Goal: Answer question/provide support: Share knowledge or assist other users

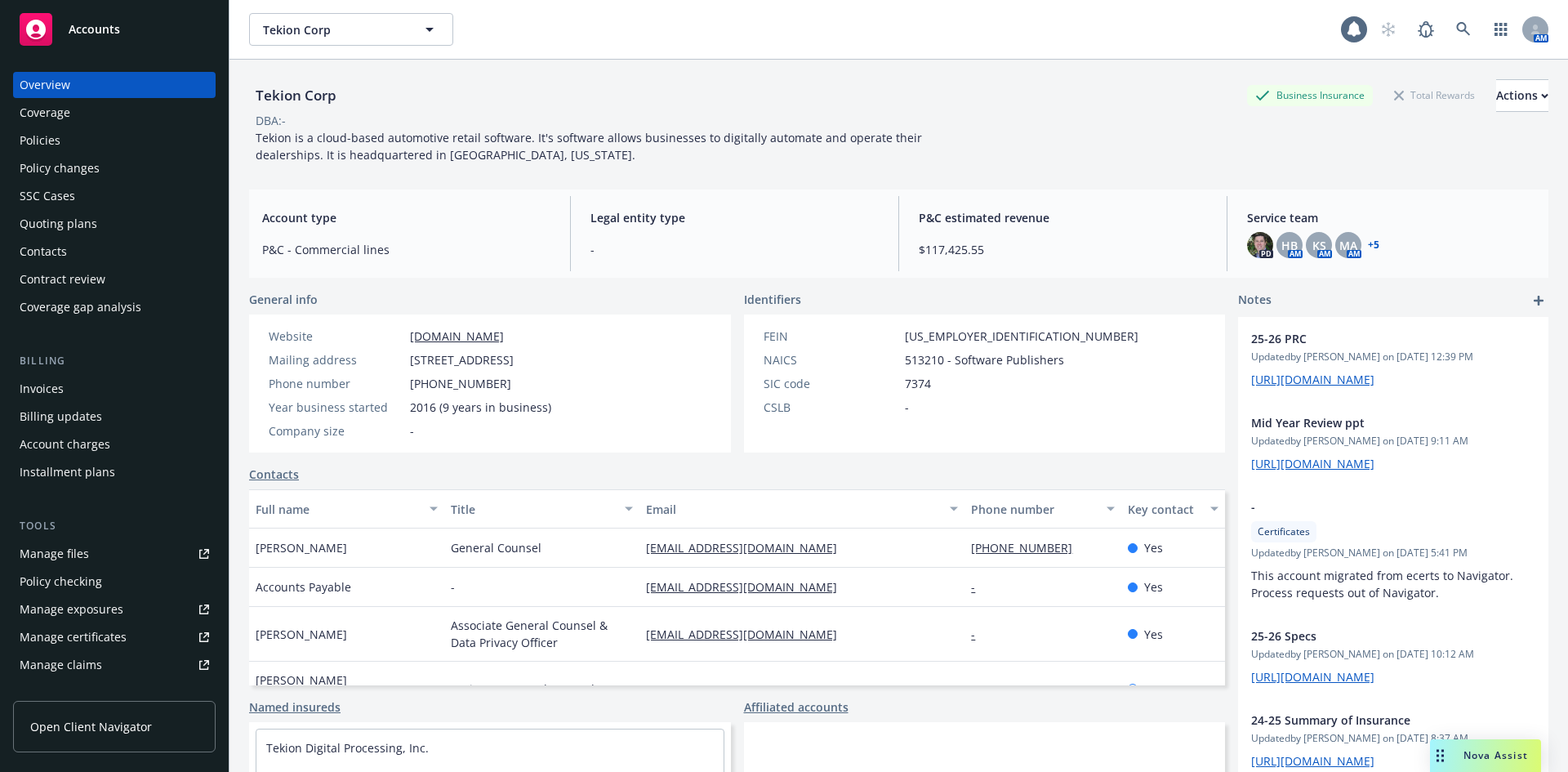
click at [1485, 755] on span "Nova Assist" at bounding box center [1496, 755] width 65 height 14
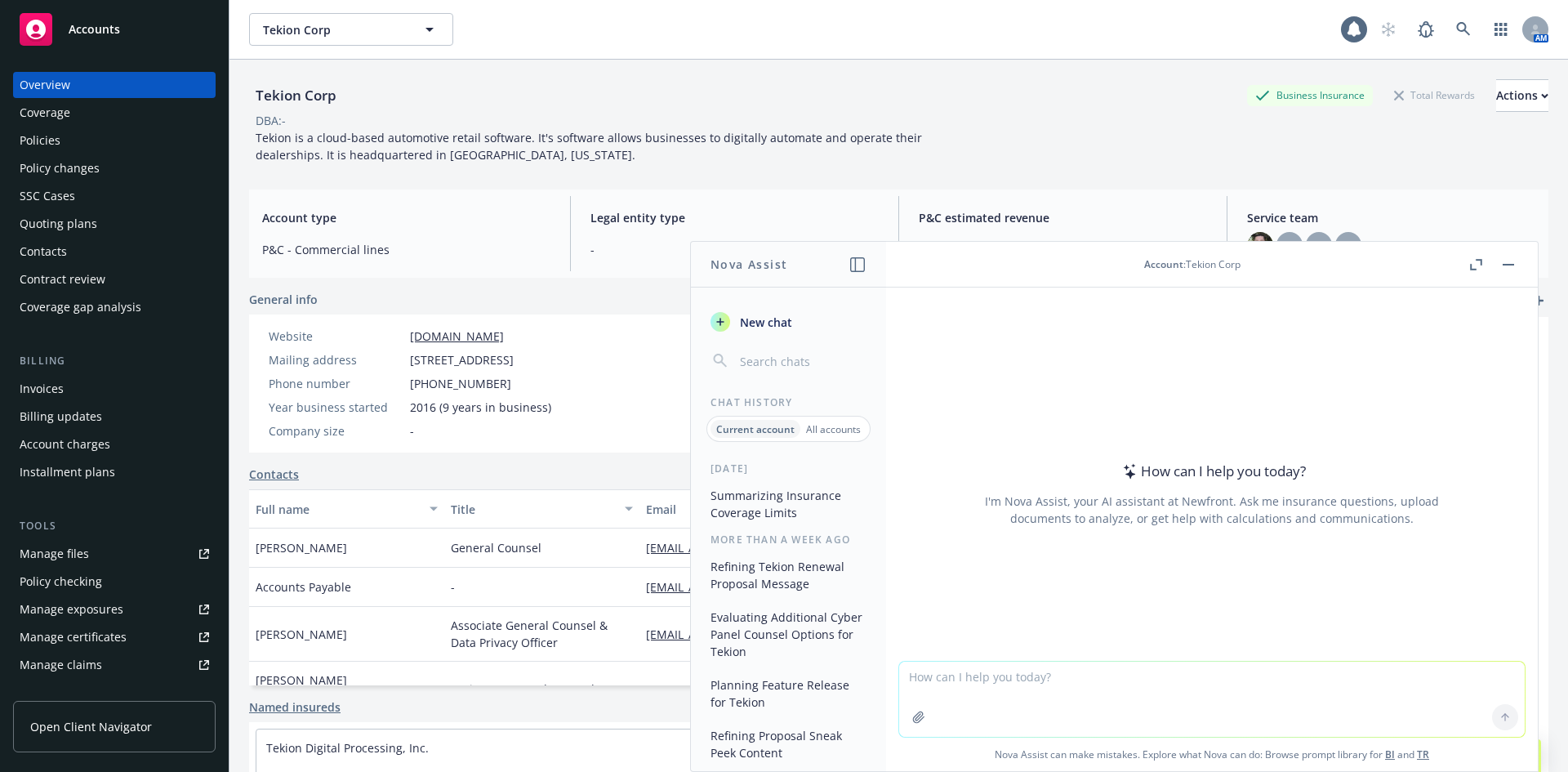
click at [1021, 685] on textarea at bounding box center [1213, 698] width 626 height 76
paste textarea "Hi [PERSON_NAME], The local India broker is asking if the below coverages can b…"
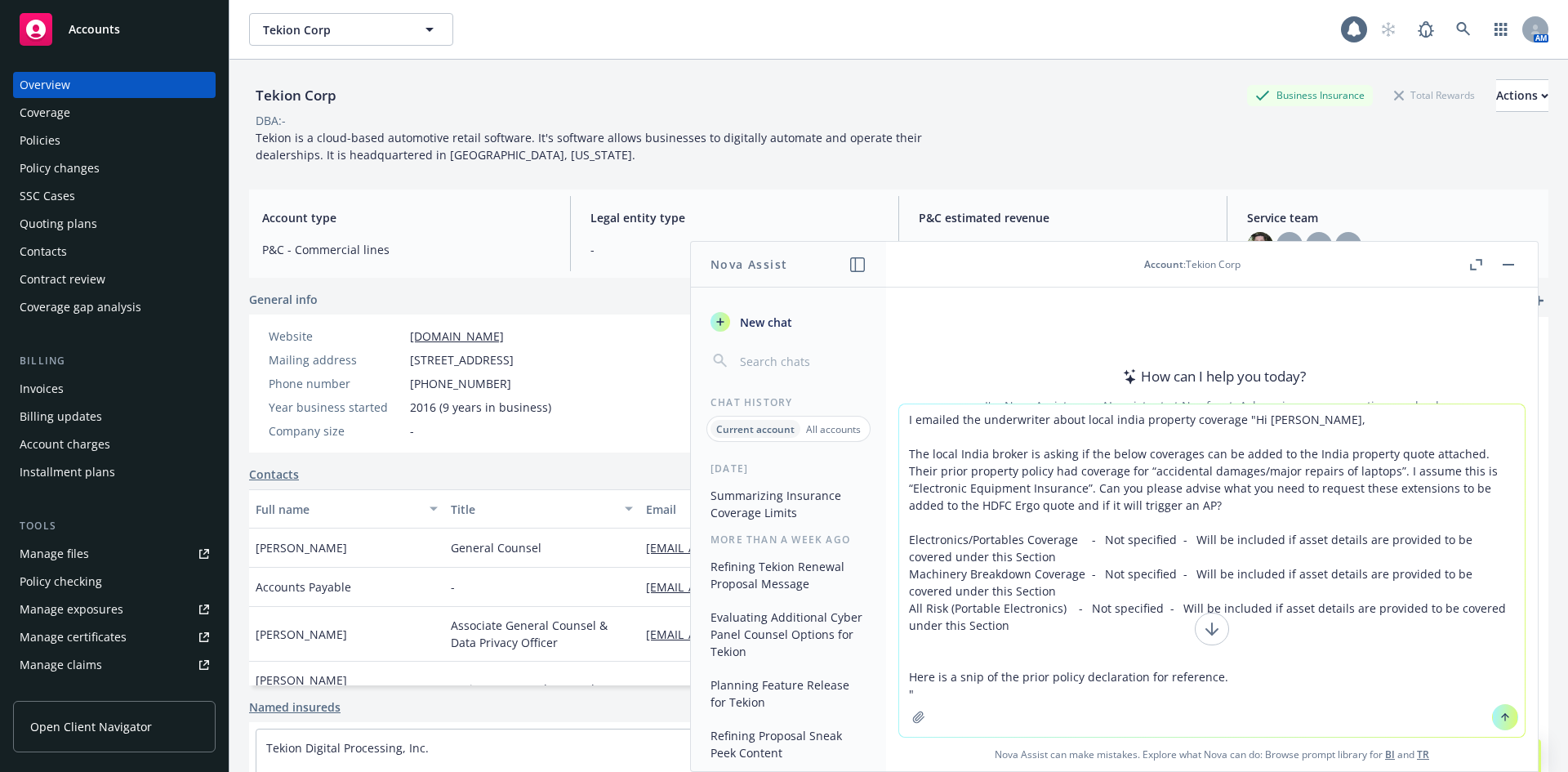
click at [1247, 678] on textarea "I emailed the underwriter about local india property coverage "Hi [PERSON_NAME]…" at bounding box center [1213, 570] width 626 height 333
click at [995, 692] on textarea "I emailed the underwriter about local india property coverage "Hi [PERSON_NAME]…" at bounding box center [1213, 570] width 626 height 333
drag, startPoint x: 1233, startPoint y: 681, endPoint x: 997, endPoint y: 650, distance: 238.0
click at [1002, 654] on textarea "I emailed the underwriter about local india property coverage "Hi [PERSON_NAME]…" at bounding box center [1213, 570] width 626 height 333
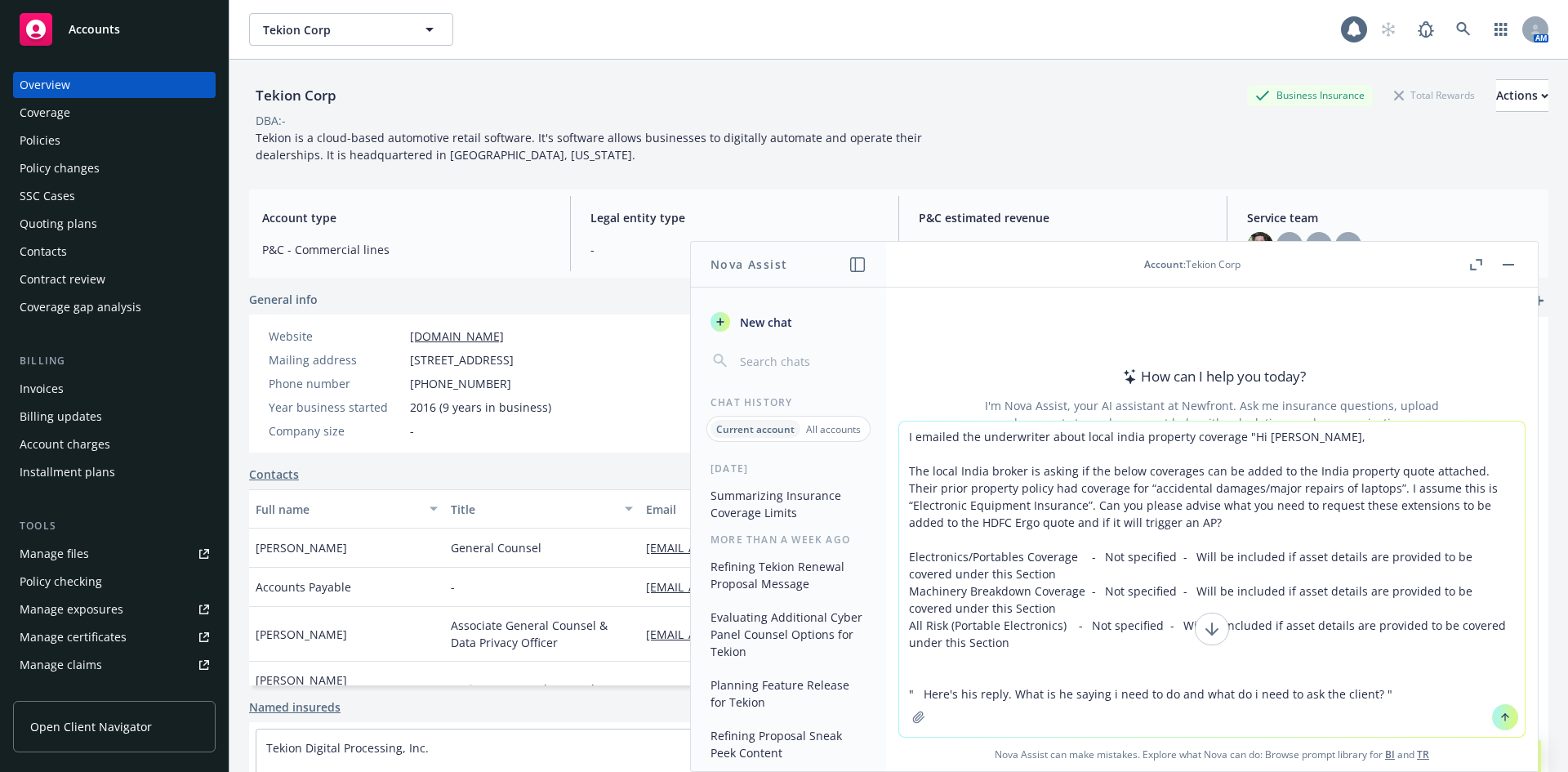
paste textarea "Lor Ips, Dol sitametc adip Elits…..doe te incididu / utlaboree dolor magn. Aliq…"
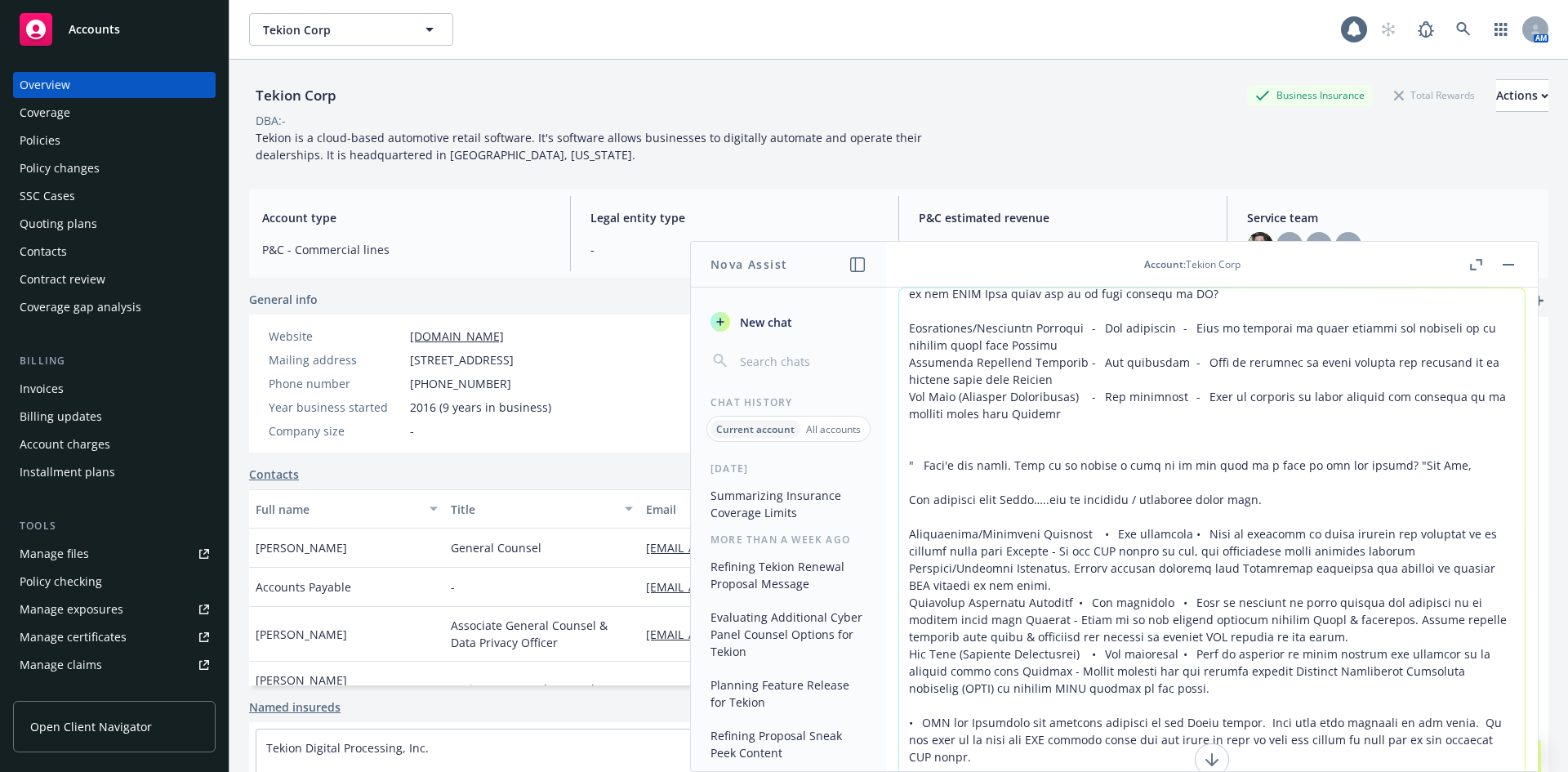
scroll to position [96, 0]
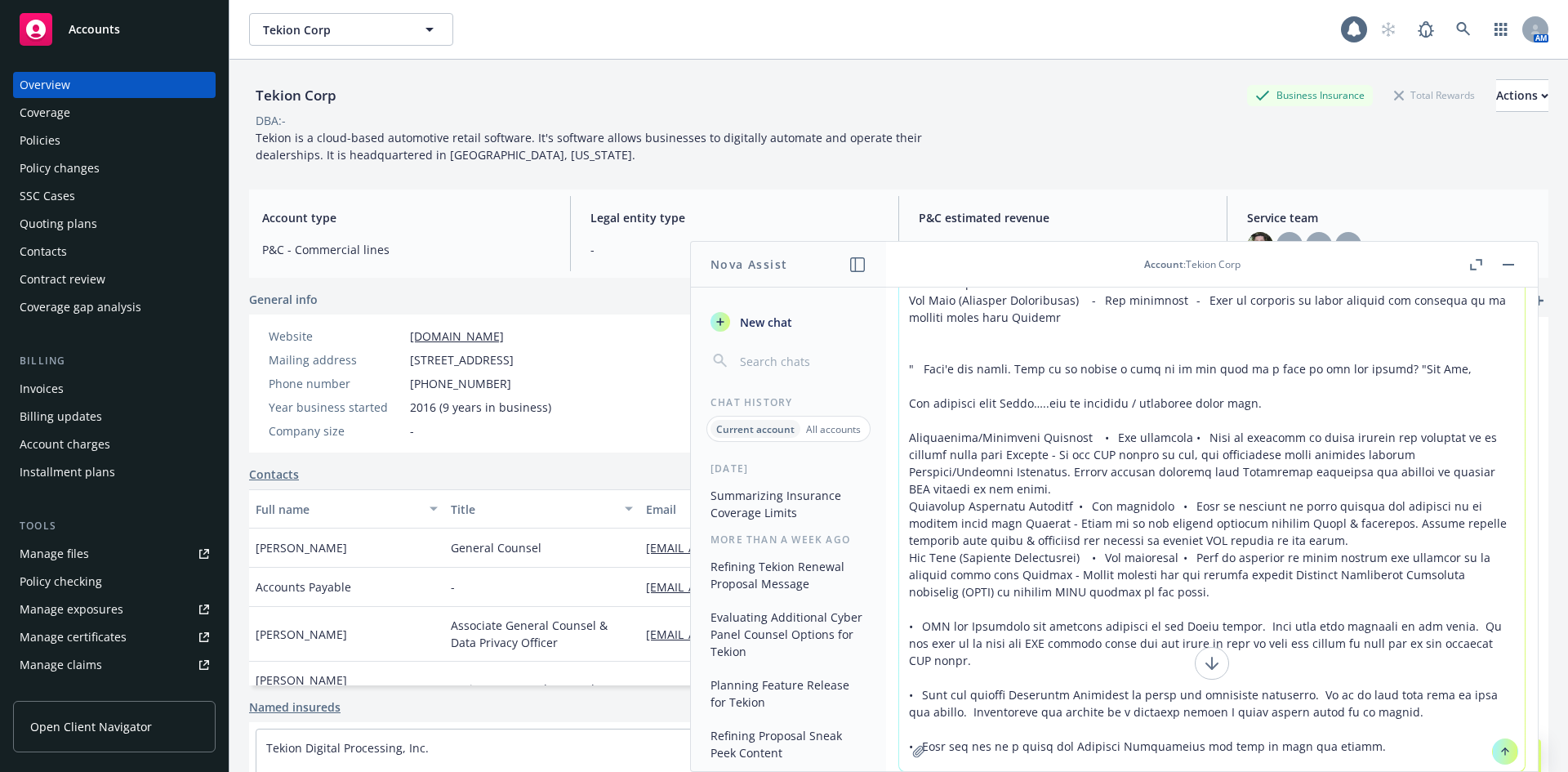
type textarea "L ipsumdo sit ametconsect adipi elits doeiu temporin utlabore "Et Dol, Mag aliq…"
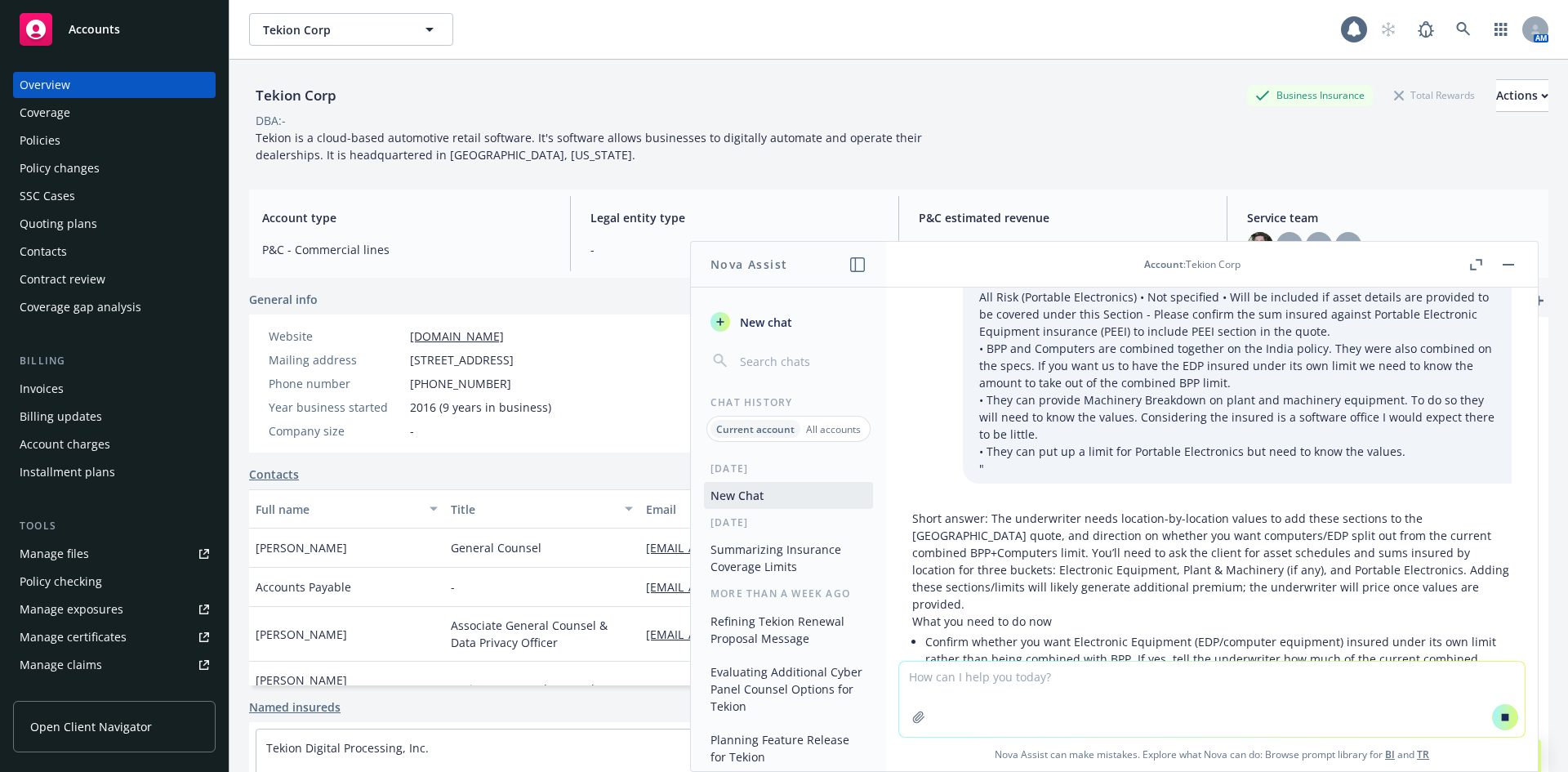
scroll to position [423, 0]
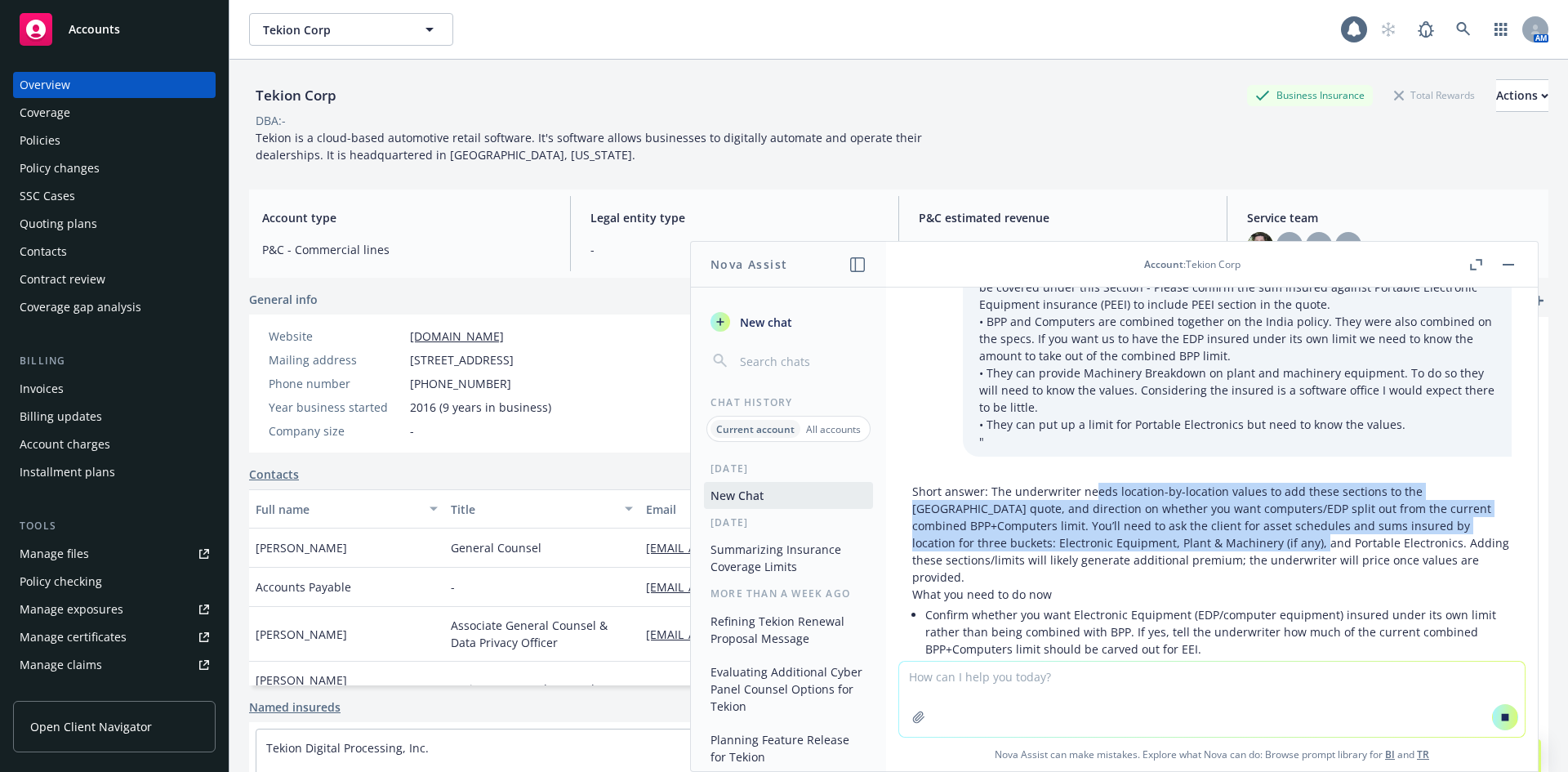
drag, startPoint x: 1090, startPoint y: 437, endPoint x: 1243, endPoint y: 485, distance: 160.4
click at [1243, 485] on p "Short answer: The underwriter needs location-by-location values to add these se…" at bounding box center [1212, 534] width 600 height 103
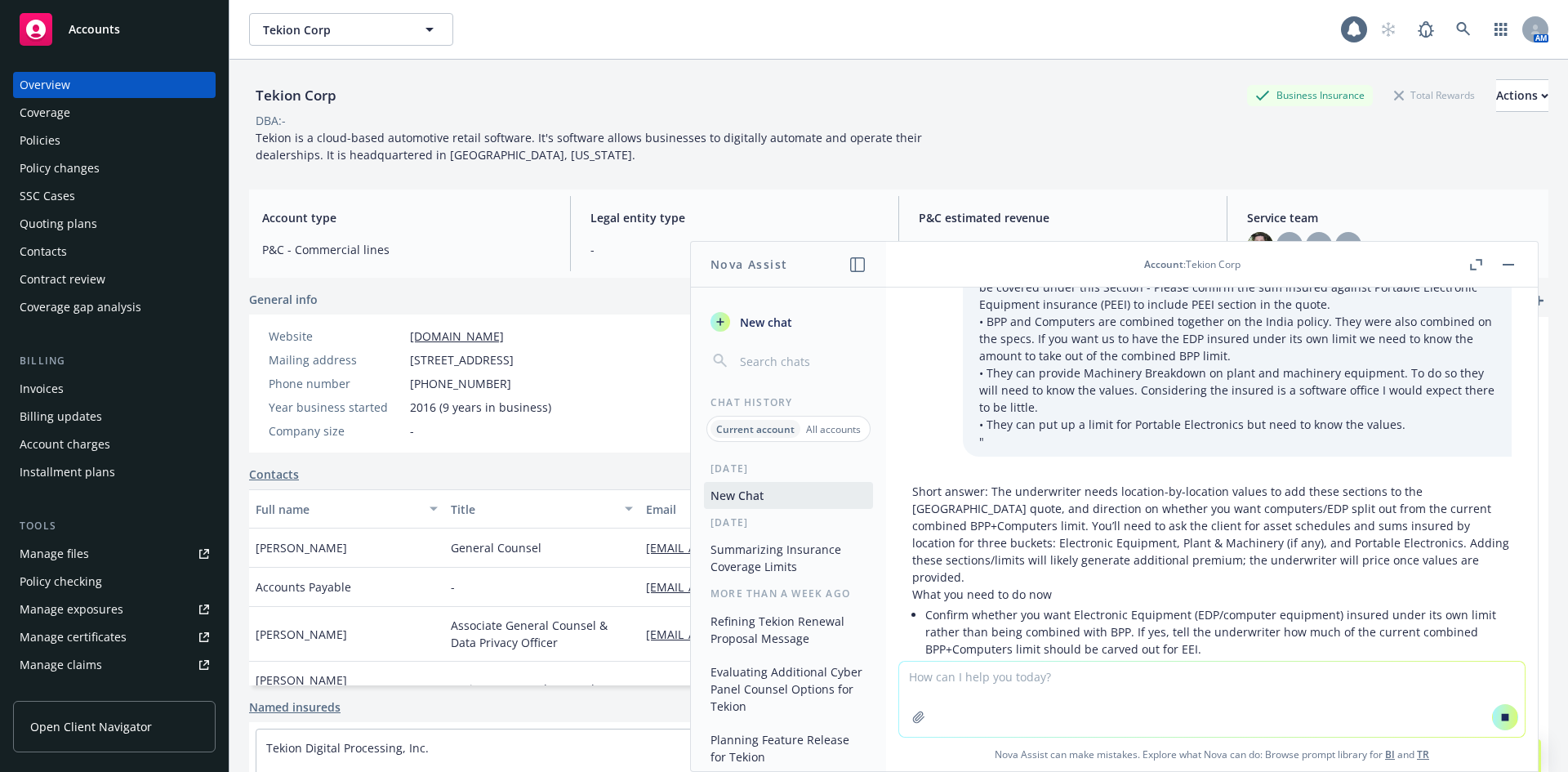
click at [1244, 485] on p "Short answer: The underwriter needs location-by-location values to add these se…" at bounding box center [1212, 534] width 600 height 103
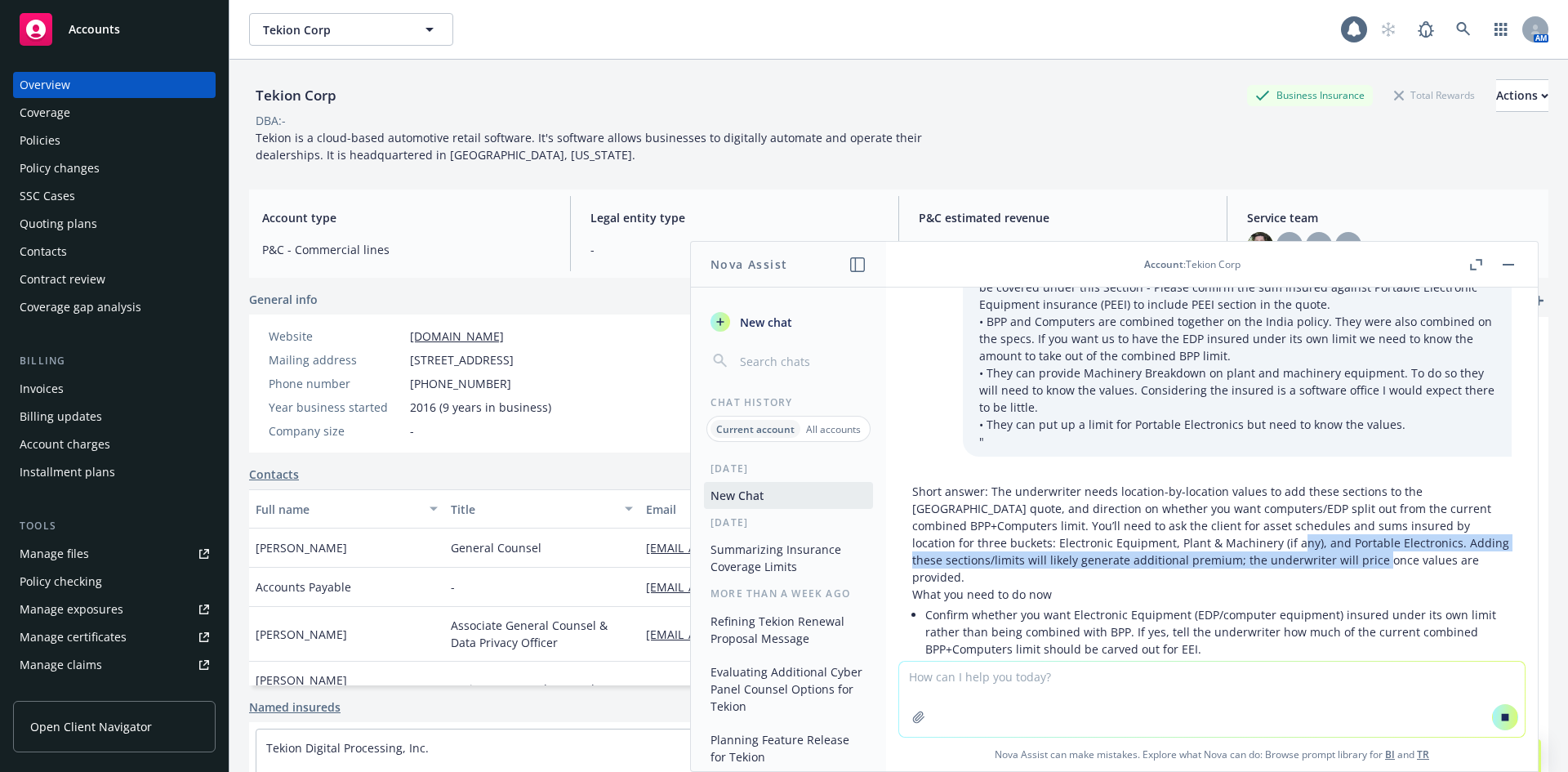
drag, startPoint x: 1309, startPoint y: 510, endPoint x: 1138, endPoint y: 474, distance: 174.7
click at [1138, 483] on p "Short answer: The underwriter needs location-by-location values to add these se…" at bounding box center [1212, 534] width 600 height 103
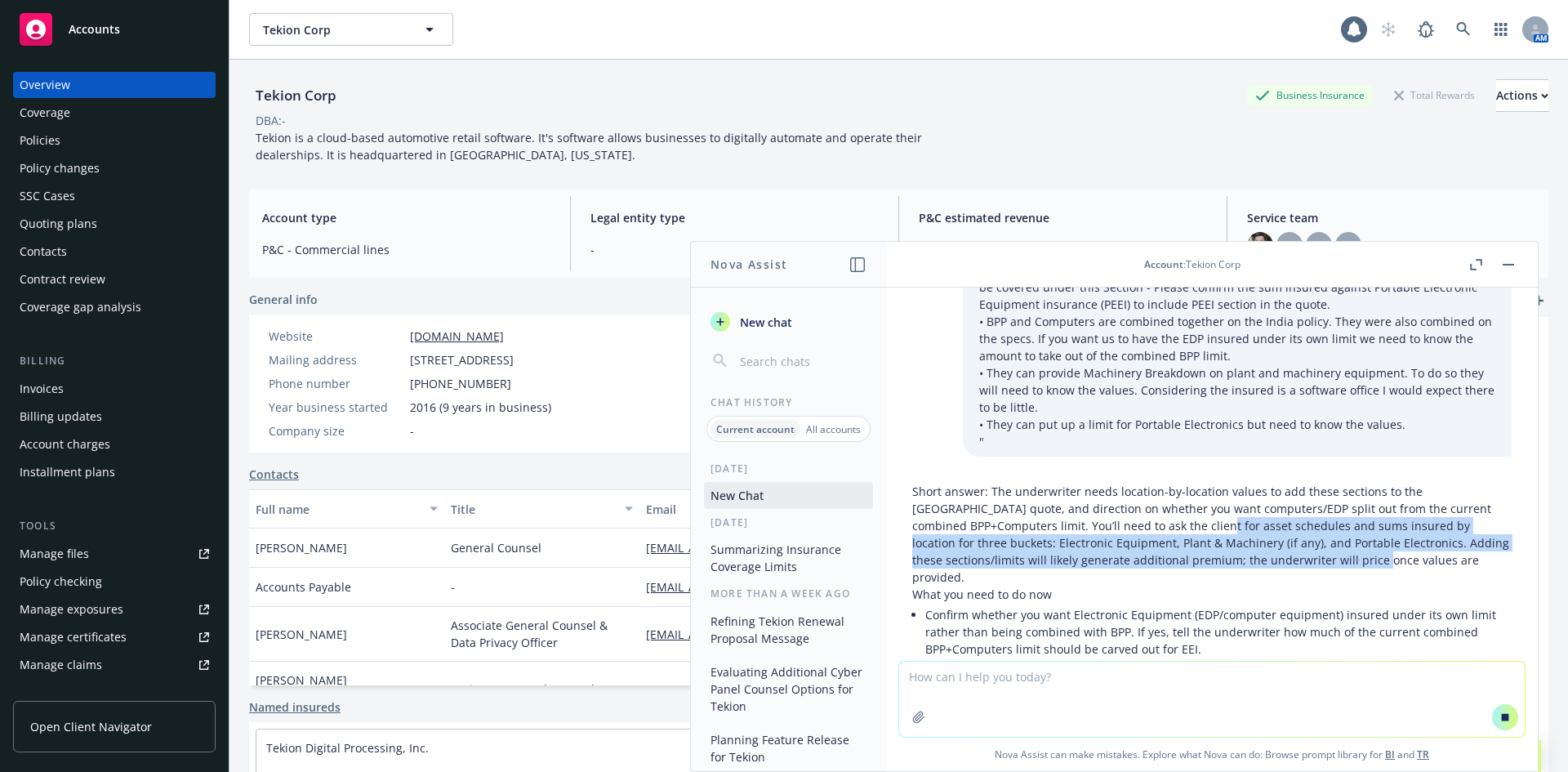
click at [1138, 483] on p "Short answer: The underwriter needs location-by-location values to add these se…" at bounding box center [1212, 534] width 600 height 103
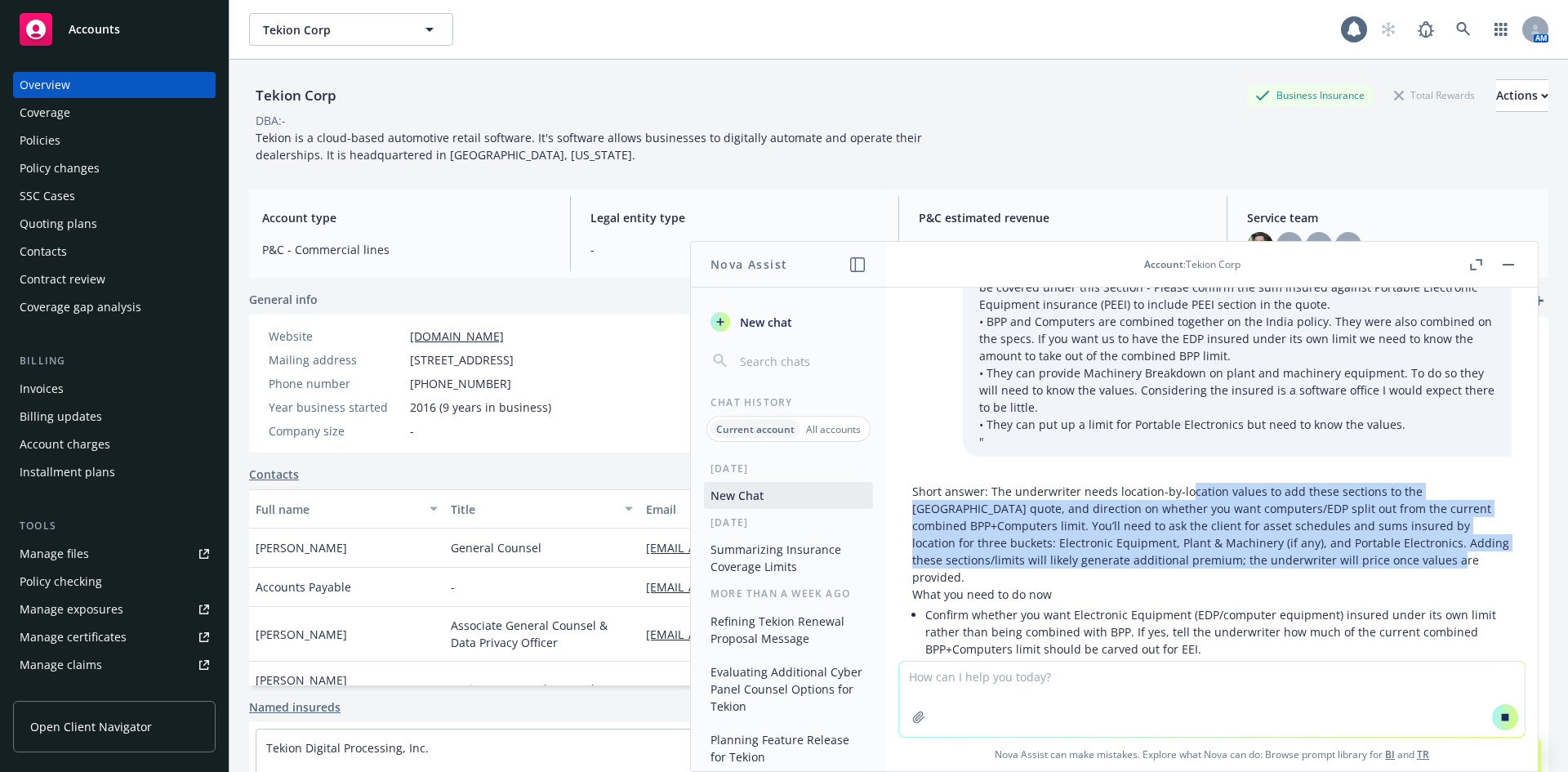
drag, startPoint x: 1185, startPoint y: 441, endPoint x: 1378, endPoint y: 510, distance: 205.0
click at [1378, 510] on p "Short answer: The underwriter needs location-by-location values to add these se…" at bounding box center [1212, 534] width 600 height 103
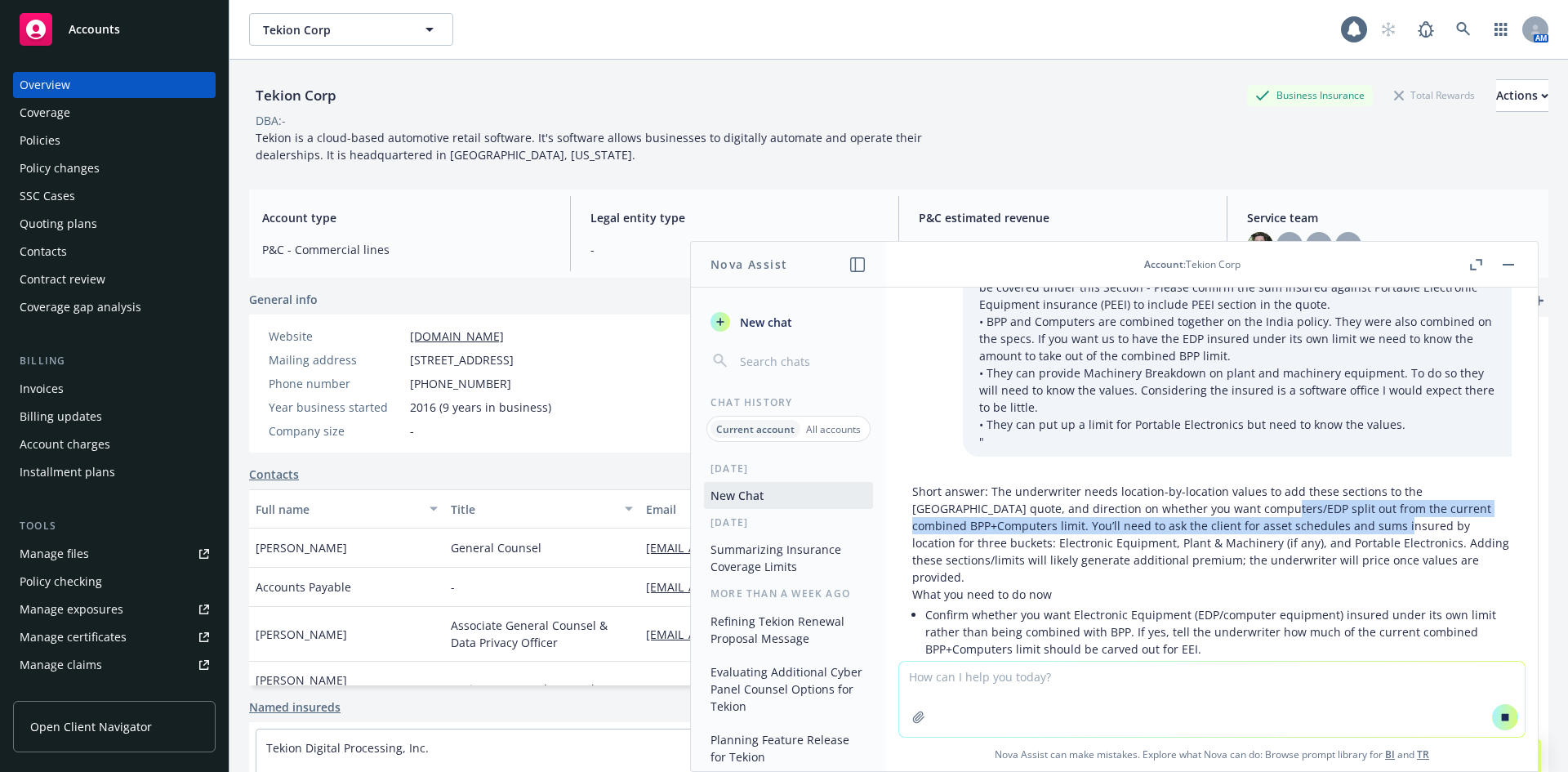
drag, startPoint x: 1320, startPoint y: 478, endPoint x: 1195, endPoint y: 450, distance: 128.1
click at [1195, 483] on p "Short answer: The underwriter needs location-by-location values to add these se…" at bounding box center [1212, 534] width 600 height 103
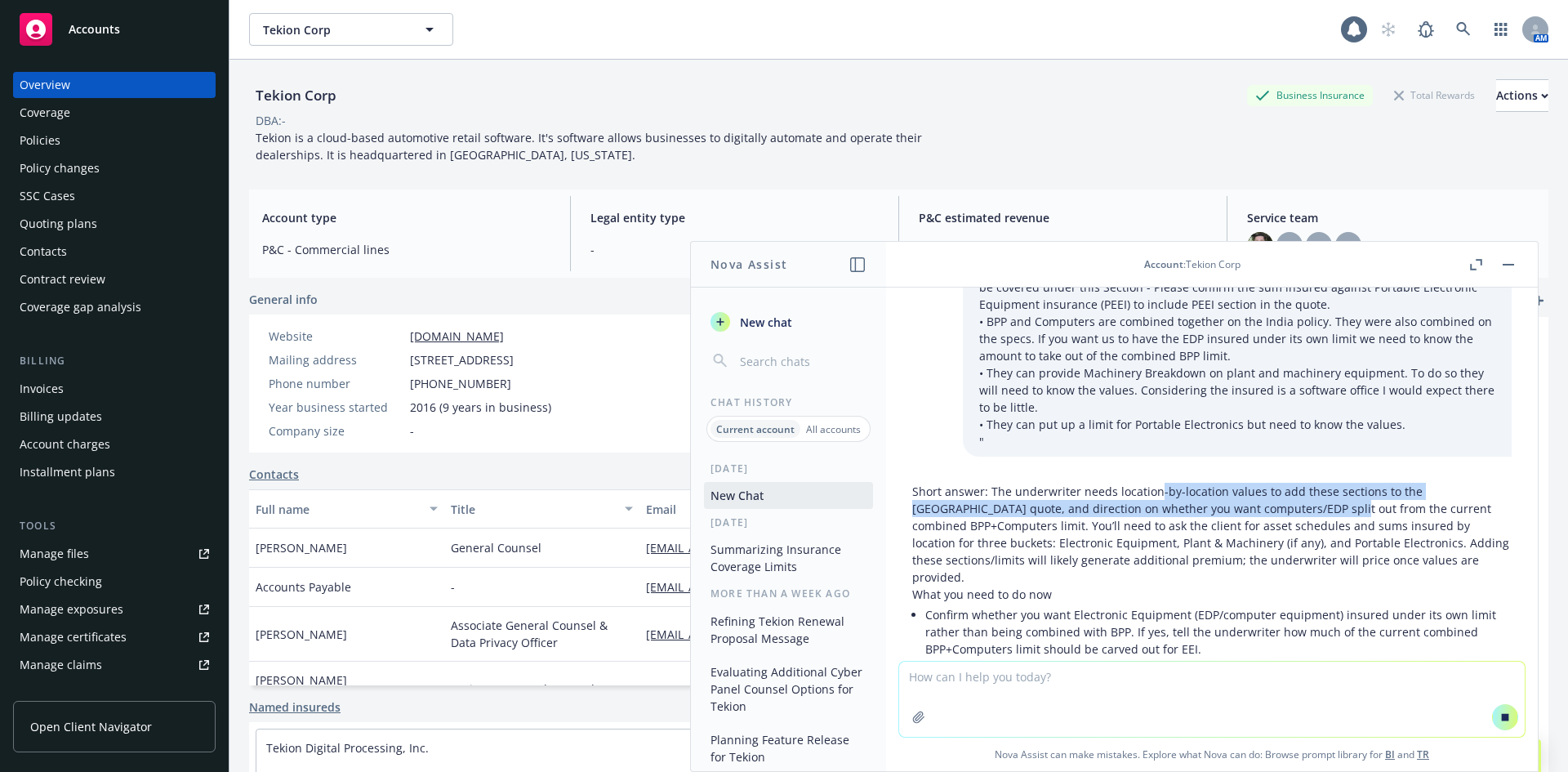
drag, startPoint x: 1157, startPoint y: 446, endPoint x: 1266, endPoint y: 461, distance: 110.0
click at [1266, 483] on p "Short answer: The underwriter needs location-by-location values to add these se…" at bounding box center [1212, 534] width 600 height 103
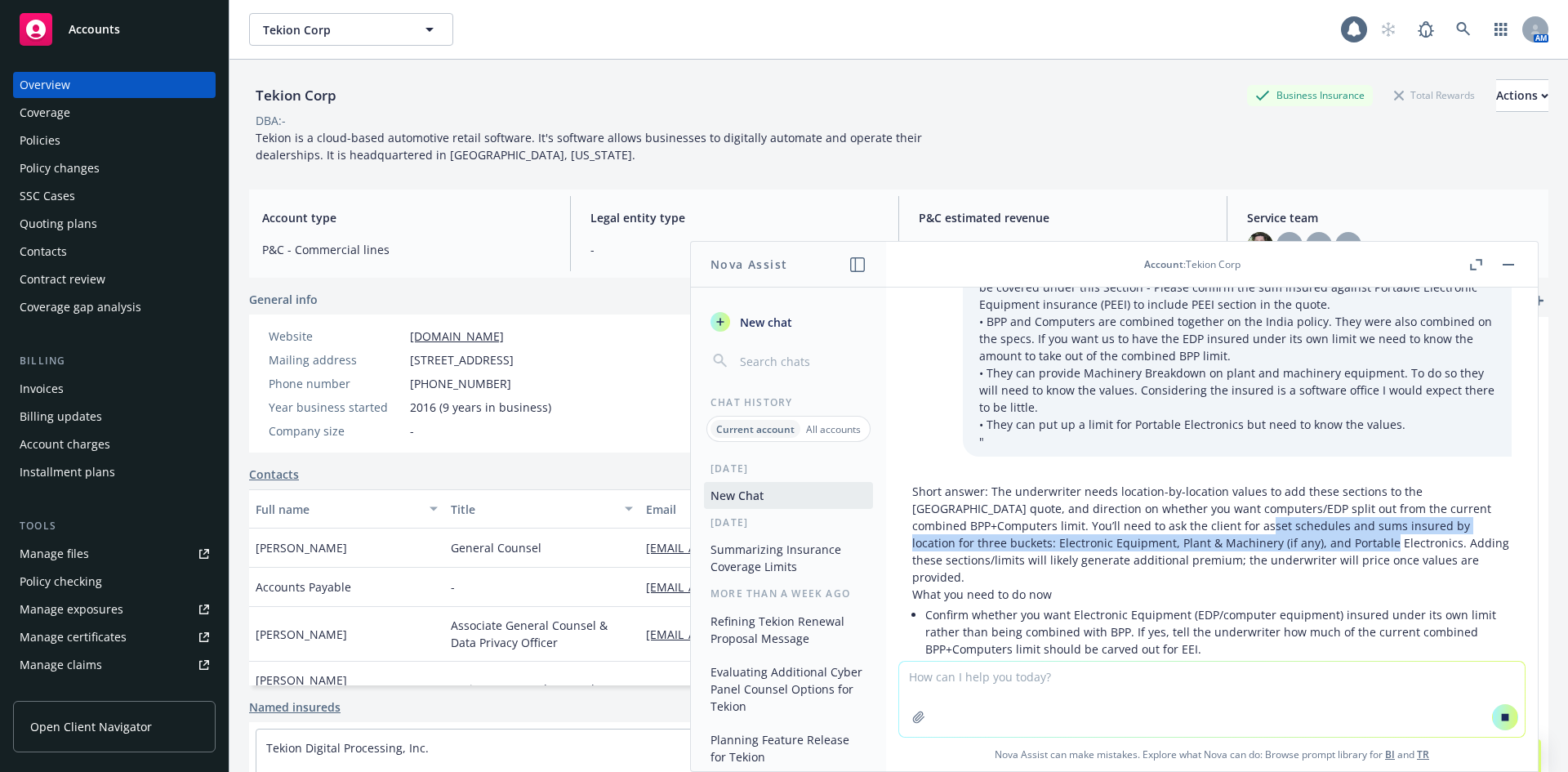
drag, startPoint x: 1296, startPoint y: 486, endPoint x: 1167, endPoint y: 460, distance: 131.6
click at [1167, 483] on p "Short answer: The underwriter needs location-by-location values to add these se…" at bounding box center [1212, 534] width 600 height 103
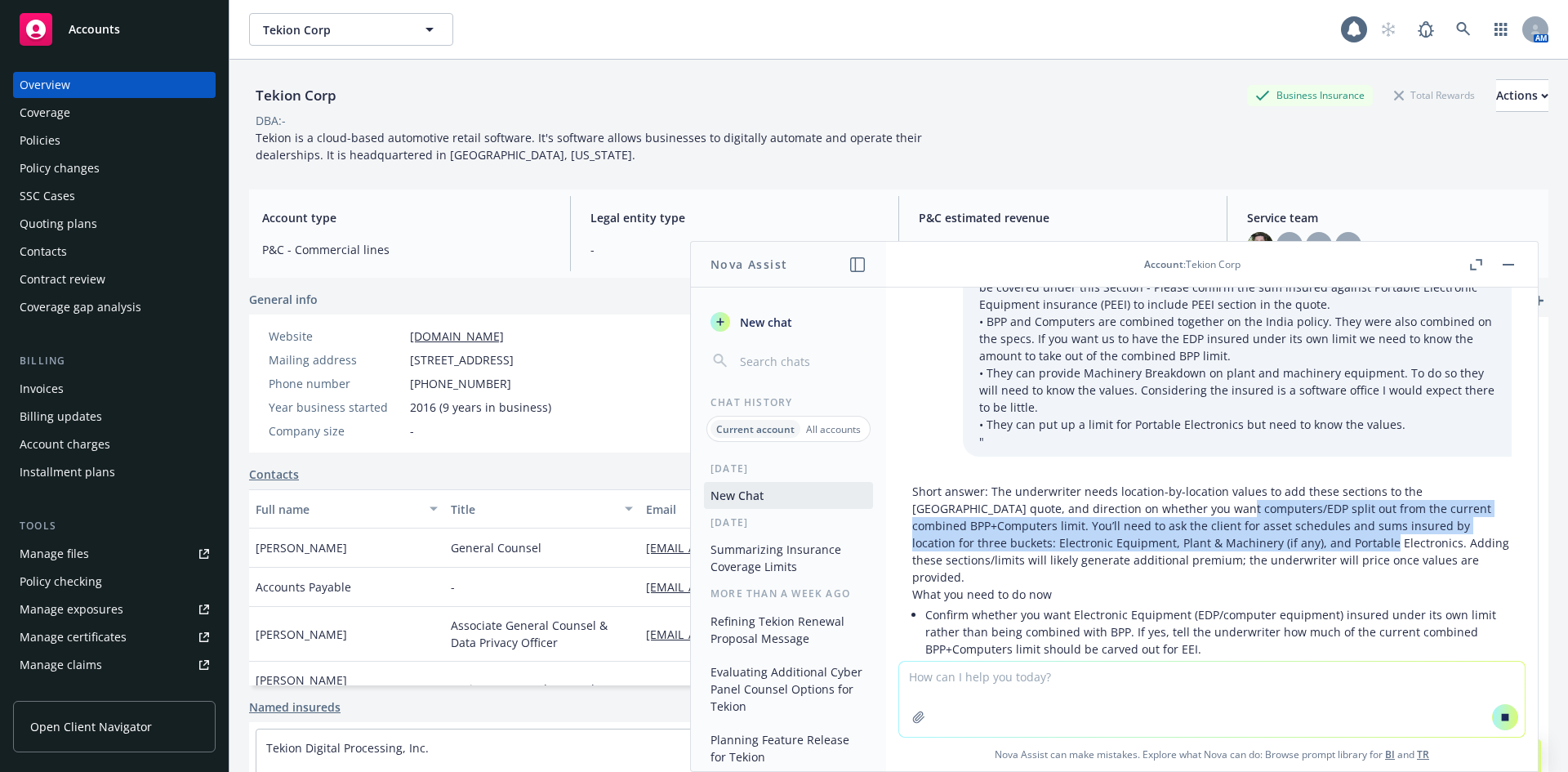
click at [1166, 483] on p "Short answer: The underwriter needs location-by-location values to add these se…" at bounding box center [1212, 534] width 600 height 103
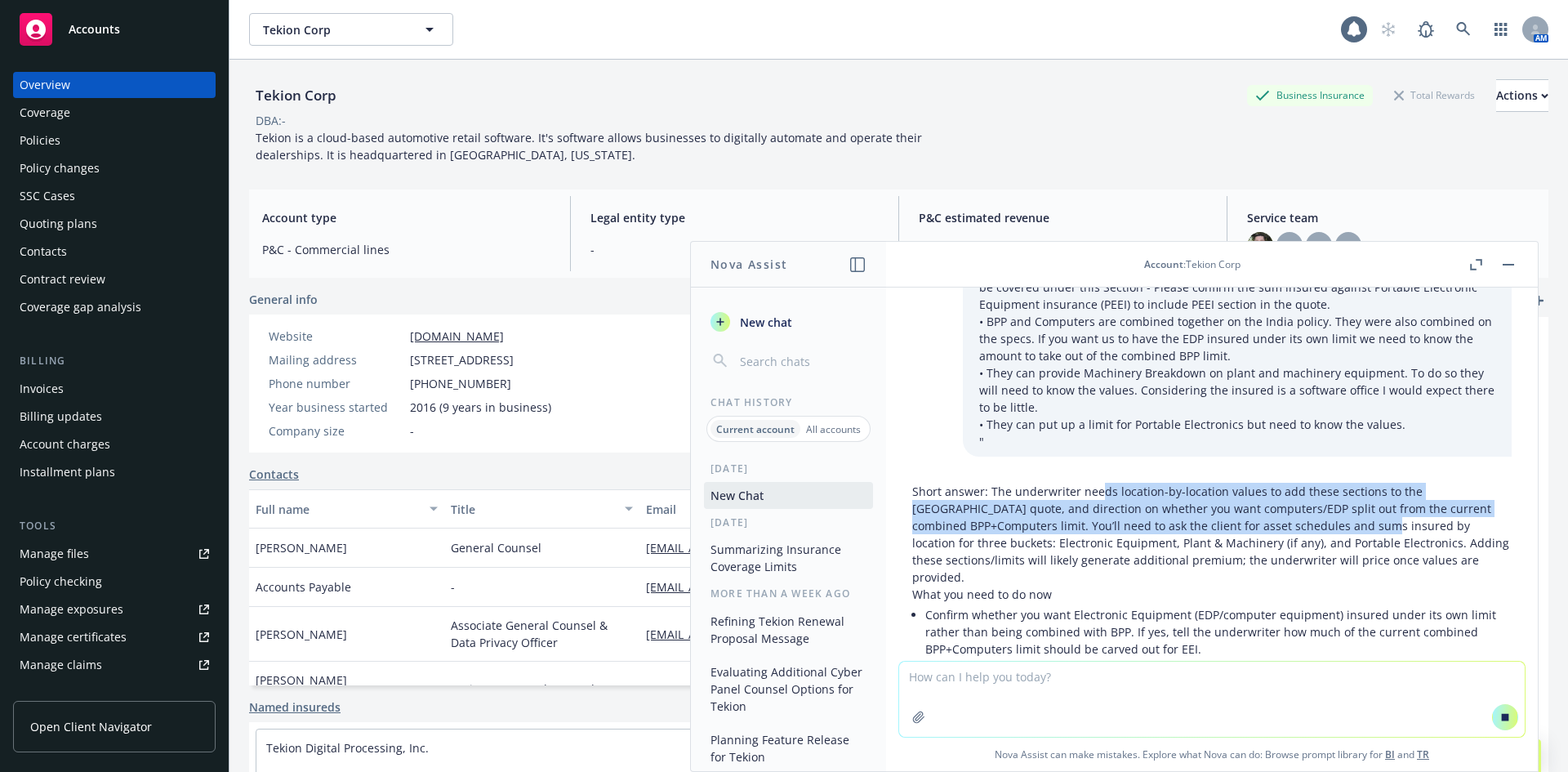
drag, startPoint x: 1100, startPoint y: 440, endPoint x: 1303, endPoint y: 472, distance: 205.5
click at [1303, 483] on p "Short answer: The underwriter needs location-by-location values to add these se…" at bounding box center [1212, 534] width 600 height 103
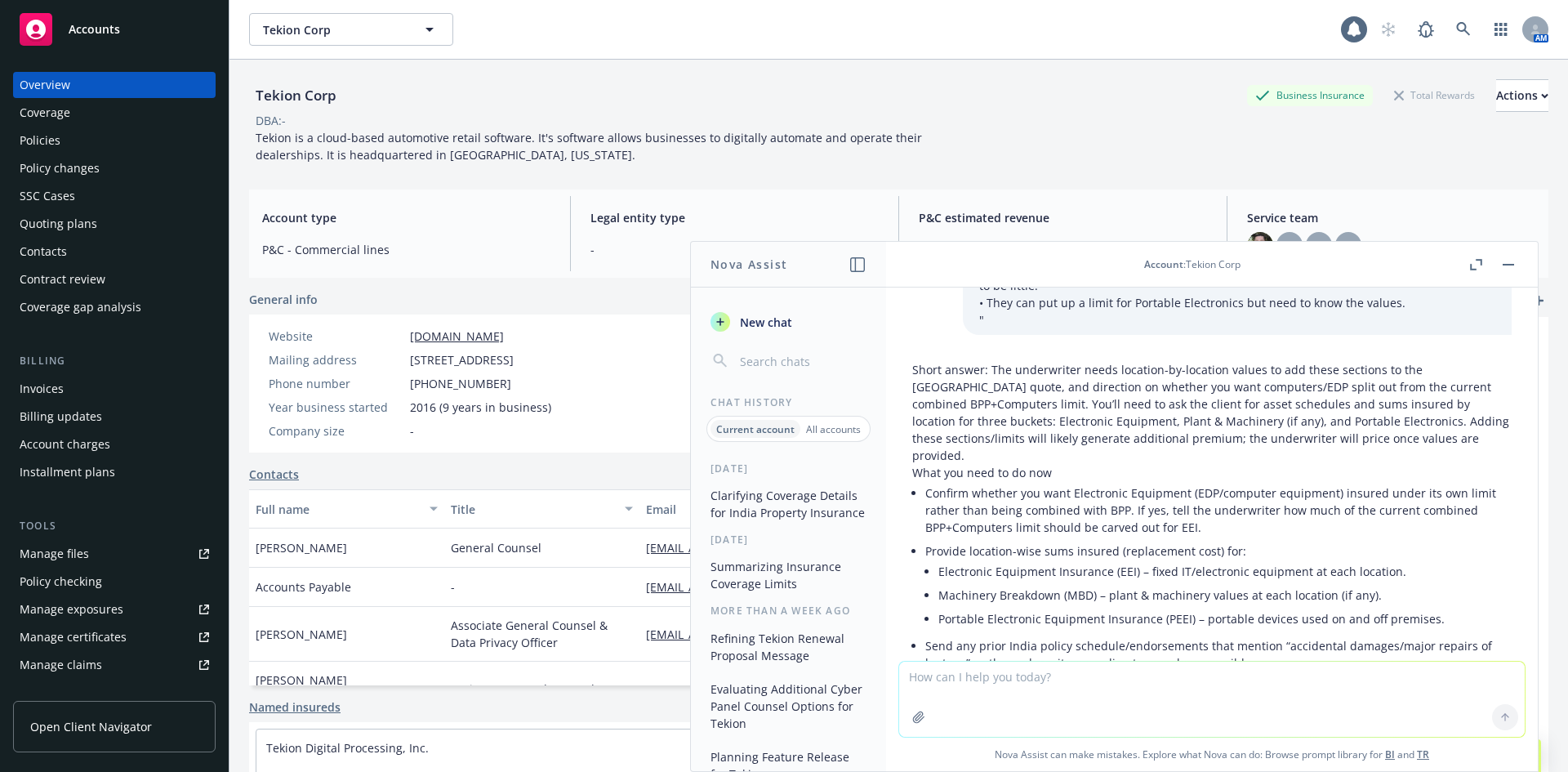
scroll to position [354, 0]
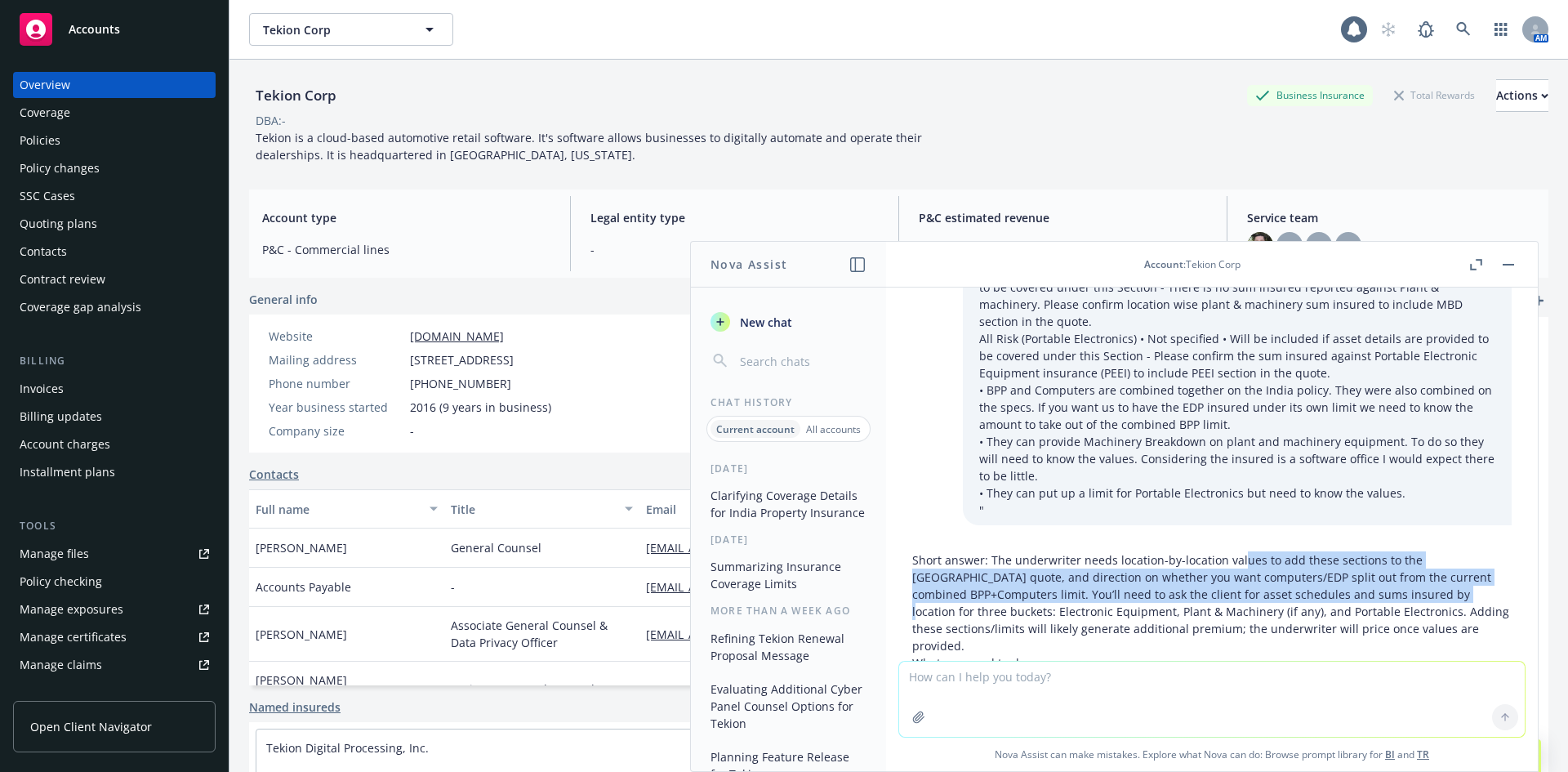
drag, startPoint x: 1236, startPoint y: 505, endPoint x: 1372, endPoint y: 547, distance: 142.3
click at [1372, 551] on p "Short answer: The underwriter needs location-by-location values to add these se…" at bounding box center [1212, 602] width 600 height 103
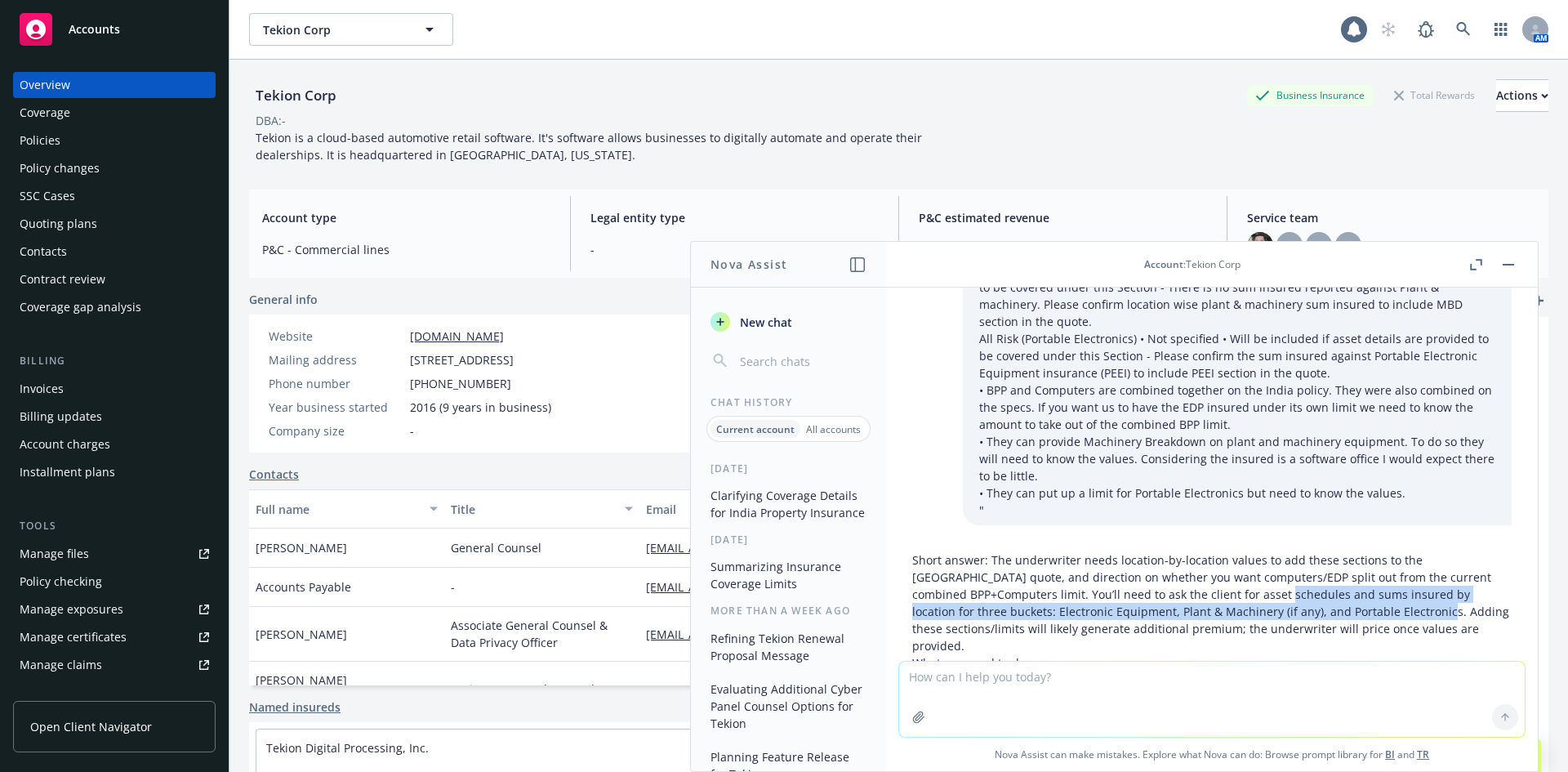
drag, startPoint x: 1281, startPoint y: 552, endPoint x: 1188, endPoint y: 539, distance: 93.9
click at [1188, 551] on p "Short answer: The underwriter needs location-by-location values to add these se…" at bounding box center [1212, 602] width 600 height 103
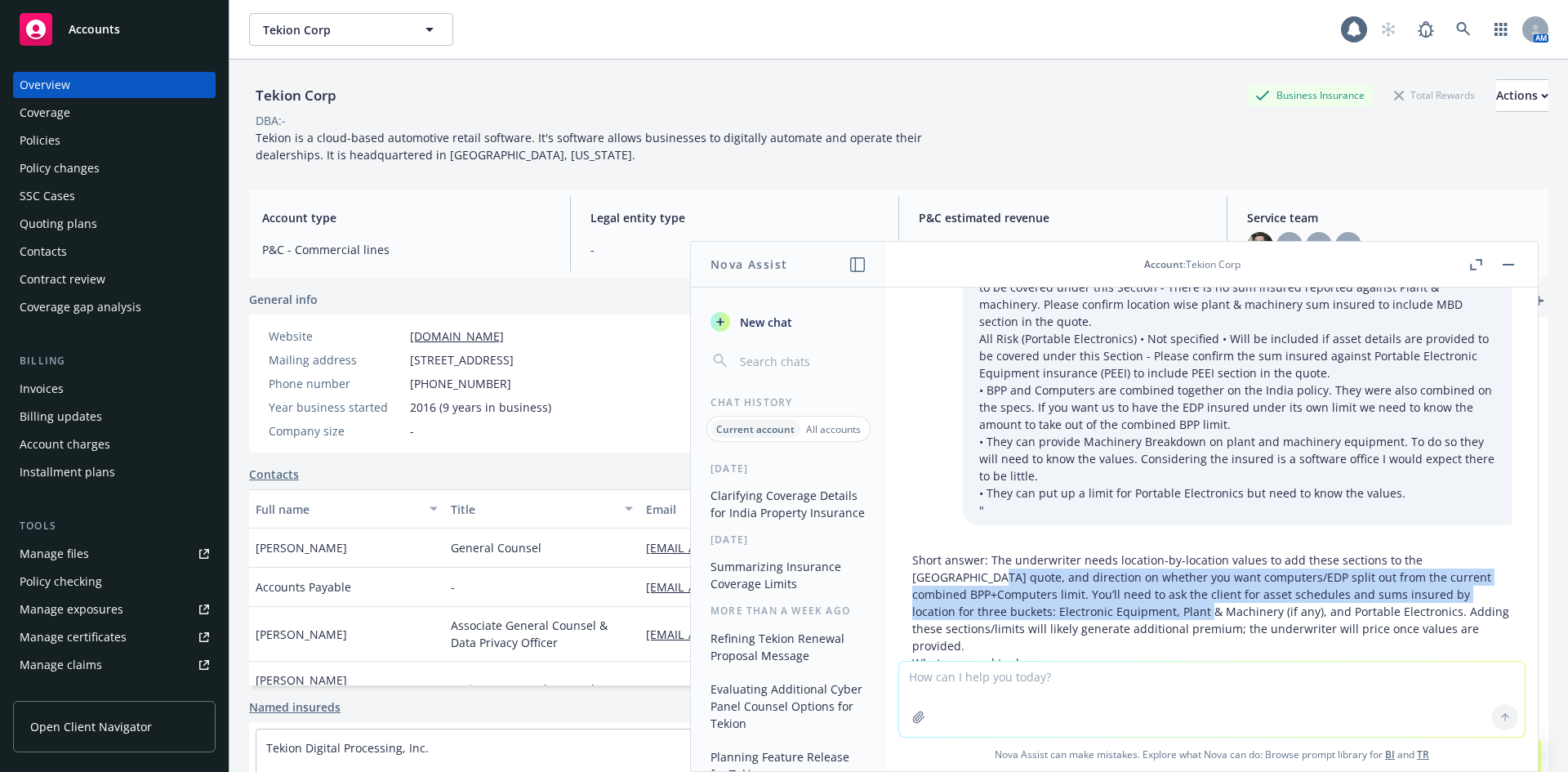
drag, startPoint x: 918, startPoint y: 527, endPoint x: 1138, endPoint y: 565, distance: 223.3
click at [1138, 565] on p "Short answer: The underwriter needs location-by-location values to add these se…" at bounding box center [1212, 602] width 600 height 103
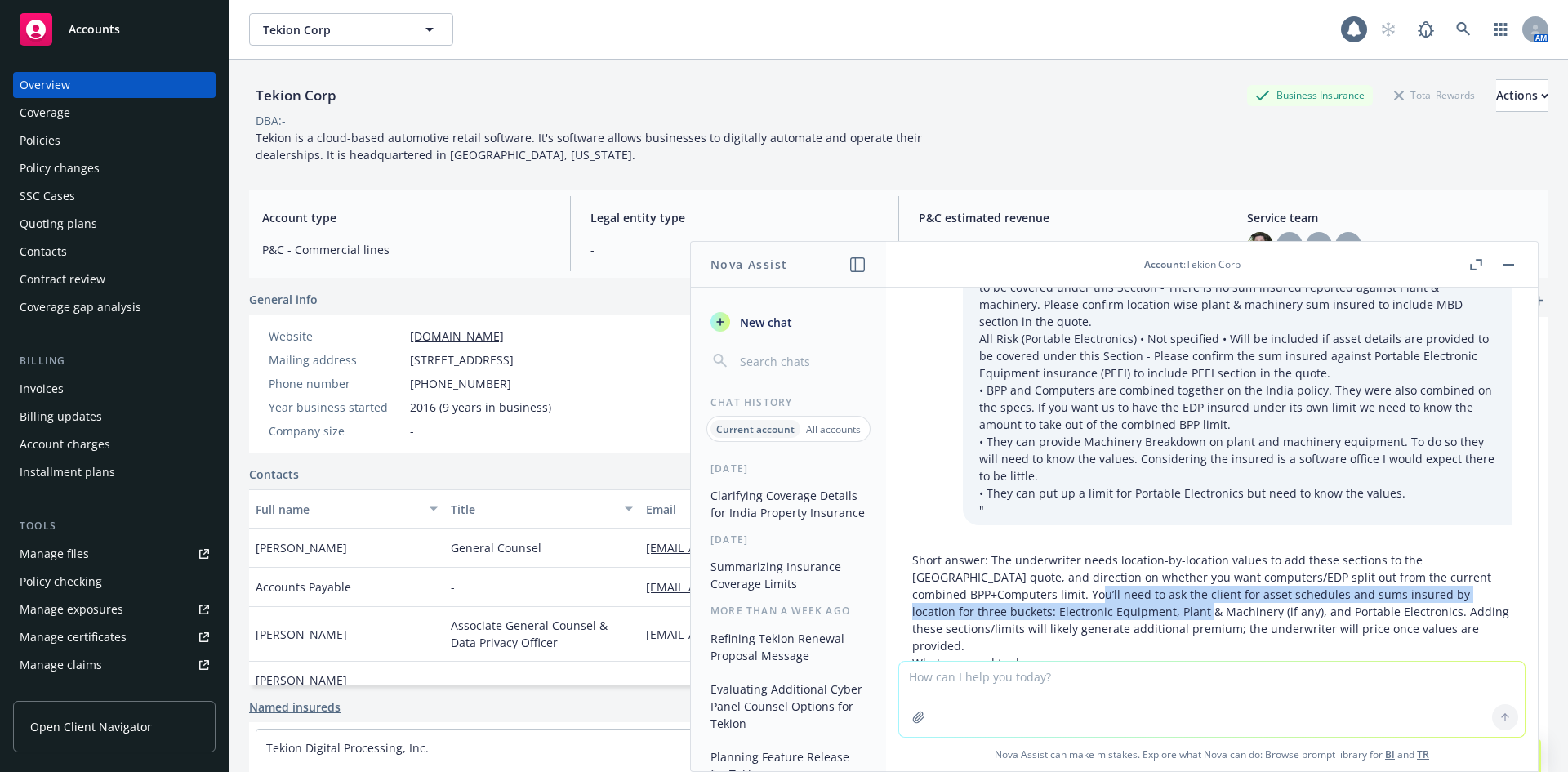
drag, startPoint x: 1126, startPoint y: 566, endPoint x: 1012, endPoint y: 542, distance: 116.5
click at [1012, 551] on p "Short answer: The underwriter needs location-by-location values to add these se…" at bounding box center [1212, 602] width 600 height 103
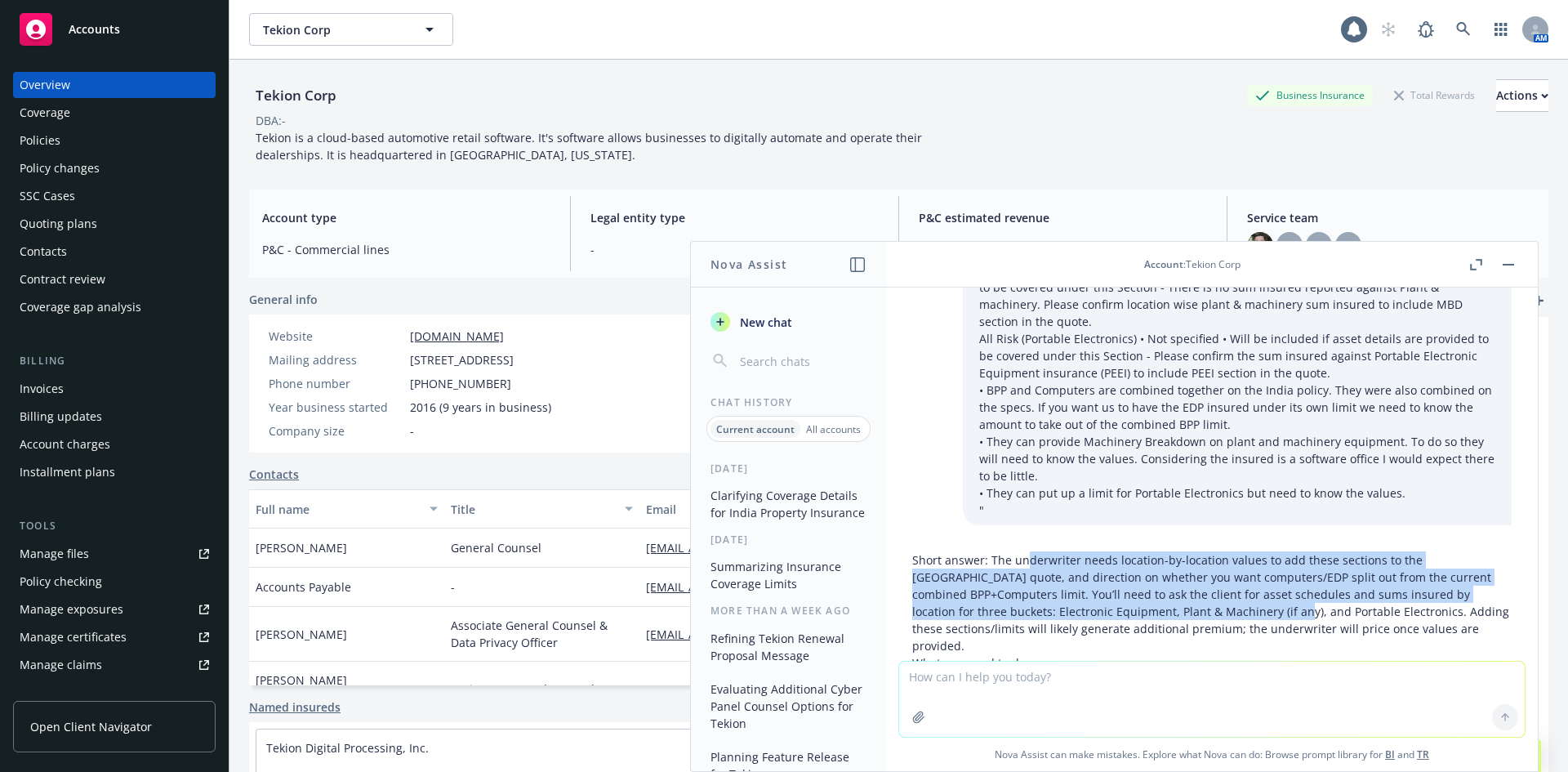
drag, startPoint x: 1025, startPoint y: 508, endPoint x: 1224, endPoint y: 553, distance: 204.0
click at [1224, 553] on p "Short answer: The underwriter needs location-by-location values to add these se…" at bounding box center [1212, 602] width 600 height 103
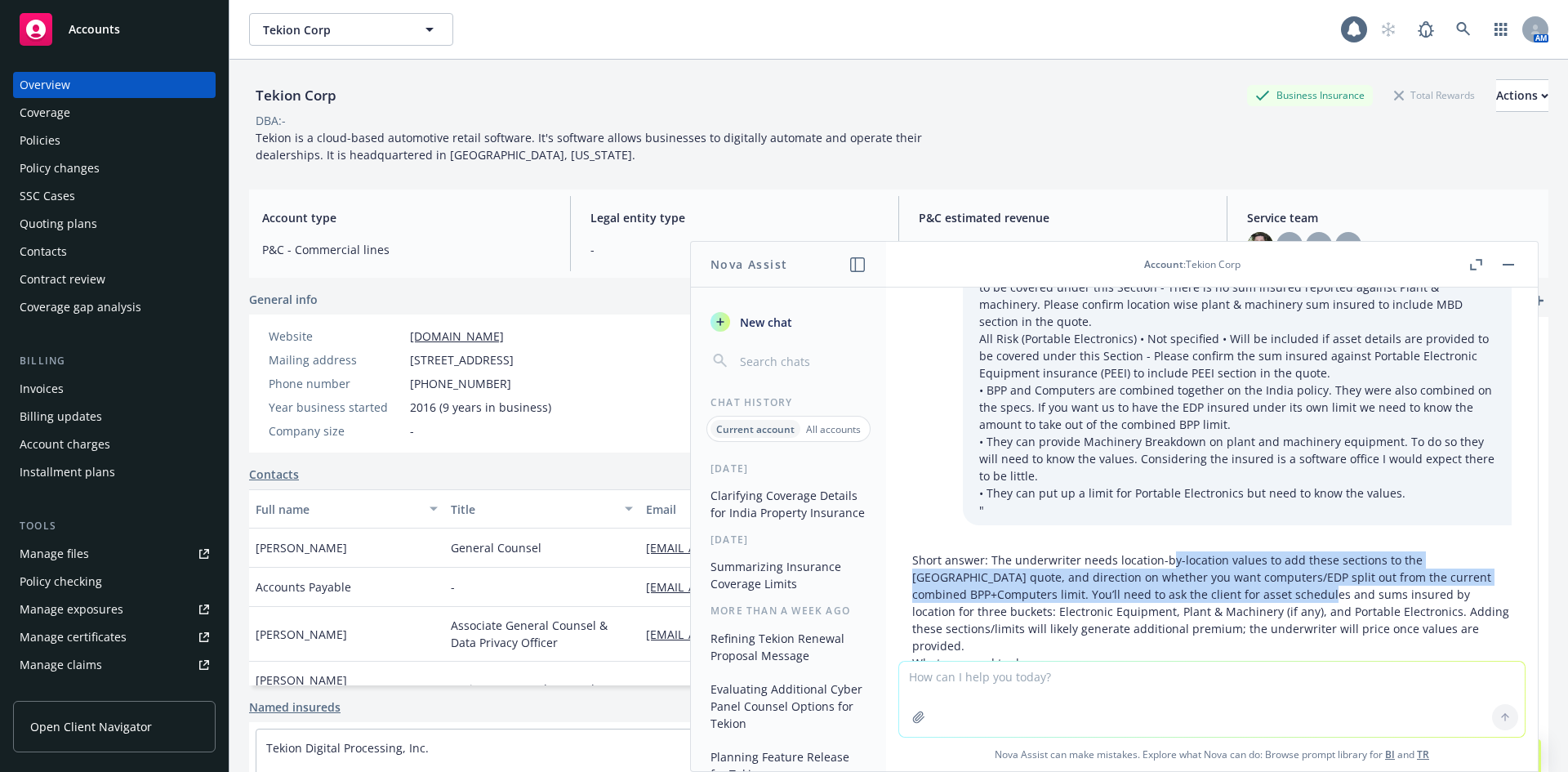
drag, startPoint x: 1168, startPoint y: 514, endPoint x: 1250, endPoint y: 534, distance: 84.4
click at [1250, 551] on p "Short answer: The underwriter needs location-by-location values to add these se…" at bounding box center [1212, 602] width 600 height 103
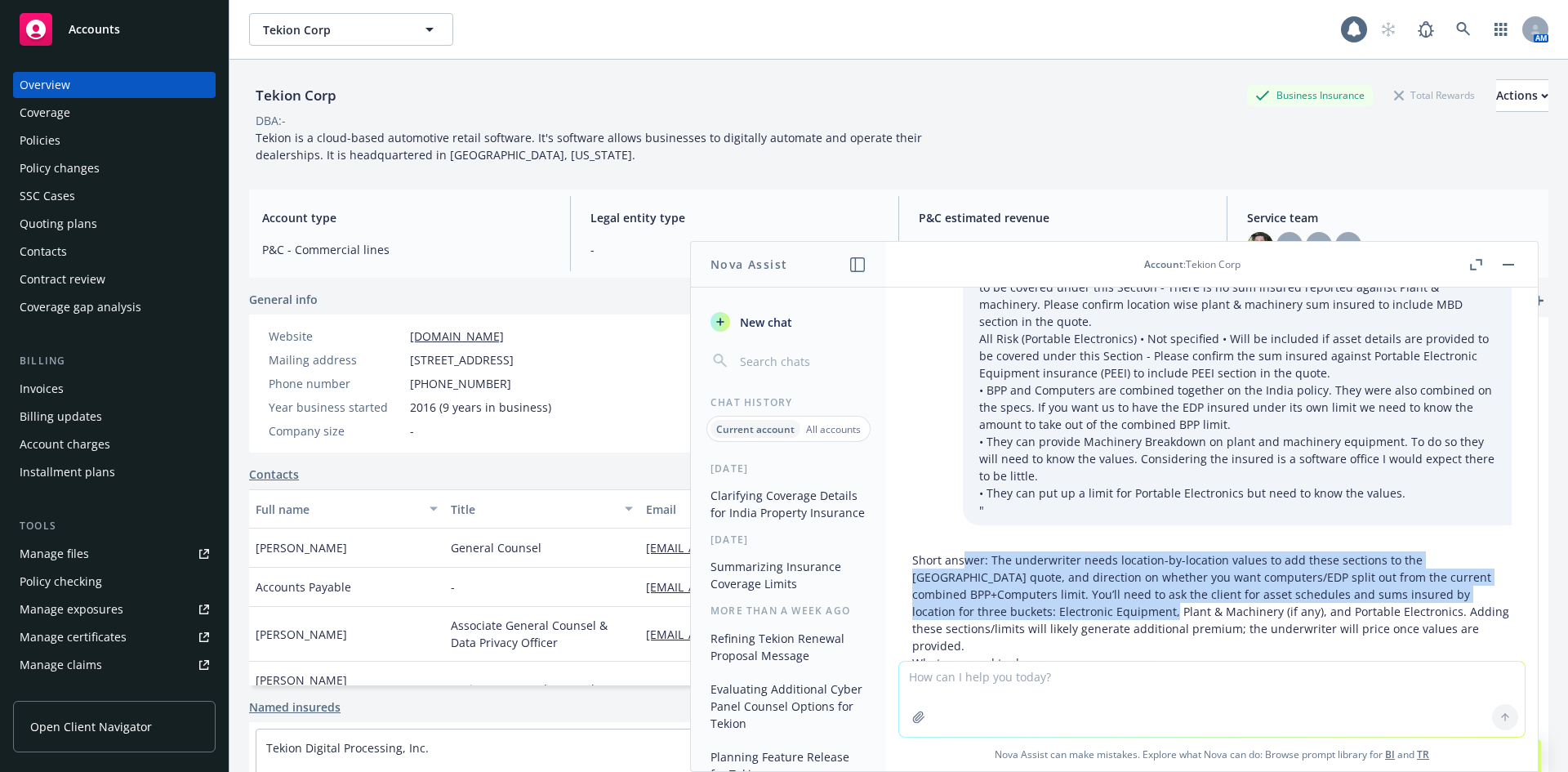
drag, startPoint x: 963, startPoint y: 499, endPoint x: 1094, endPoint y: 556, distance: 142.9
click at [1094, 556] on p "Short answer: The underwriter needs location-by-location values to add these se…" at bounding box center [1212, 602] width 600 height 103
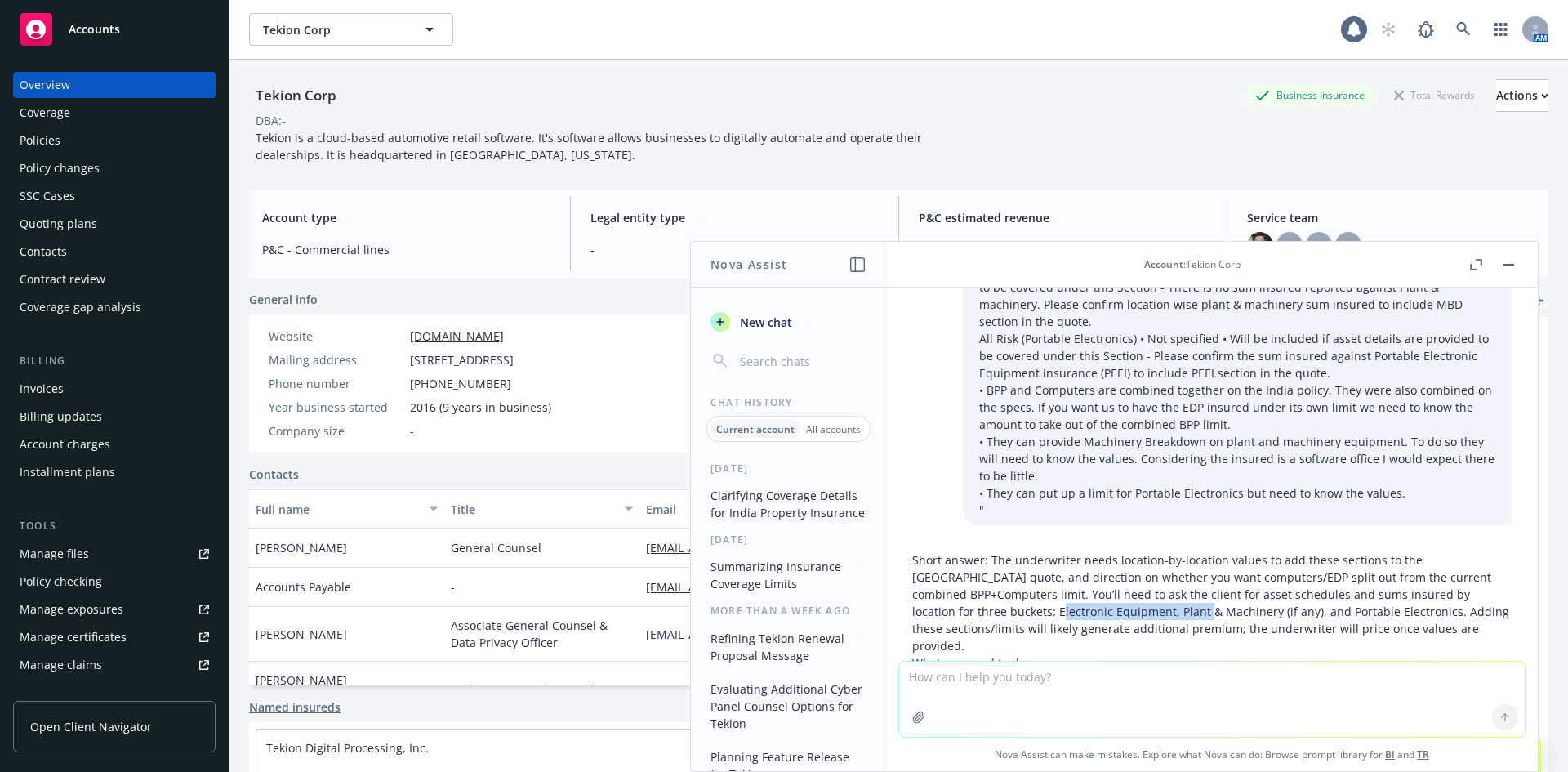
drag, startPoint x: 1133, startPoint y: 558, endPoint x: 977, endPoint y: 558, distance: 156.0
click at [977, 558] on p "Short answer: The underwriter needs location-by-location values to add these se…" at bounding box center [1212, 602] width 600 height 103
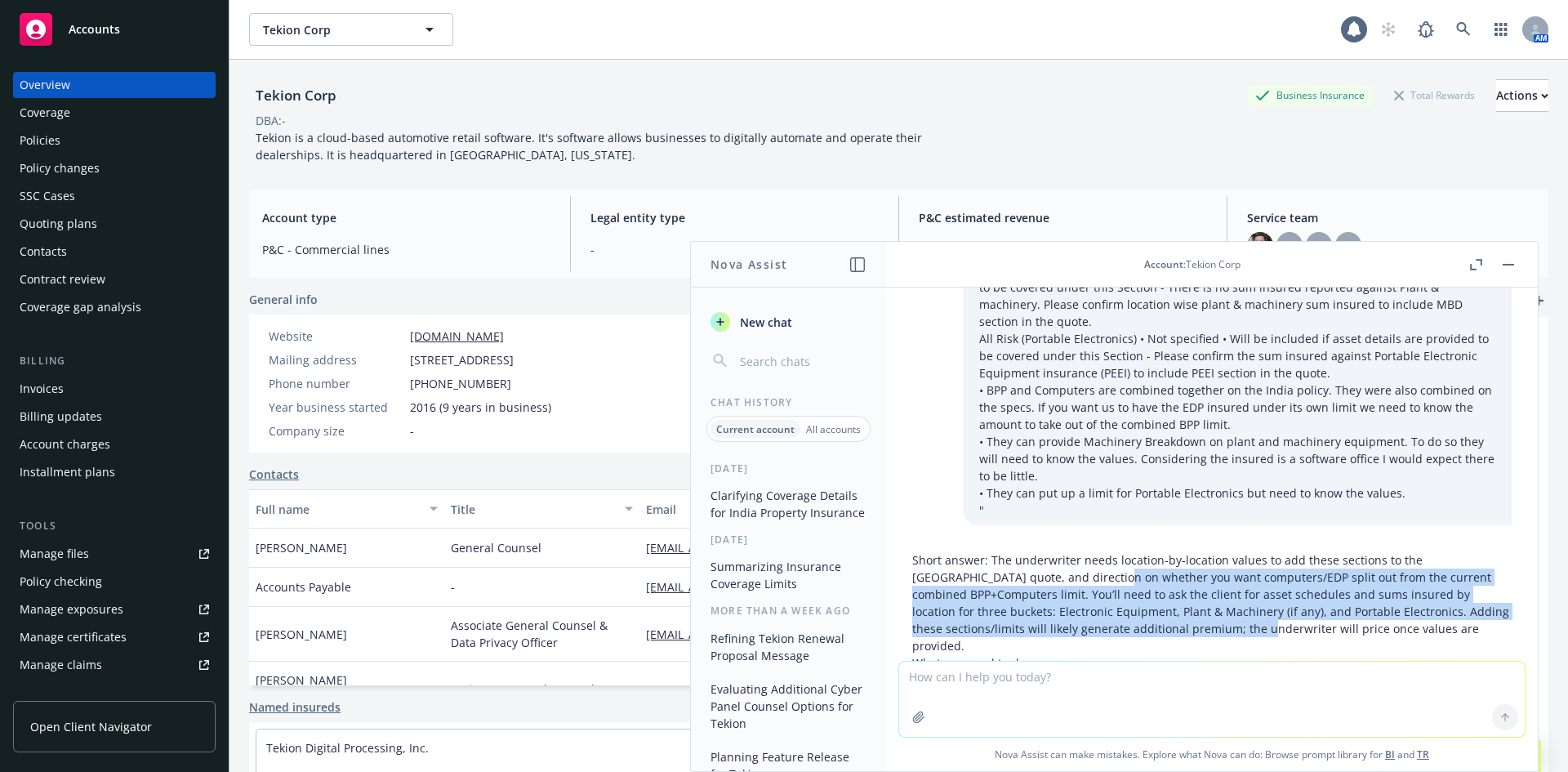
drag, startPoint x: 1119, startPoint y: 554, endPoint x: 1196, endPoint y: 572, distance: 79.1
click at [1196, 572] on p "Short answer: The underwriter needs location-by-location values to add these se…" at bounding box center [1212, 602] width 600 height 103
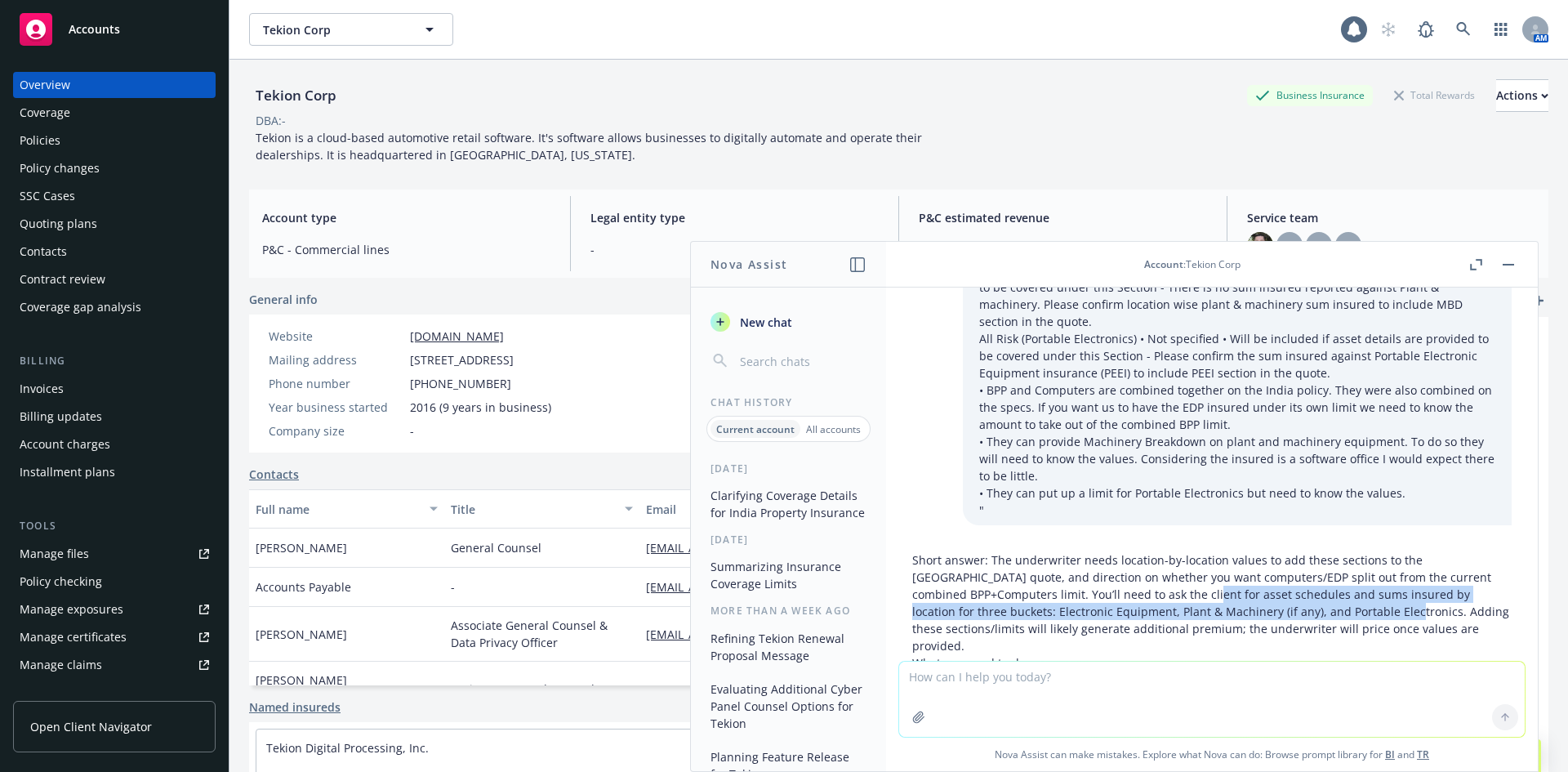
drag, startPoint x: 1330, startPoint y: 566, endPoint x: 1132, endPoint y: 546, distance: 199.0
click at [1132, 551] on p "Short answer: The underwriter needs location-by-location values to add these se…" at bounding box center [1212, 602] width 600 height 103
click at [1131, 551] on p "Short answer: The underwriter needs location-by-location values to add these se…" at bounding box center [1212, 602] width 600 height 103
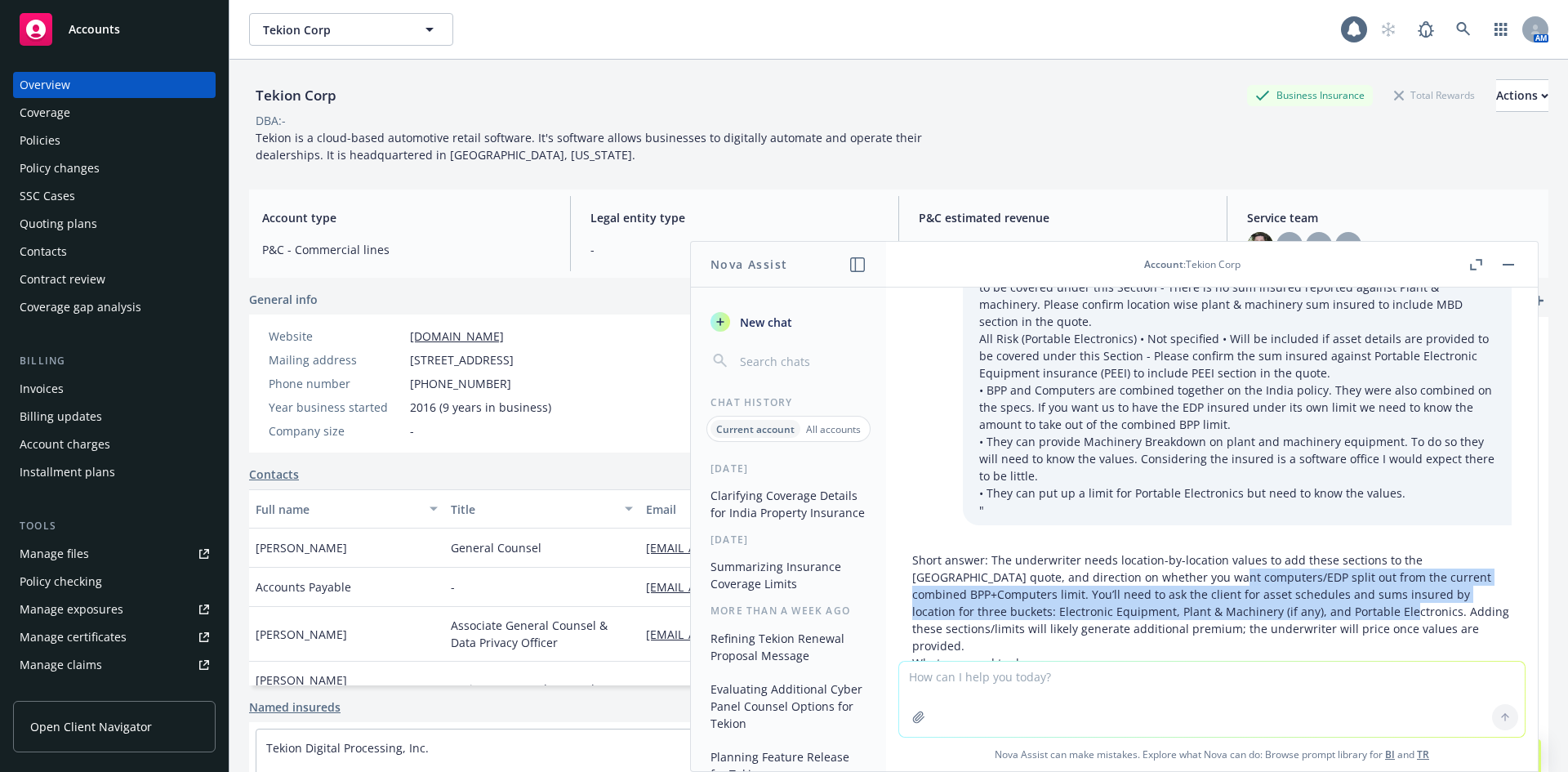
drag, startPoint x: 1159, startPoint y: 532, endPoint x: 1325, endPoint y: 560, distance: 168.3
click at [1325, 560] on p "Short answer: The underwriter needs location-by-location values to add these se…" at bounding box center [1212, 602] width 600 height 103
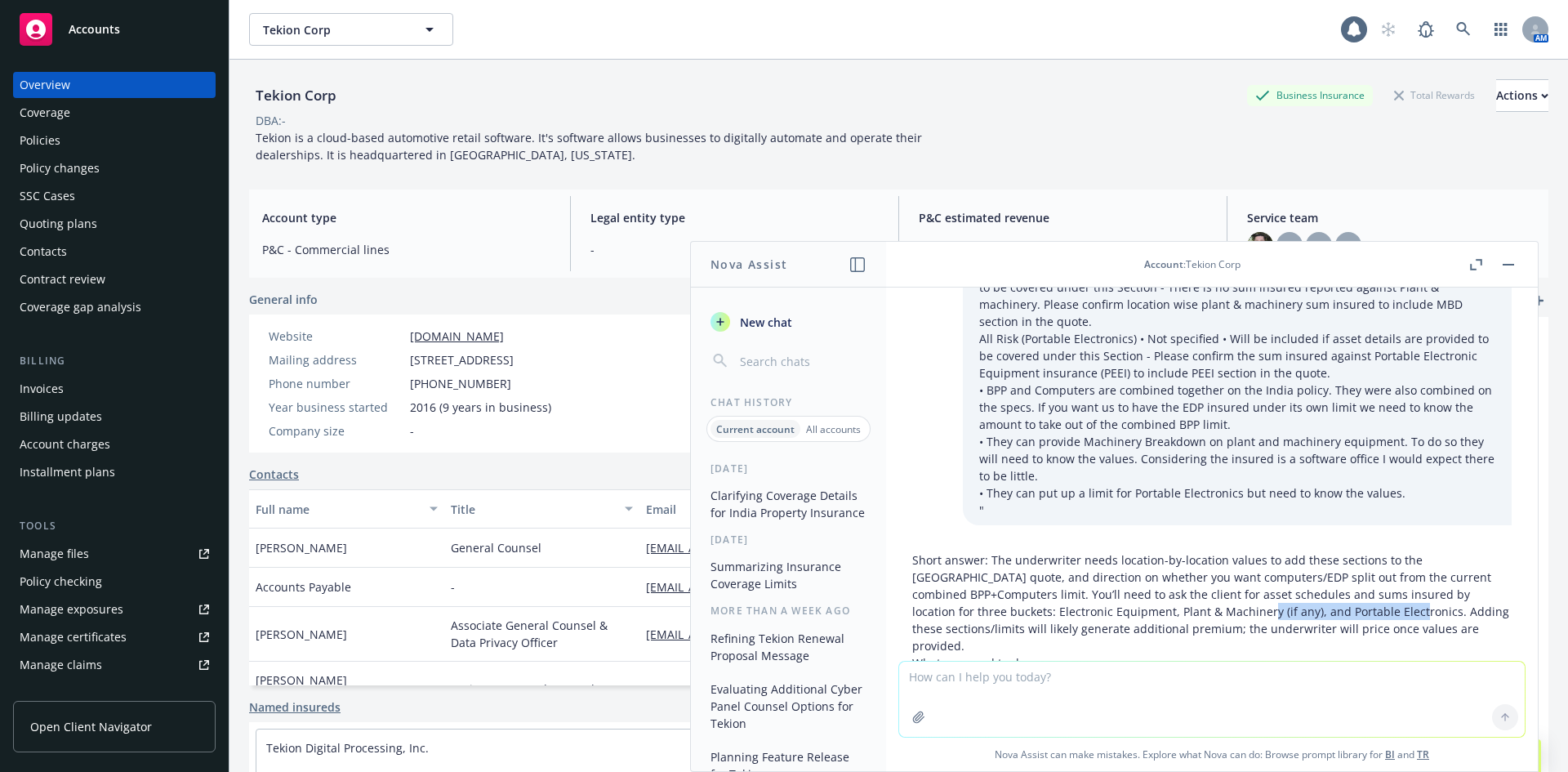
drag, startPoint x: 1334, startPoint y: 560, endPoint x: 1173, endPoint y: 561, distance: 161.0
click at [1173, 561] on p "Short answer: The underwriter needs location-by-location values to add these se…" at bounding box center [1212, 602] width 600 height 103
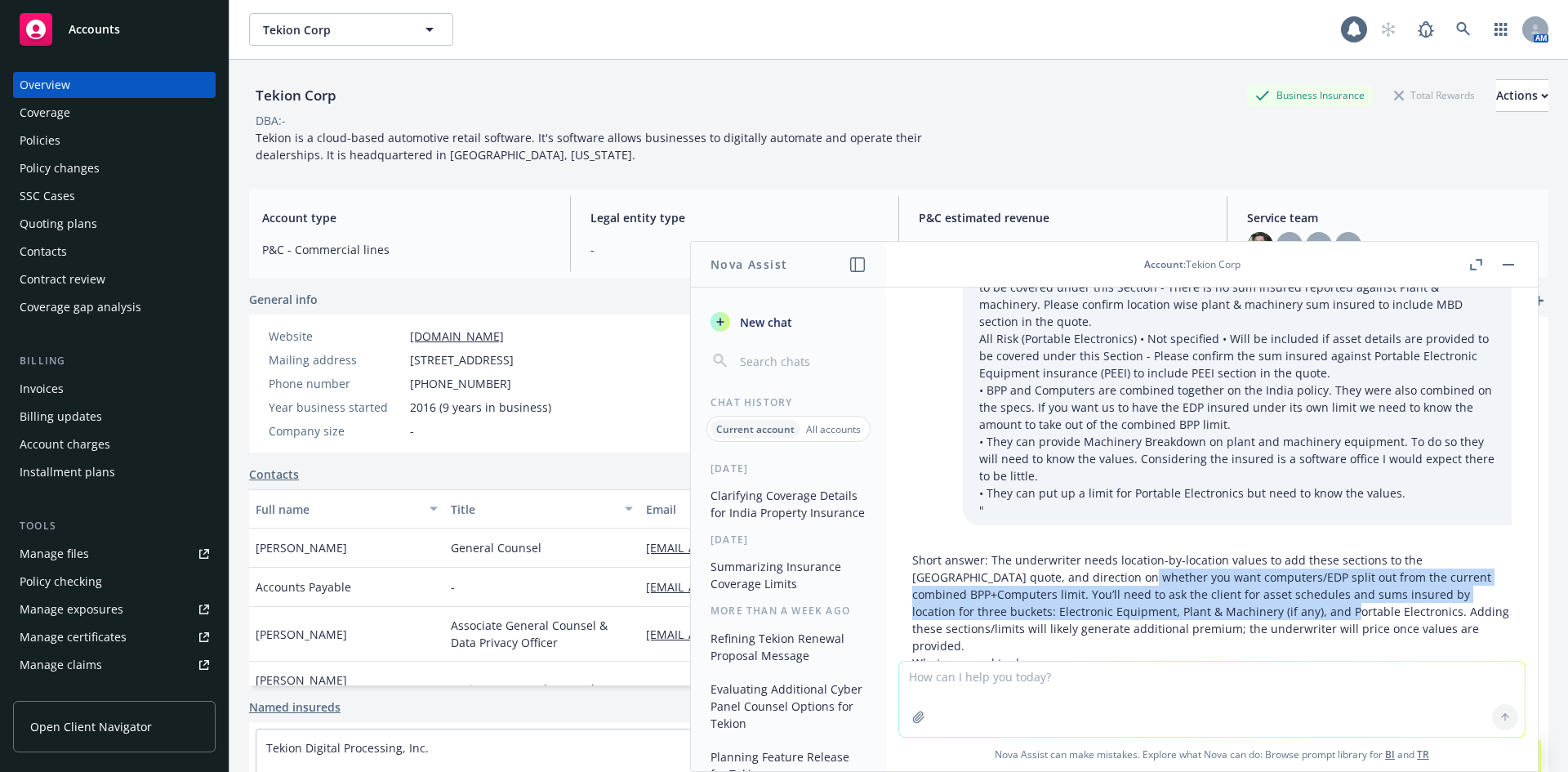
drag, startPoint x: 1068, startPoint y: 521, endPoint x: 1265, endPoint y: 563, distance: 201.4
click at [1265, 563] on p "Short answer: The underwriter needs location-by-location values to add these se…" at bounding box center [1212, 602] width 600 height 103
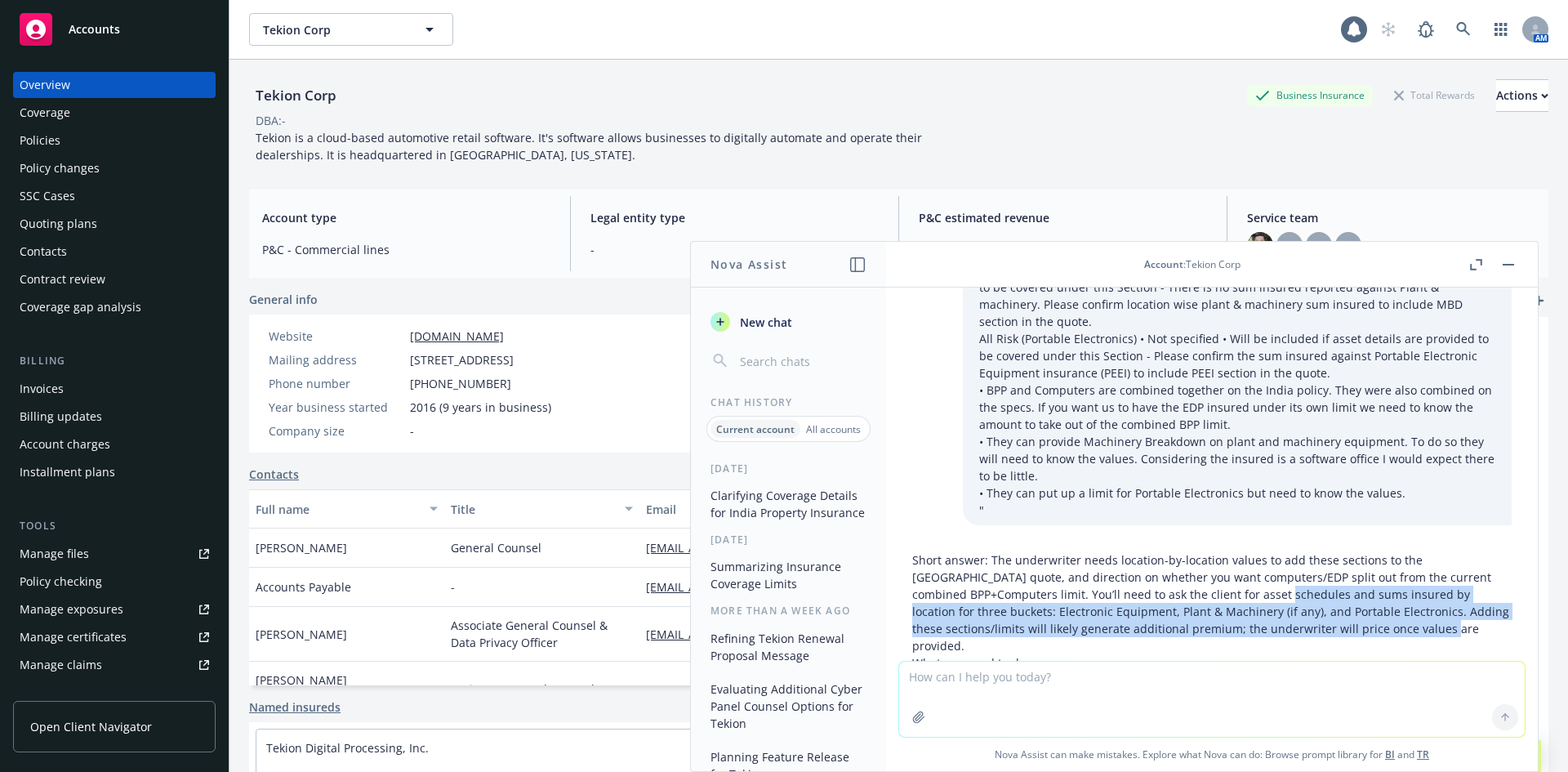
drag, startPoint x: 1375, startPoint y: 569, endPoint x: 1207, endPoint y: 540, distance: 170.5
click at [1207, 551] on p "Short answer: The underwriter needs location-by-location values to add these se…" at bounding box center [1212, 602] width 600 height 103
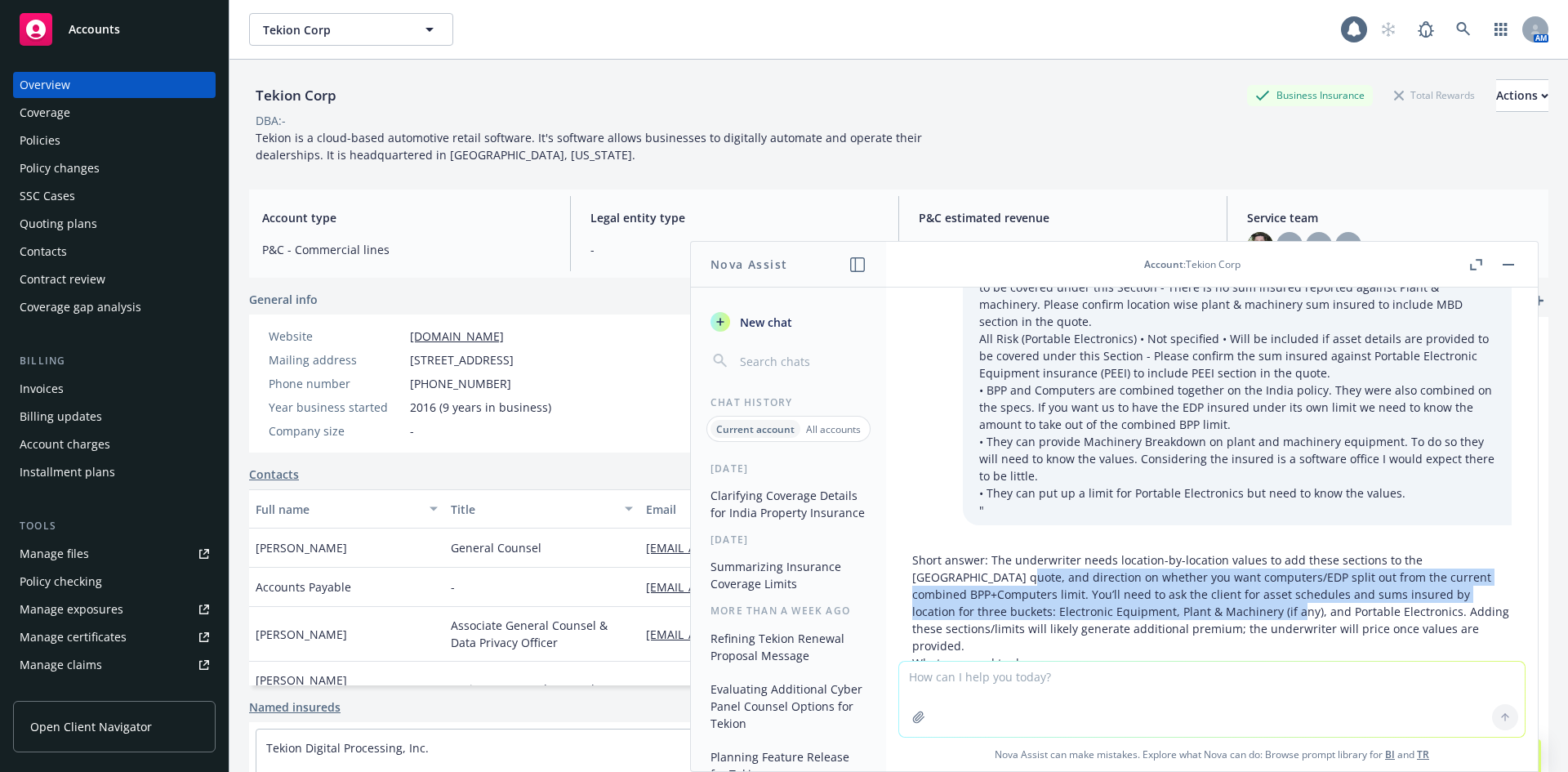
drag, startPoint x: 946, startPoint y: 529, endPoint x: 1216, endPoint y: 563, distance: 272.1
click at [1215, 563] on p "Short answer: The underwriter needs location-by-location values to add these se…" at bounding box center [1212, 602] width 600 height 103
click at [1216, 563] on p "Short answer: The underwriter needs location-by-location values to add these se…" at bounding box center [1212, 602] width 600 height 103
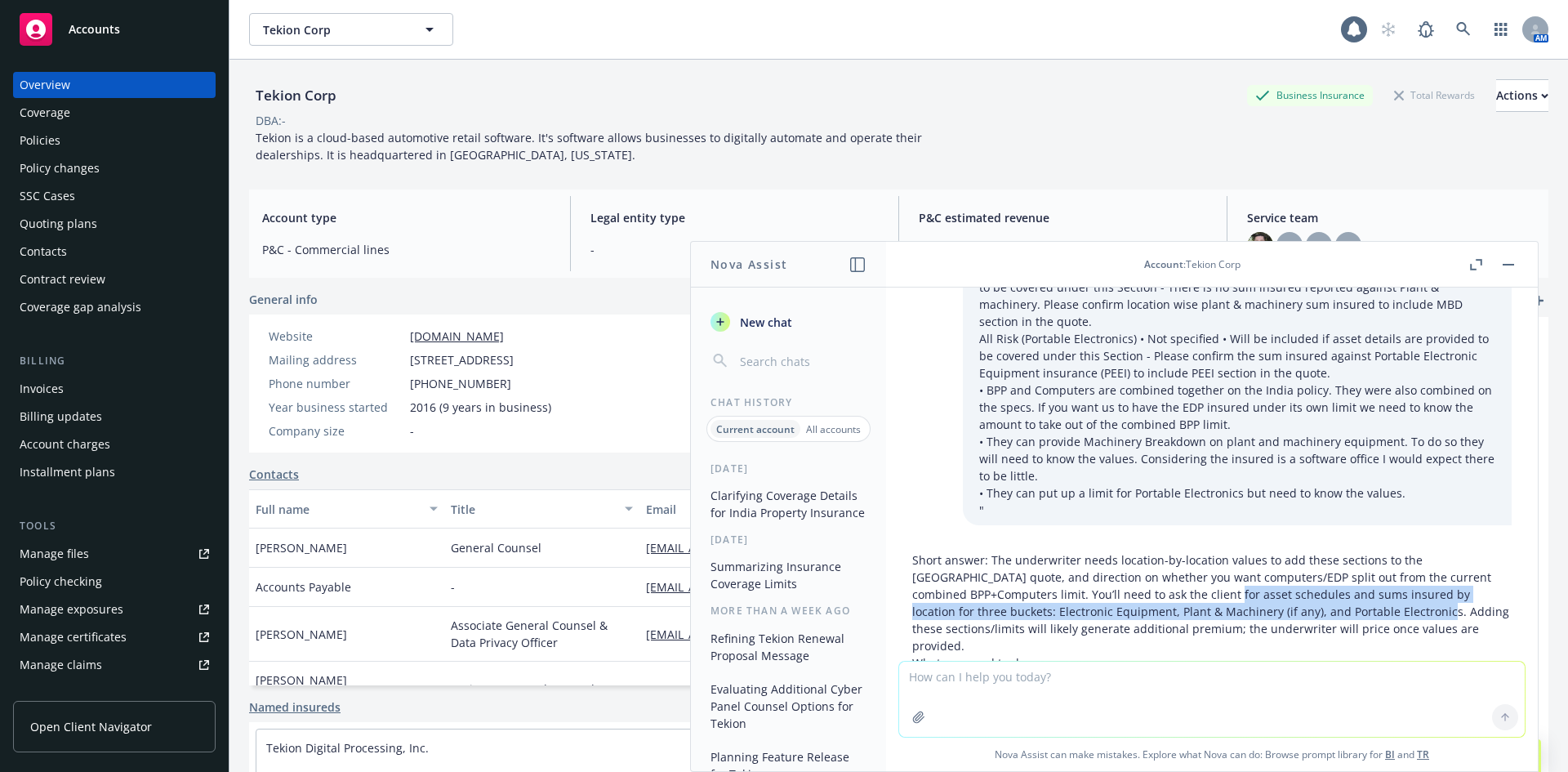
drag, startPoint x: 1362, startPoint y: 562, endPoint x: 1143, endPoint y: 541, distance: 220.0
click at [1144, 551] on p "Short answer: The underwriter needs location-by-location values to add these se…" at bounding box center [1212, 602] width 600 height 103
click at [1142, 551] on p "Short answer: The underwriter needs location-by-location values to add these se…" at bounding box center [1212, 602] width 600 height 103
drag, startPoint x: 920, startPoint y: 565, endPoint x: 1223, endPoint y: 567, distance: 303.0
click at [1223, 567] on p "Short answer: The underwriter needs location-by-location values to add these se…" at bounding box center [1212, 602] width 600 height 103
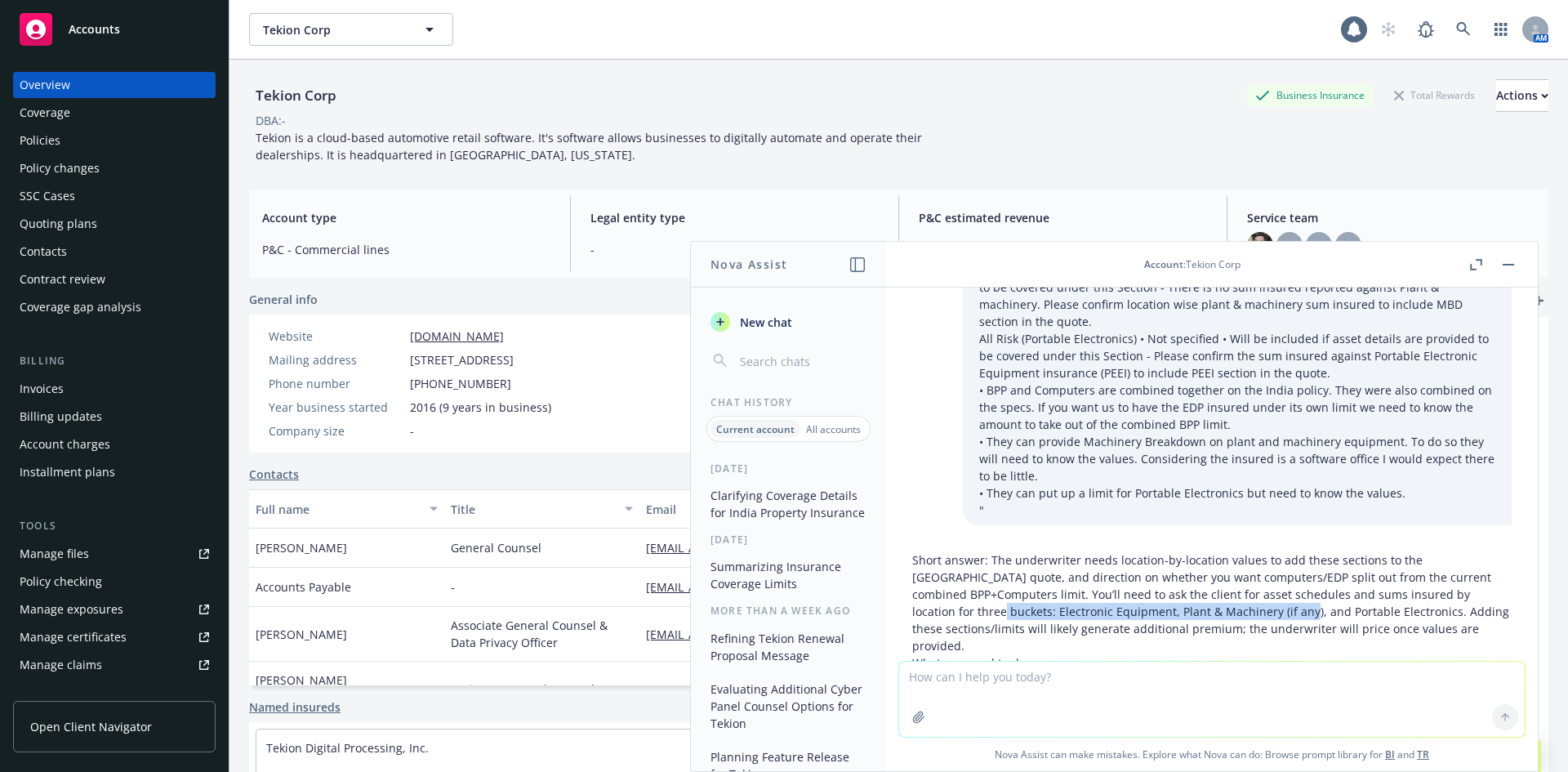
click at [1224, 568] on p "Short answer: The underwriter needs location-by-location values to add these se…" at bounding box center [1212, 602] width 600 height 103
drag, startPoint x: 1194, startPoint y: 582, endPoint x: 1104, endPoint y: 569, distance: 90.9
click at [1106, 569] on p "Short answer: The underwriter needs location-by-location values to add these se…" at bounding box center [1212, 602] width 600 height 103
click at [1104, 569] on p "Short answer: The underwriter needs location-by-location values to add these se…" at bounding box center [1212, 602] width 600 height 103
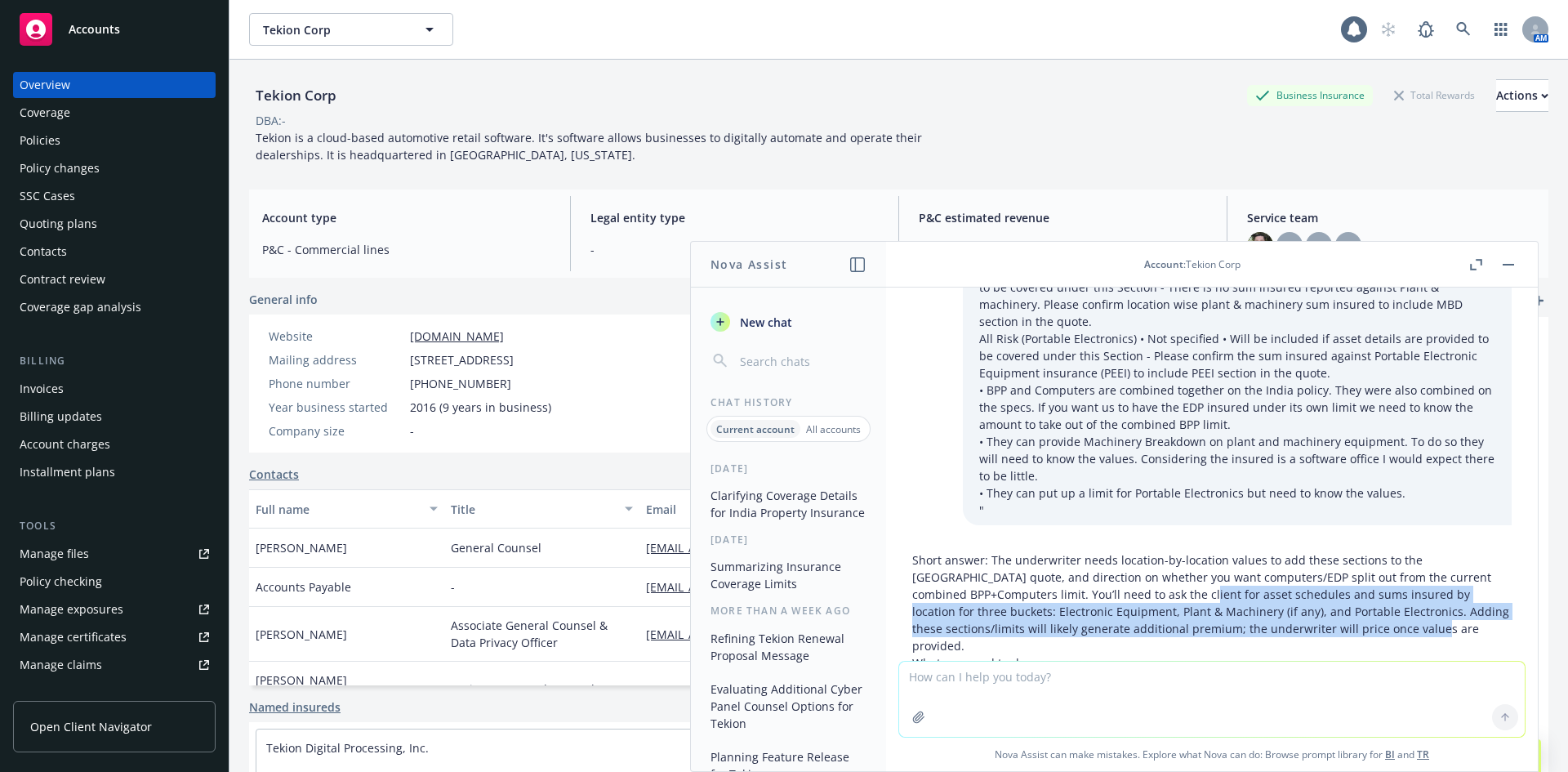
drag, startPoint x: 1126, startPoint y: 539, endPoint x: 1358, endPoint y: 576, distance: 234.9
click at [1358, 576] on p "Short answer: The underwriter needs location-by-location values to add these se…" at bounding box center [1212, 602] width 600 height 103
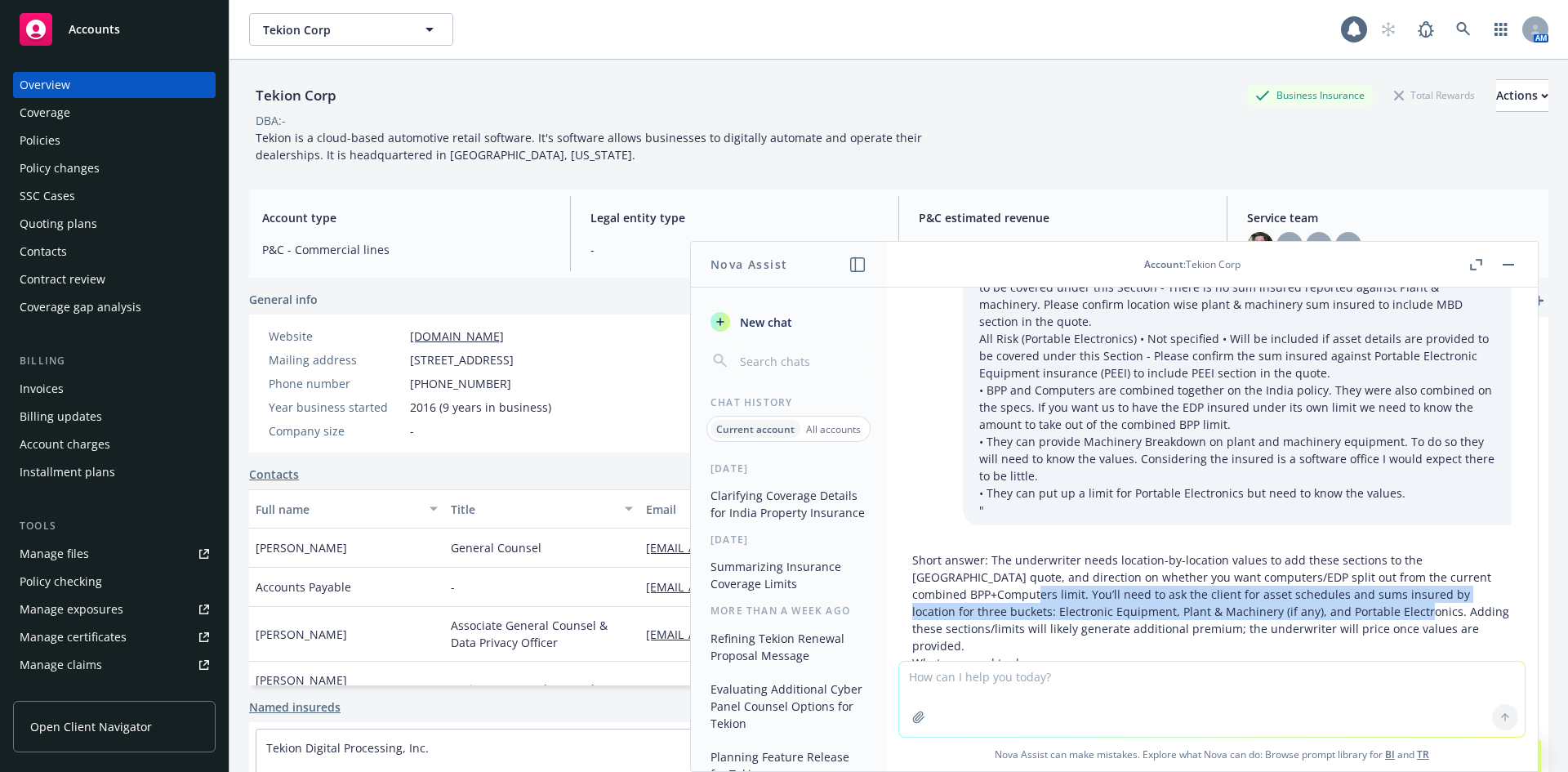
drag, startPoint x: 953, startPoint y: 543, endPoint x: 1342, endPoint y: 564, distance: 389.6
click at [1342, 564] on p "Short answer: The underwriter needs location-by-location values to add these se…" at bounding box center [1212, 602] width 600 height 103
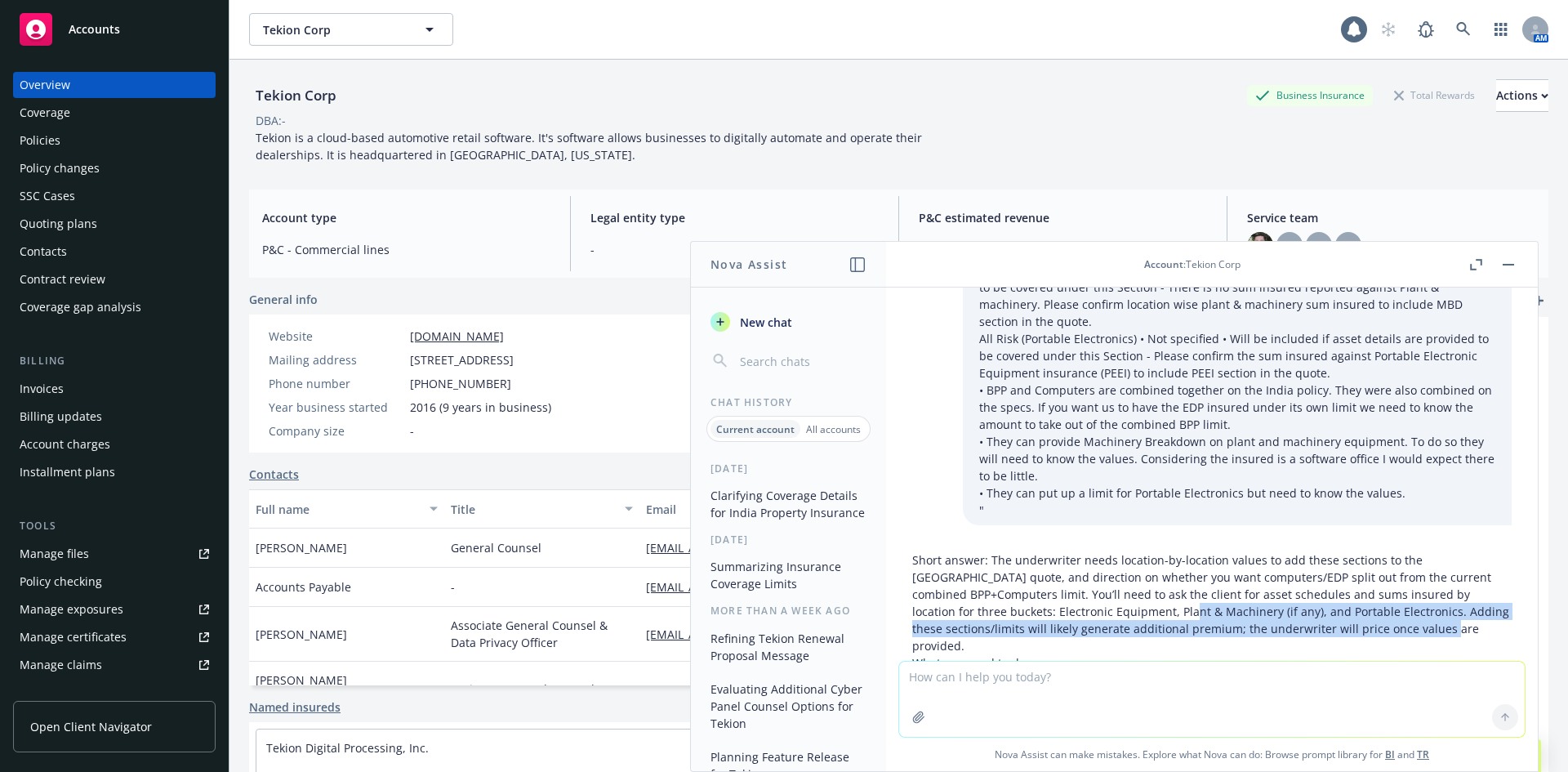
drag, startPoint x: 1327, startPoint y: 582, endPoint x: 1114, endPoint y: 551, distance: 215.2
click at [1118, 553] on p "Short answer: The underwriter needs location-by-location values to add these se…" at bounding box center [1212, 602] width 600 height 103
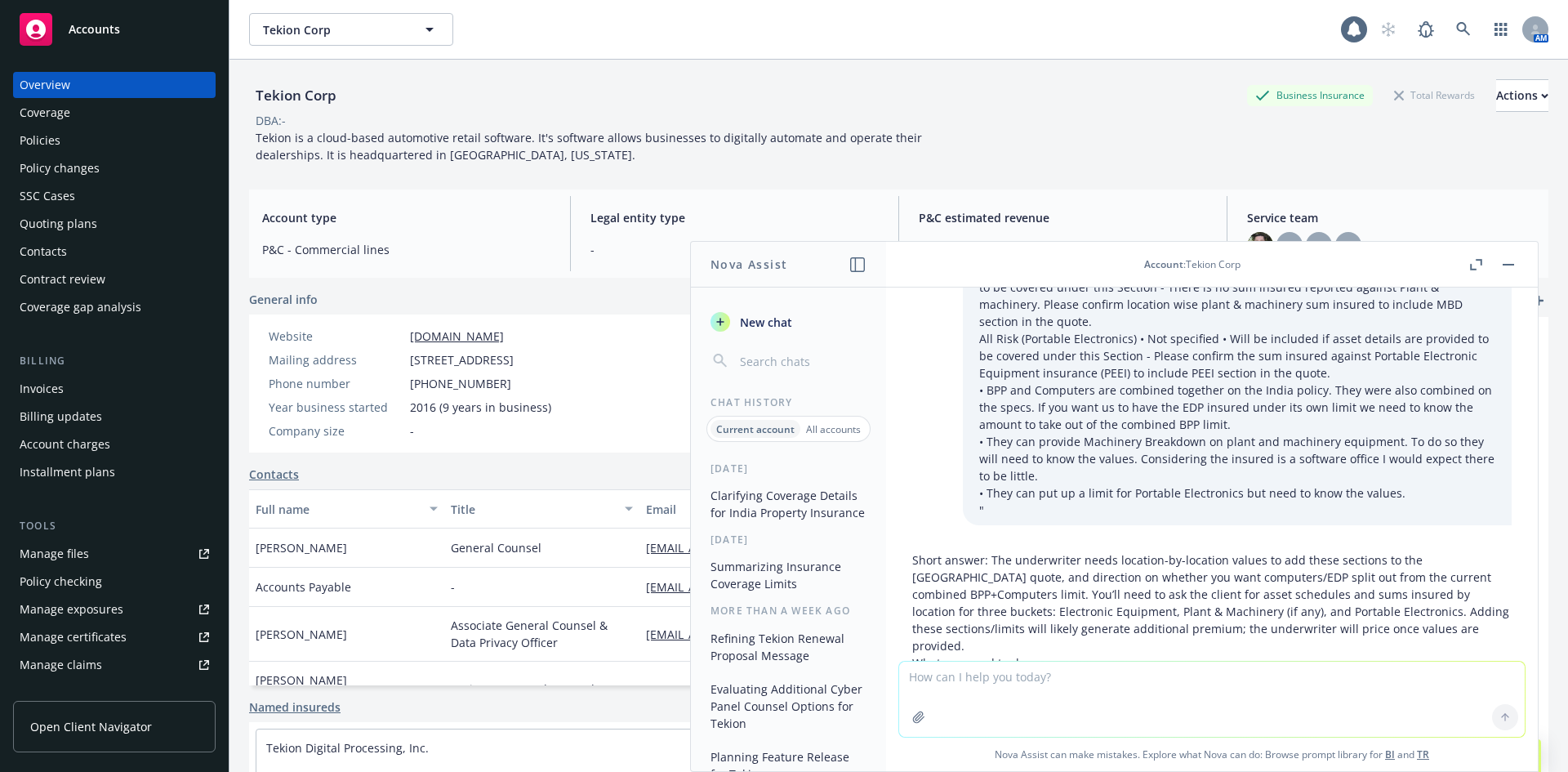
click at [1114, 551] on p "Short answer: The underwriter needs location-by-location values to add these se…" at bounding box center [1212, 602] width 600 height 103
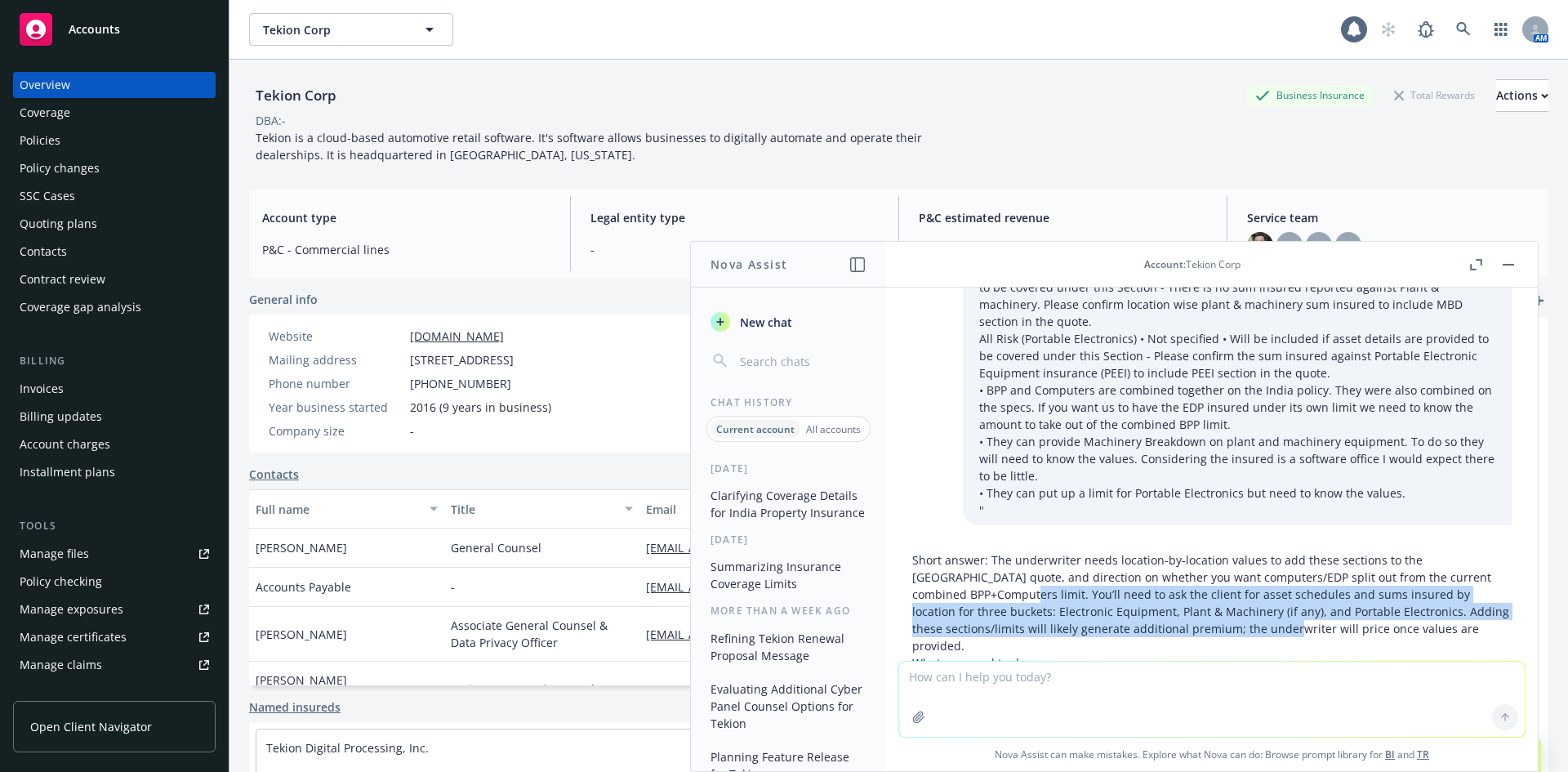
drag, startPoint x: 942, startPoint y: 558, endPoint x: 1214, endPoint y: 569, distance: 272.2
click at [1214, 569] on p "Short answer: The underwriter needs location-by-location values to add these se…" at bounding box center [1212, 602] width 600 height 103
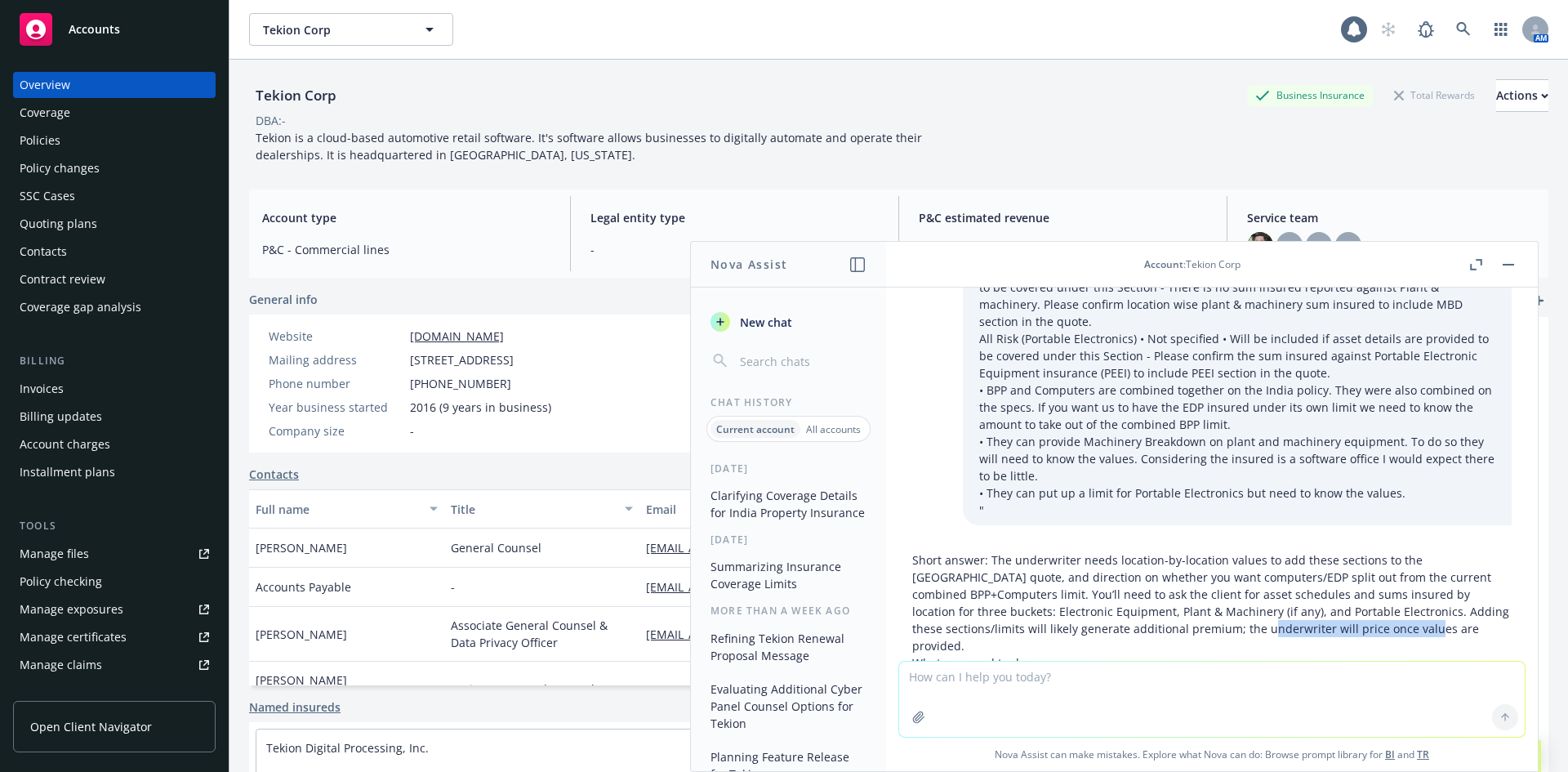
drag, startPoint x: 1289, startPoint y: 583, endPoint x: 1137, endPoint y: 583, distance: 152.0
click at [1137, 583] on p "Short answer: The underwriter needs location-by-location values to add these se…" at bounding box center [1212, 602] width 600 height 103
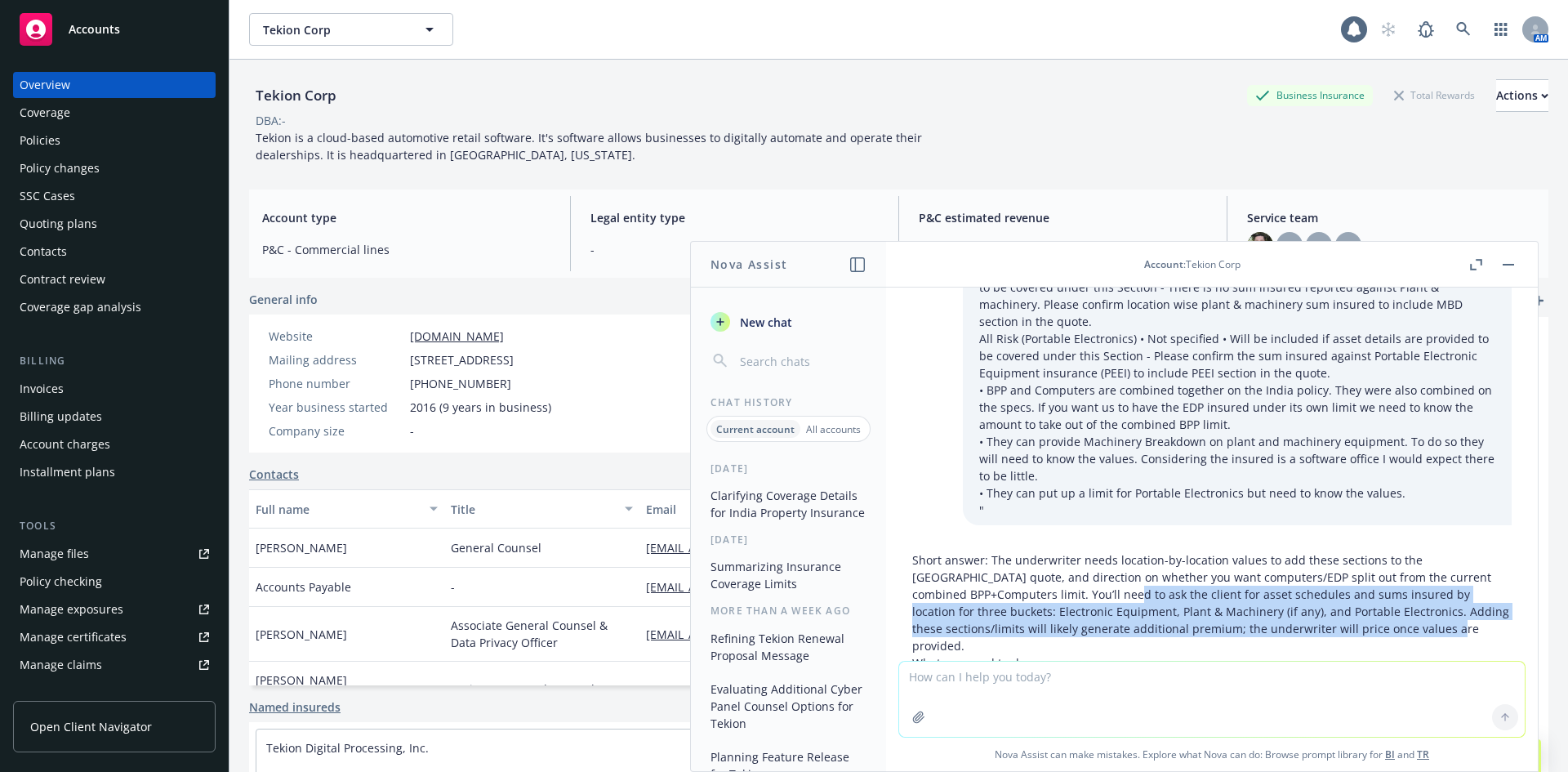
drag, startPoint x: 1052, startPoint y: 545, endPoint x: 1402, endPoint y: 568, distance: 350.8
click at [1402, 568] on p "Short answer: The underwriter needs location-by-location values to add these se…" at bounding box center [1212, 602] width 600 height 103
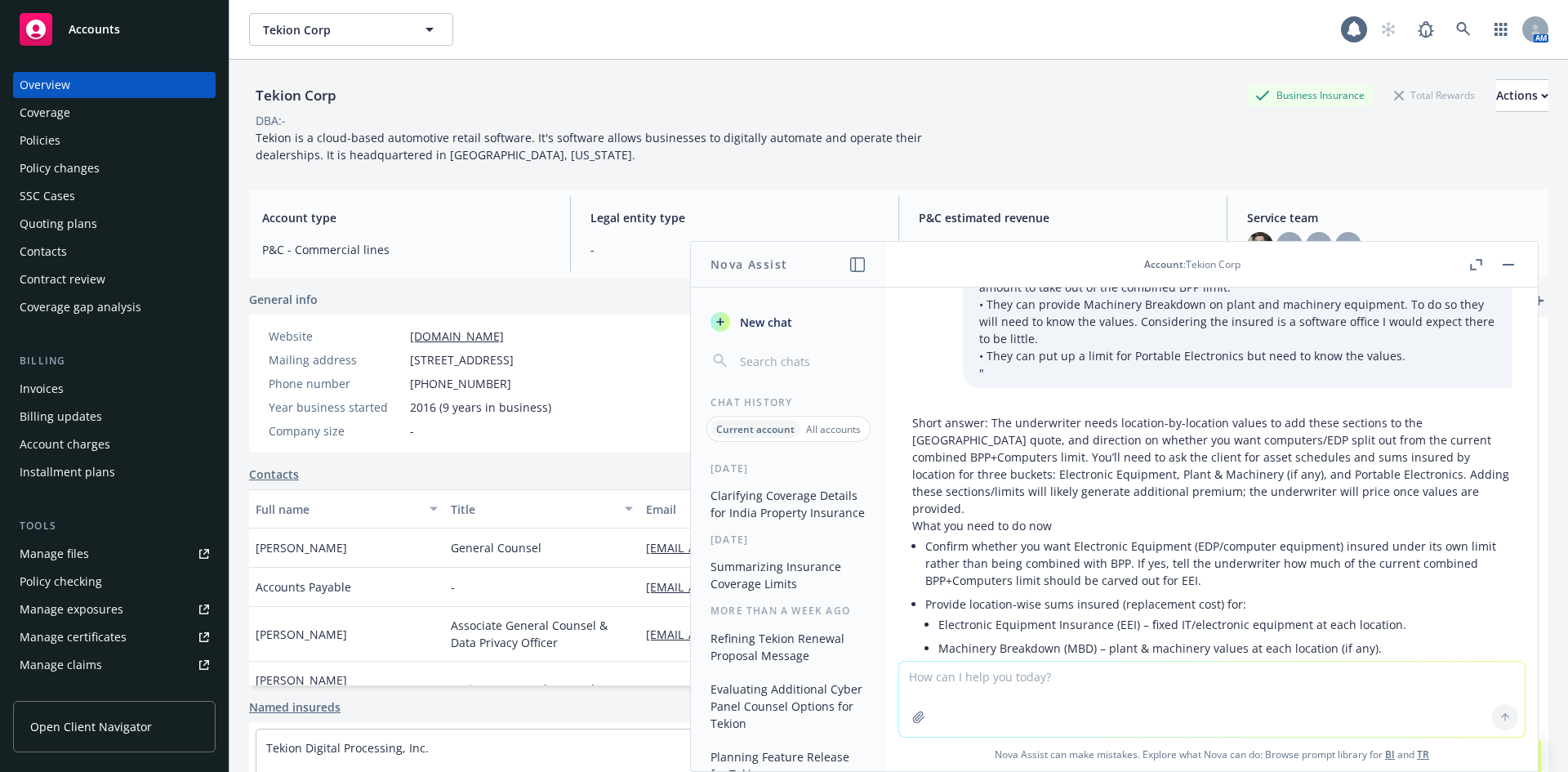
scroll to position [531, 0]
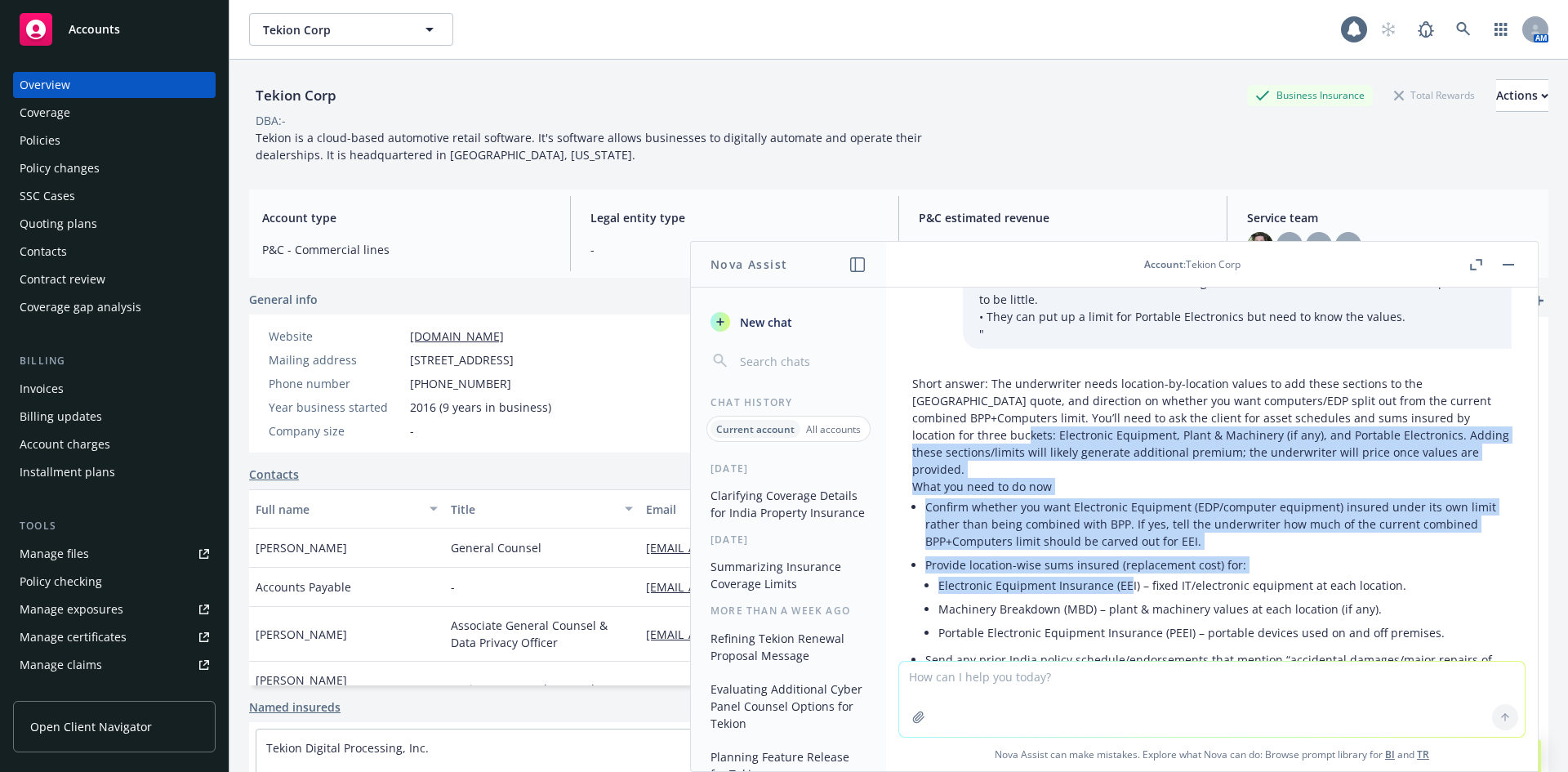
drag, startPoint x: 943, startPoint y: 405, endPoint x: 1126, endPoint y: 514, distance: 213.0
click at [1128, 573] on li "Electronic Equipment Insurance (EEI) – fixed IT/electronic equipment at each lo…" at bounding box center [1225, 585] width 573 height 24
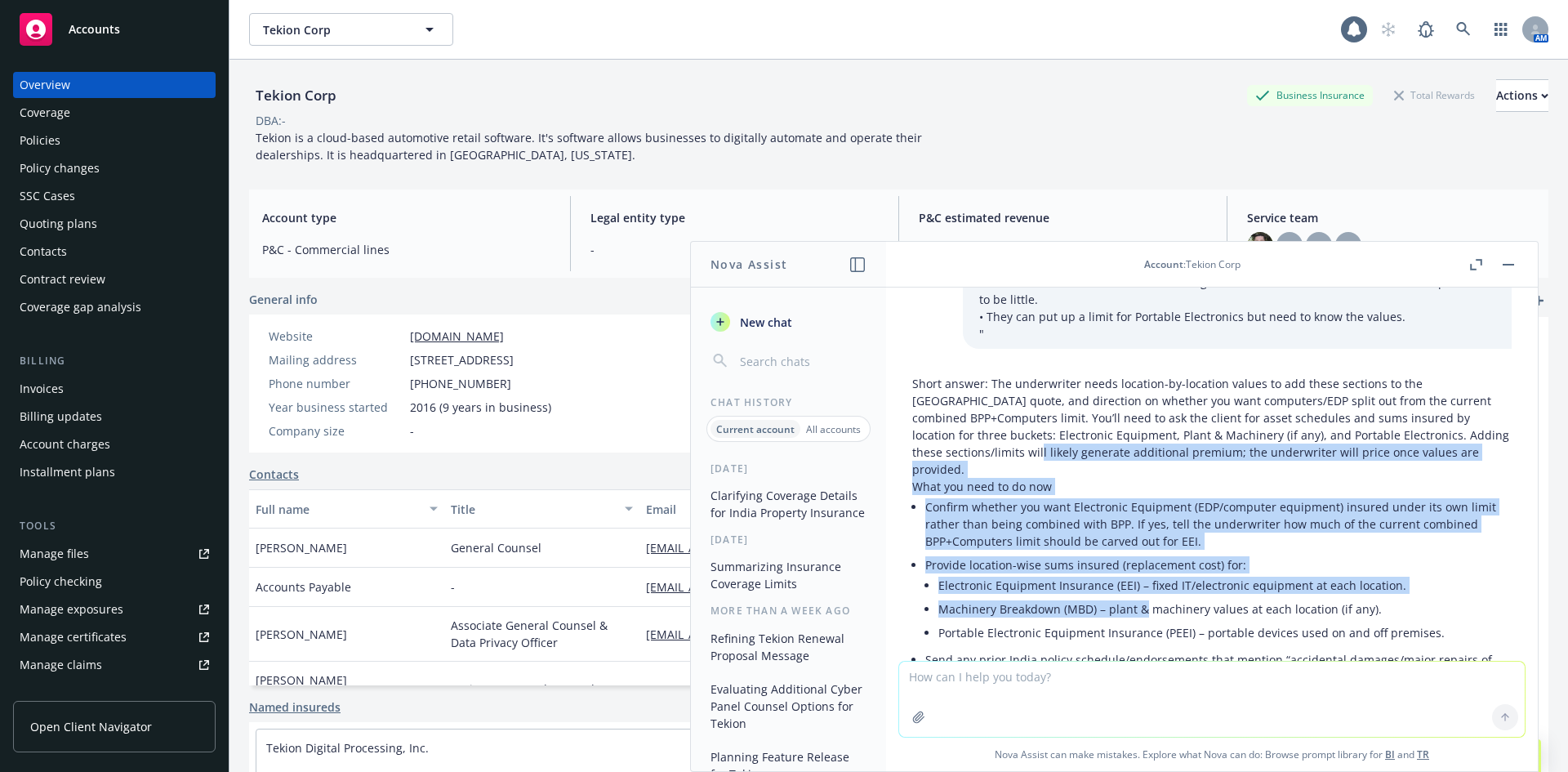
drag, startPoint x: 1128, startPoint y: 535, endPoint x: 963, endPoint y: 403, distance: 211.3
click at [963, 403] on p "Short answer: The underwriter needs location-by-location values to add these se…" at bounding box center [1212, 426] width 600 height 103
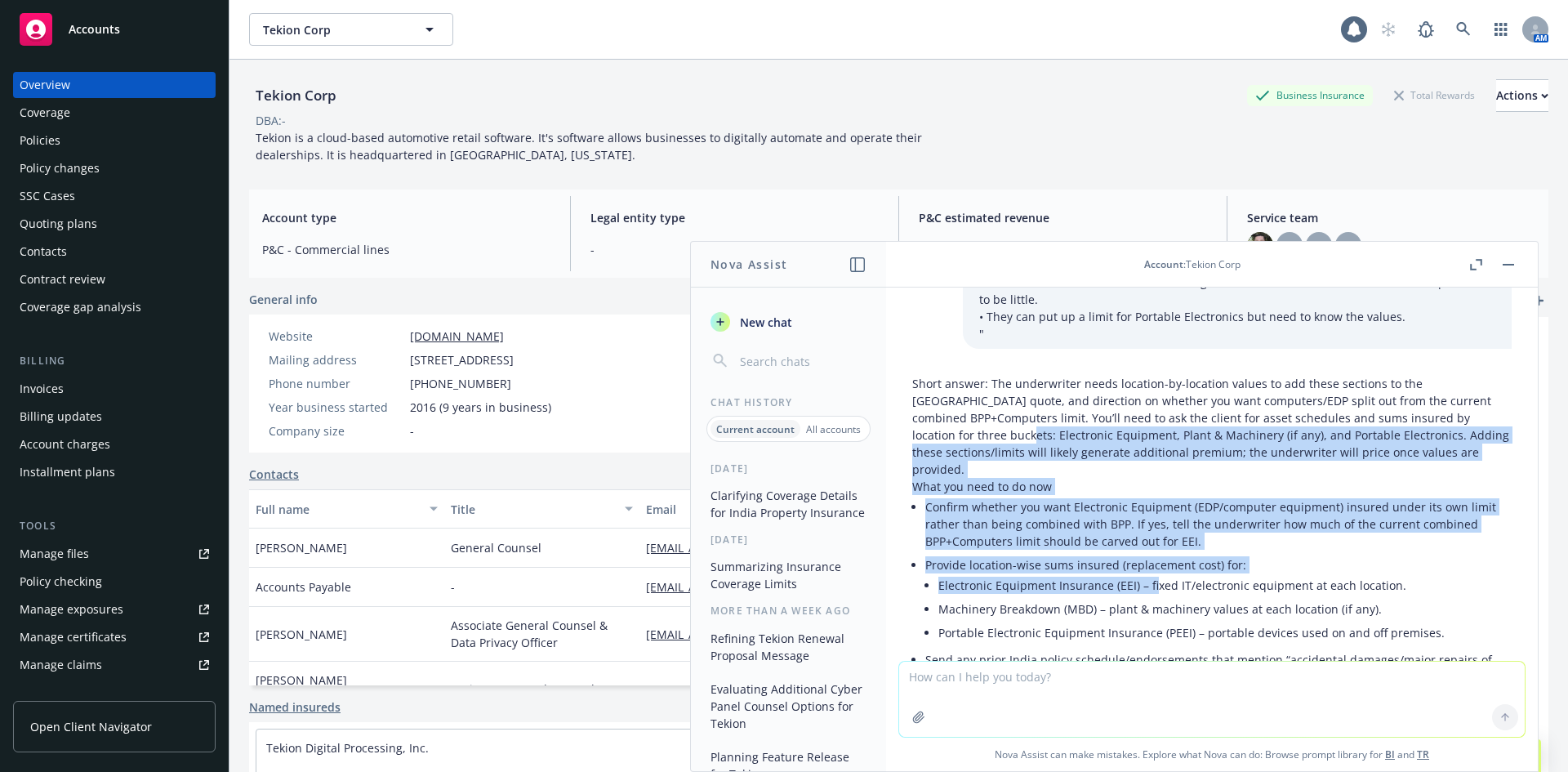
drag, startPoint x: 937, startPoint y: 391, endPoint x: 1154, endPoint y: 520, distance: 252.4
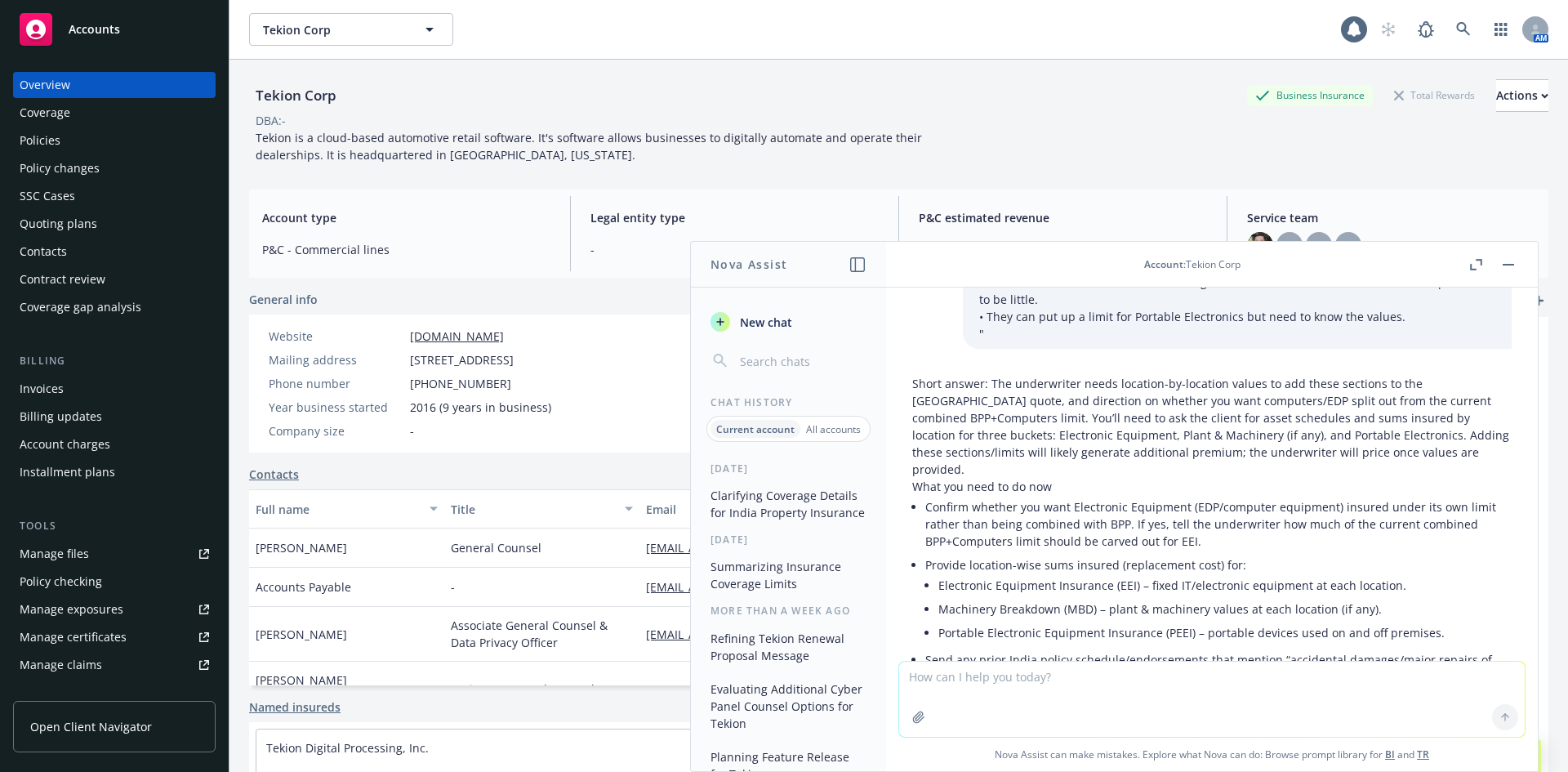
click at [1155, 573] on li "Electronic Equipment Insurance (EEI) – fixed IT/electronic equipment at each lo…" at bounding box center [1225, 585] width 573 height 24
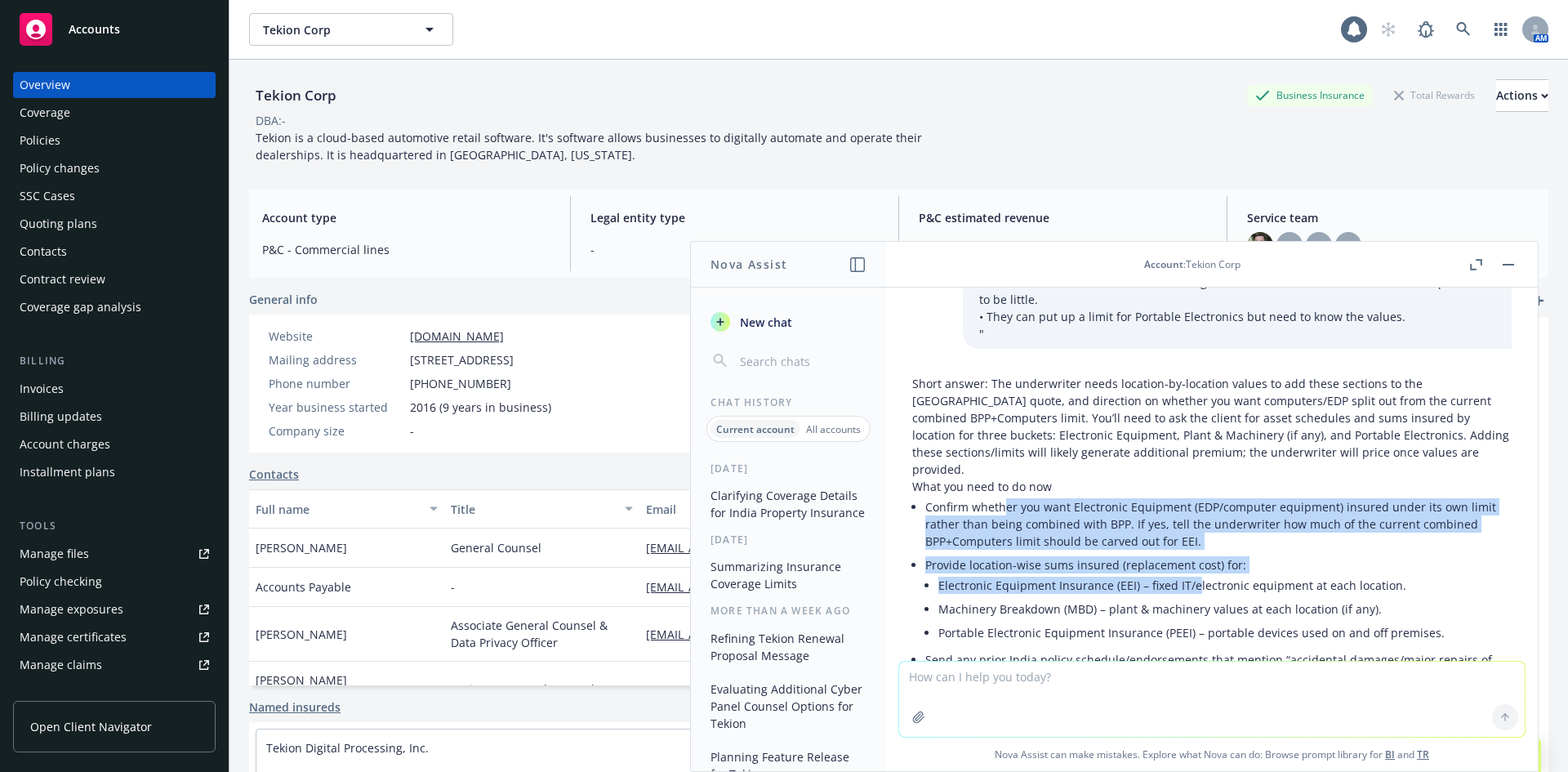
drag, startPoint x: 1193, startPoint y: 519, endPoint x: 1004, endPoint y: 442, distance: 204.1
click at [1004, 494] on ul "Confirm whether you want Electronic Equipment (EDP/computer equipment) insured …" at bounding box center [1219, 611] width 587 height 234
click at [1004, 494] on li "Confirm whether you want Electronic Equipment (EDP/computer equipment) insured …" at bounding box center [1219, 523] width 587 height 58
drag, startPoint x: 934, startPoint y: 423, endPoint x: 1169, endPoint y: 509, distance: 250.2
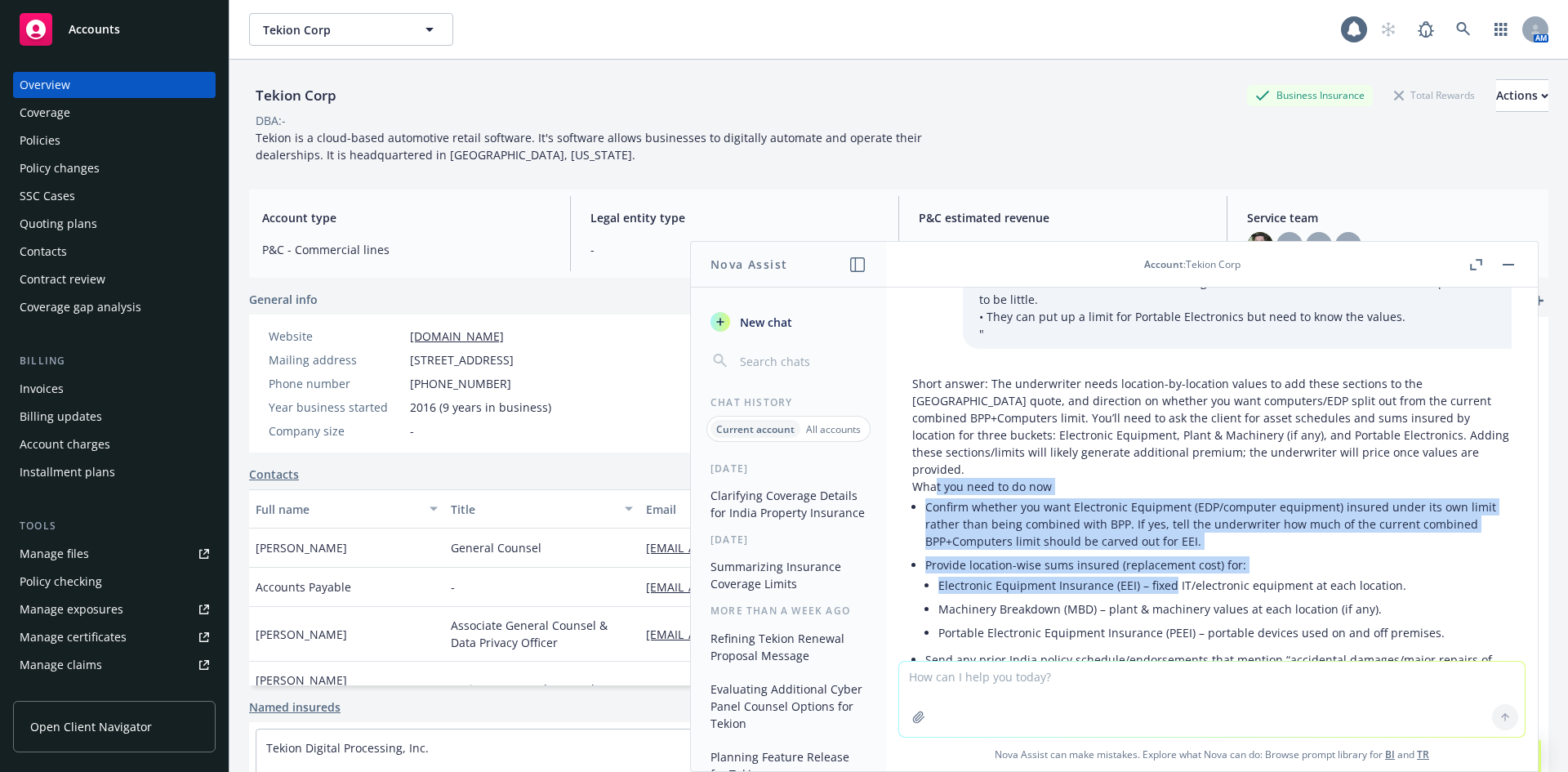
click at [1169, 573] on li "Electronic Equipment Insurance (EEI) – fixed IT/electronic equipment at each lo…" at bounding box center [1225, 585] width 573 height 24
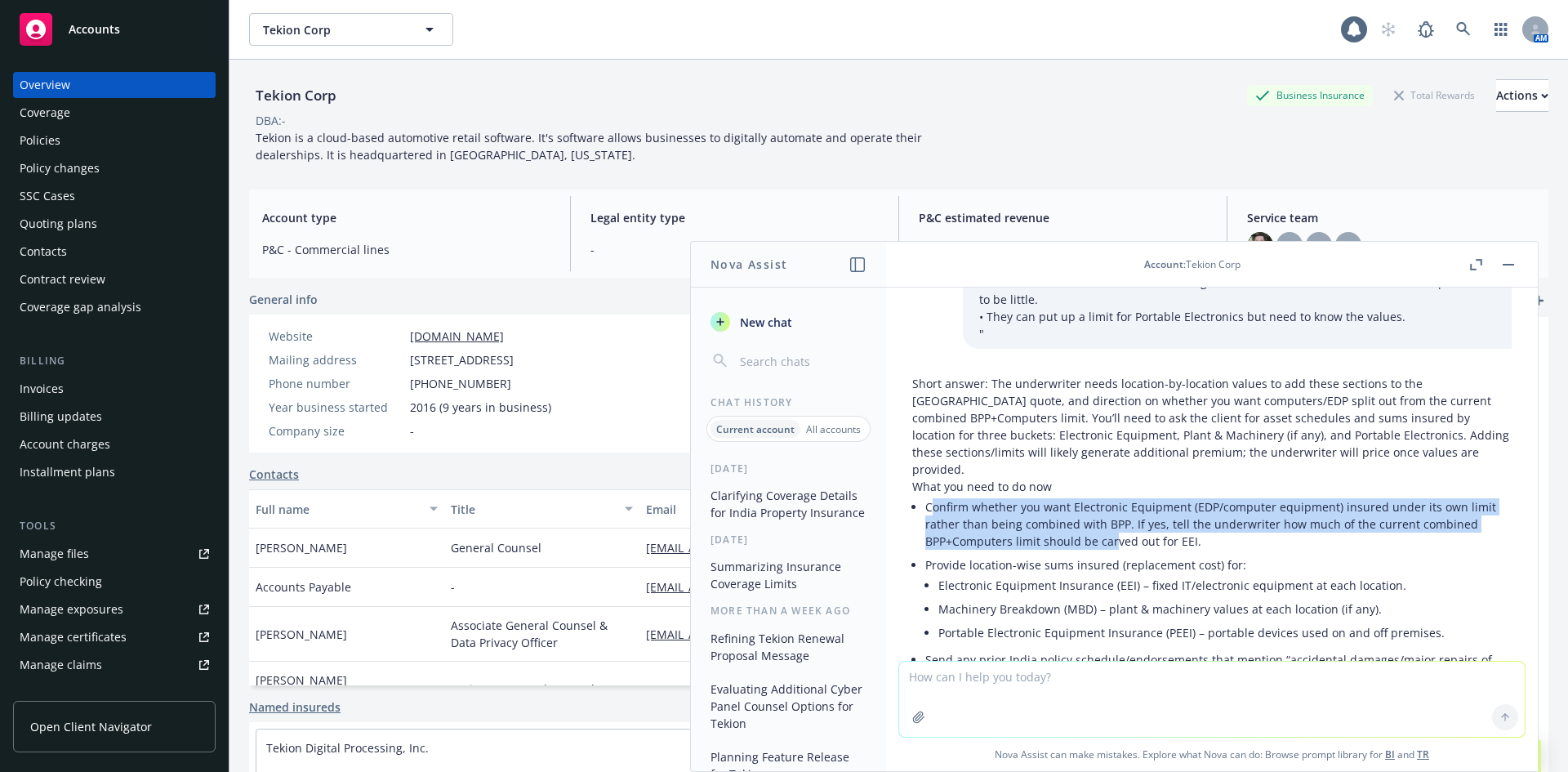
drag, startPoint x: 936, startPoint y: 442, endPoint x: 1112, endPoint y: 468, distance: 177.9
click at [1112, 494] on li "Confirm whether you want Electronic Equipment (EDP/computer equipment) insured …" at bounding box center [1219, 523] width 587 height 58
drag, startPoint x: 1152, startPoint y: 445, endPoint x: 1419, endPoint y: 464, distance: 267.7
click at [1419, 494] on li "Confirm whether you want Electronic Equipment (EDP/computer equipment) insured …" at bounding box center [1219, 523] width 587 height 58
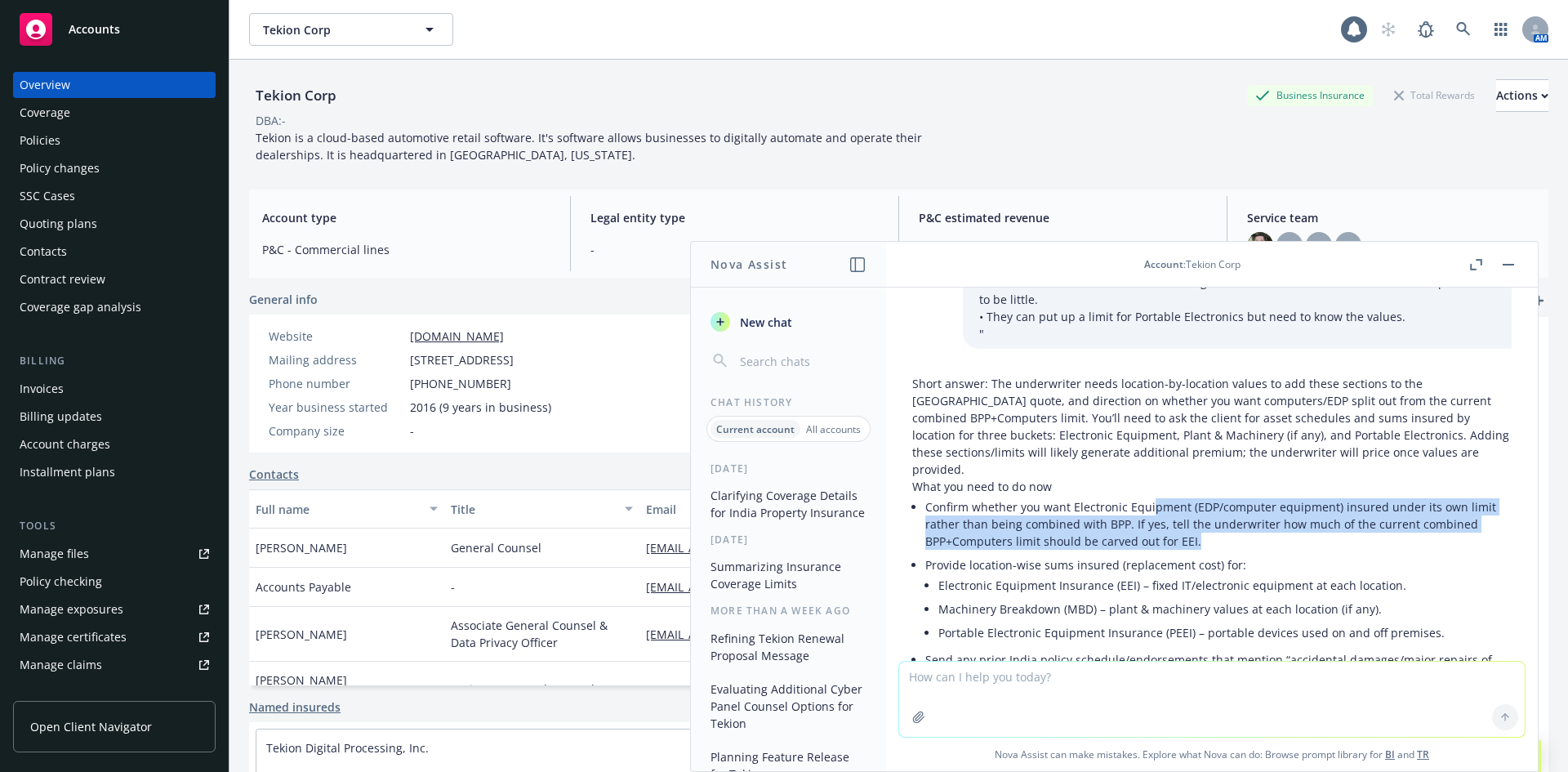
click at [1419, 494] on li "Confirm whether you want Electronic Equipment (EDP/computer equipment) insured …" at bounding box center [1219, 523] width 587 height 58
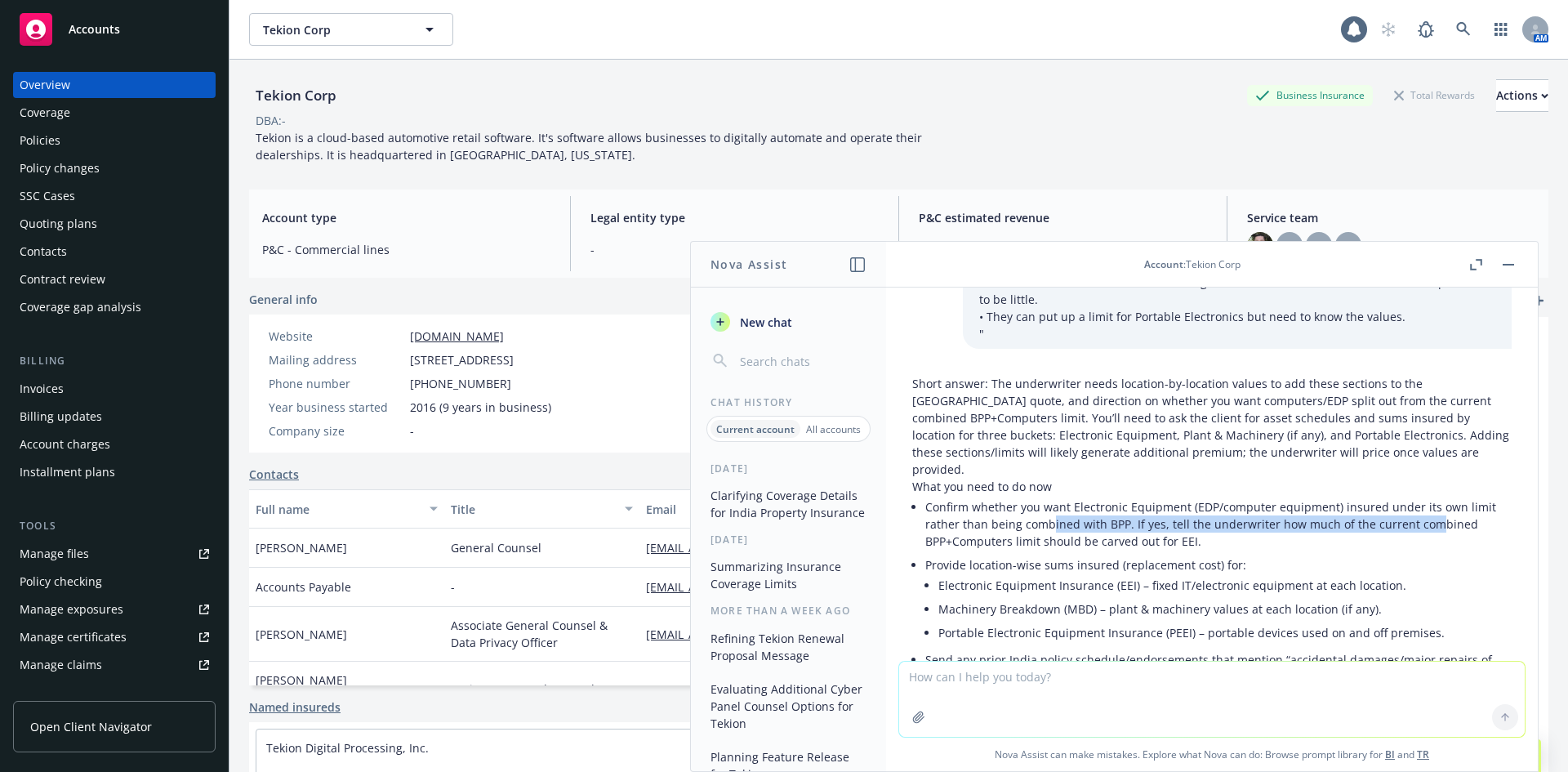
drag, startPoint x: 1429, startPoint y: 455, endPoint x: 1051, endPoint y: 460, distance: 378.0
click at [1051, 494] on li "Confirm whether you want Electronic Equipment (EDP/computer equipment) insured …" at bounding box center [1219, 523] width 587 height 58
click at [1048, 494] on li "Confirm whether you want Electronic Equipment (EDP/computer equipment) insured …" at bounding box center [1219, 523] width 587 height 58
drag, startPoint x: 938, startPoint y: 447, endPoint x: 1165, endPoint y: 478, distance: 229.1
click at [1165, 494] on li "Confirm whether you want Electronic Equipment (EDP/computer equipment) insured …" at bounding box center [1219, 523] width 587 height 58
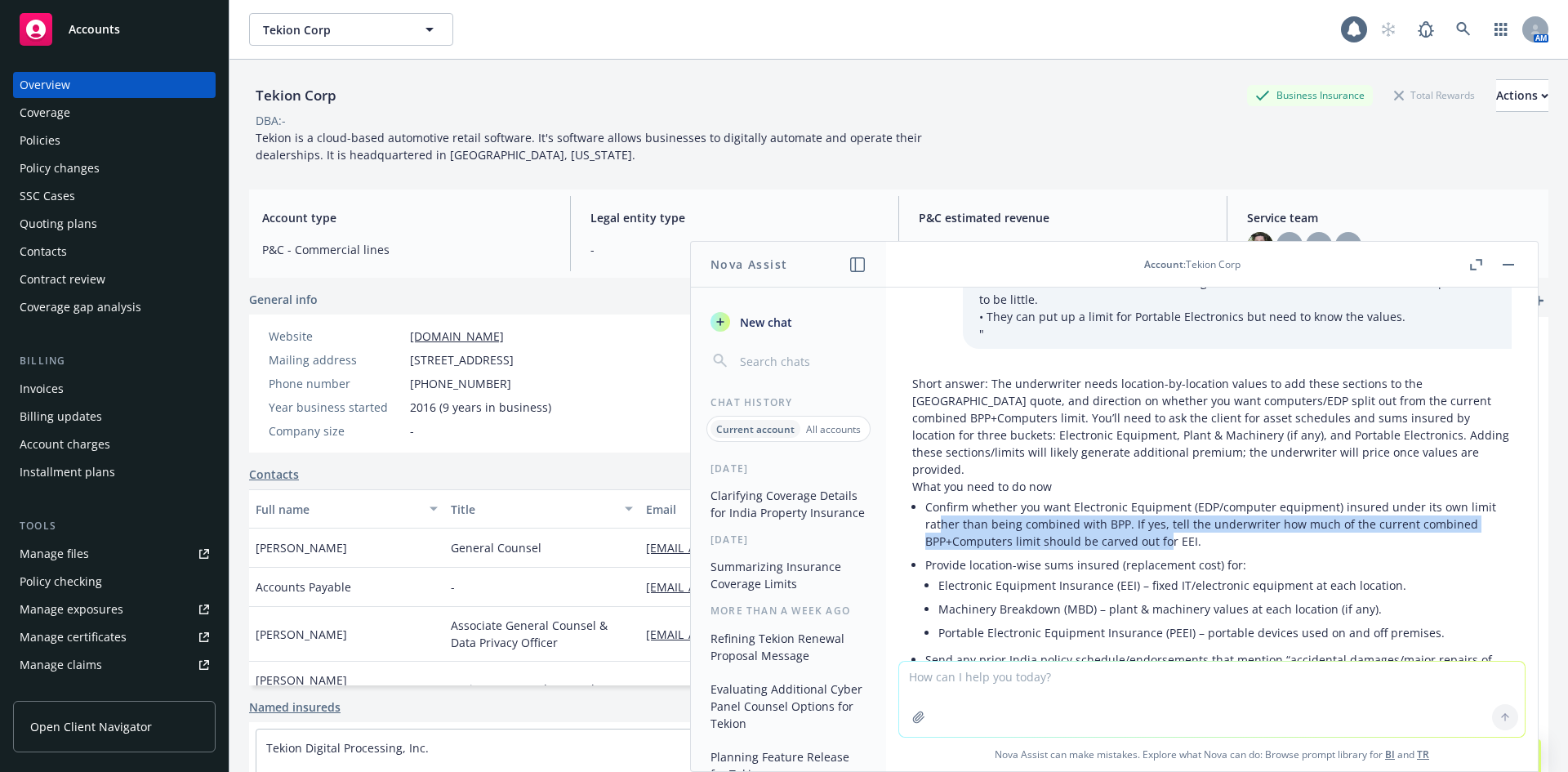
click at [1165, 494] on li "Confirm whether you want Electronic Equipment (EDP/computer equipment) insured …" at bounding box center [1219, 523] width 587 height 58
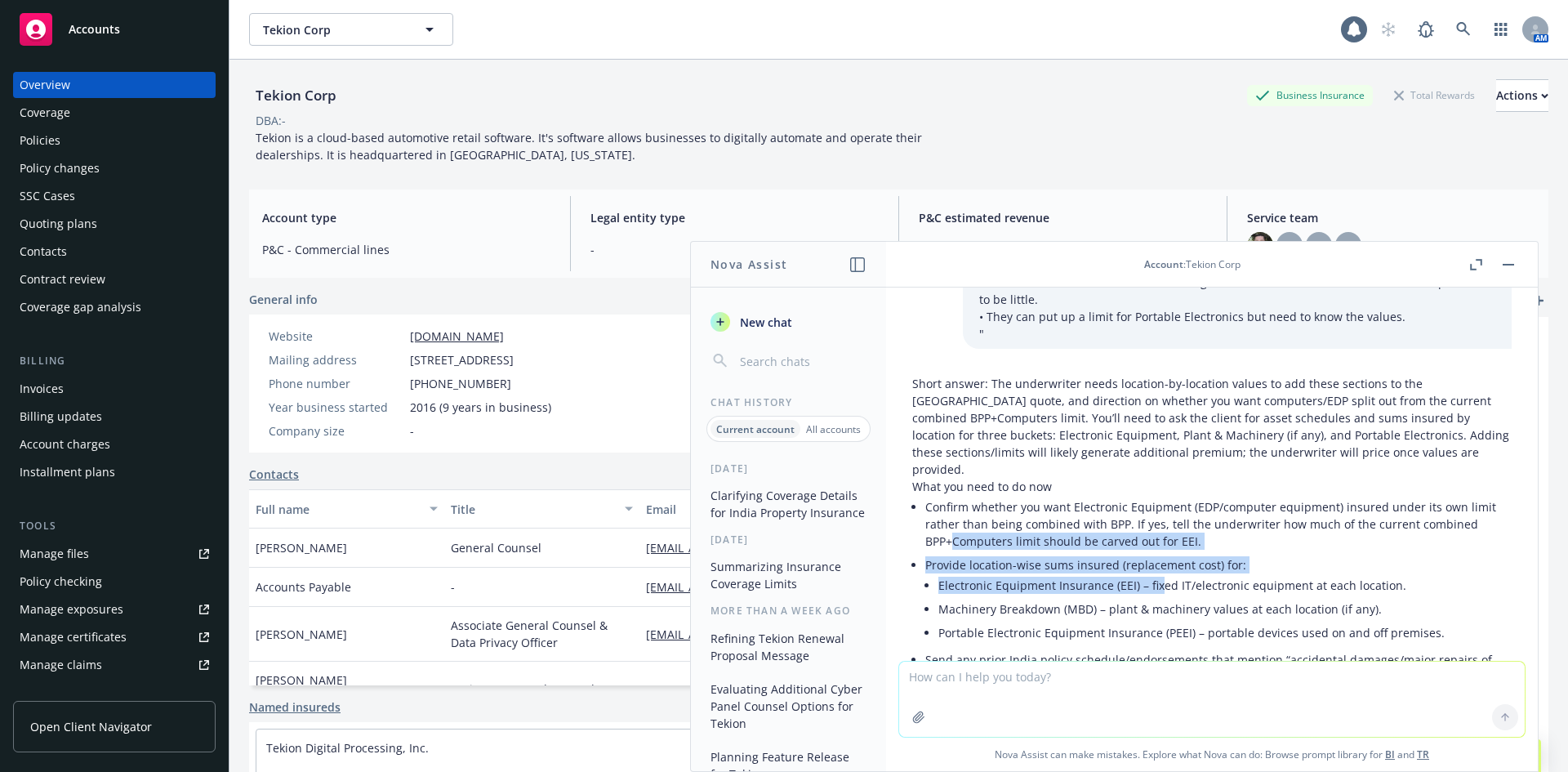
drag, startPoint x: 1154, startPoint y: 525, endPoint x: 956, endPoint y: 465, distance: 206.9
click at [957, 494] on ul "Confirm whether you want Electronic Equipment (EDP/computer equipment) insured …" at bounding box center [1219, 611] width 587 height 234
click at [956, 494] on li "Confirm whether you want Electronic Equipment (EDP/computer equipment) insured …" at bounding box center [1219, 523] width 587 height 58
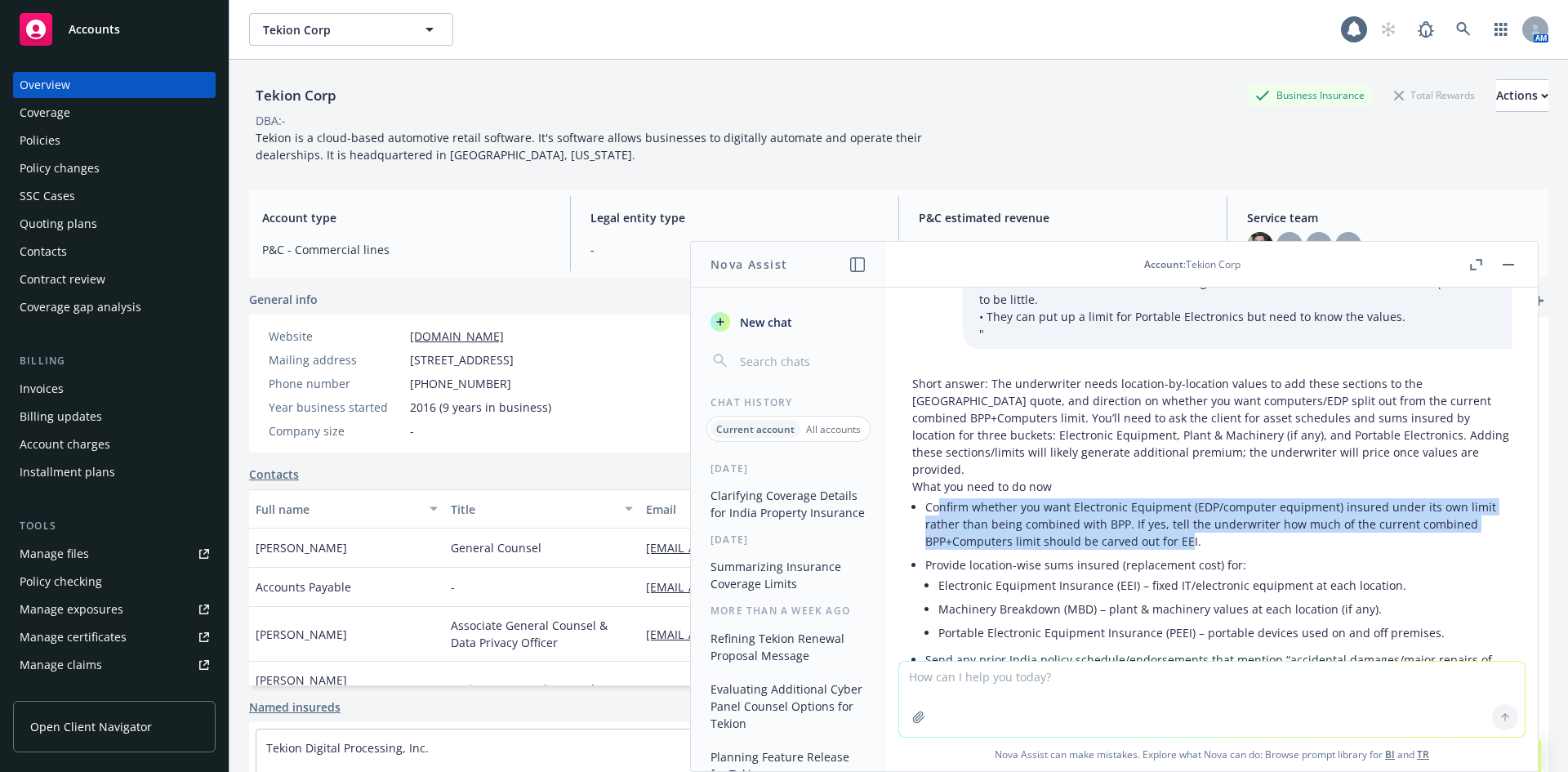
drag, startPoint x: 941, startPoint y: 434, endPoint x: 1186, endPoint y: 481, distance: 249.5
click at [1186, 494] on li "Confirm whether you want Electronic Equipment (EDP/computer equipment) insured …" at bounding box center [1219, 523] width 587 height 58
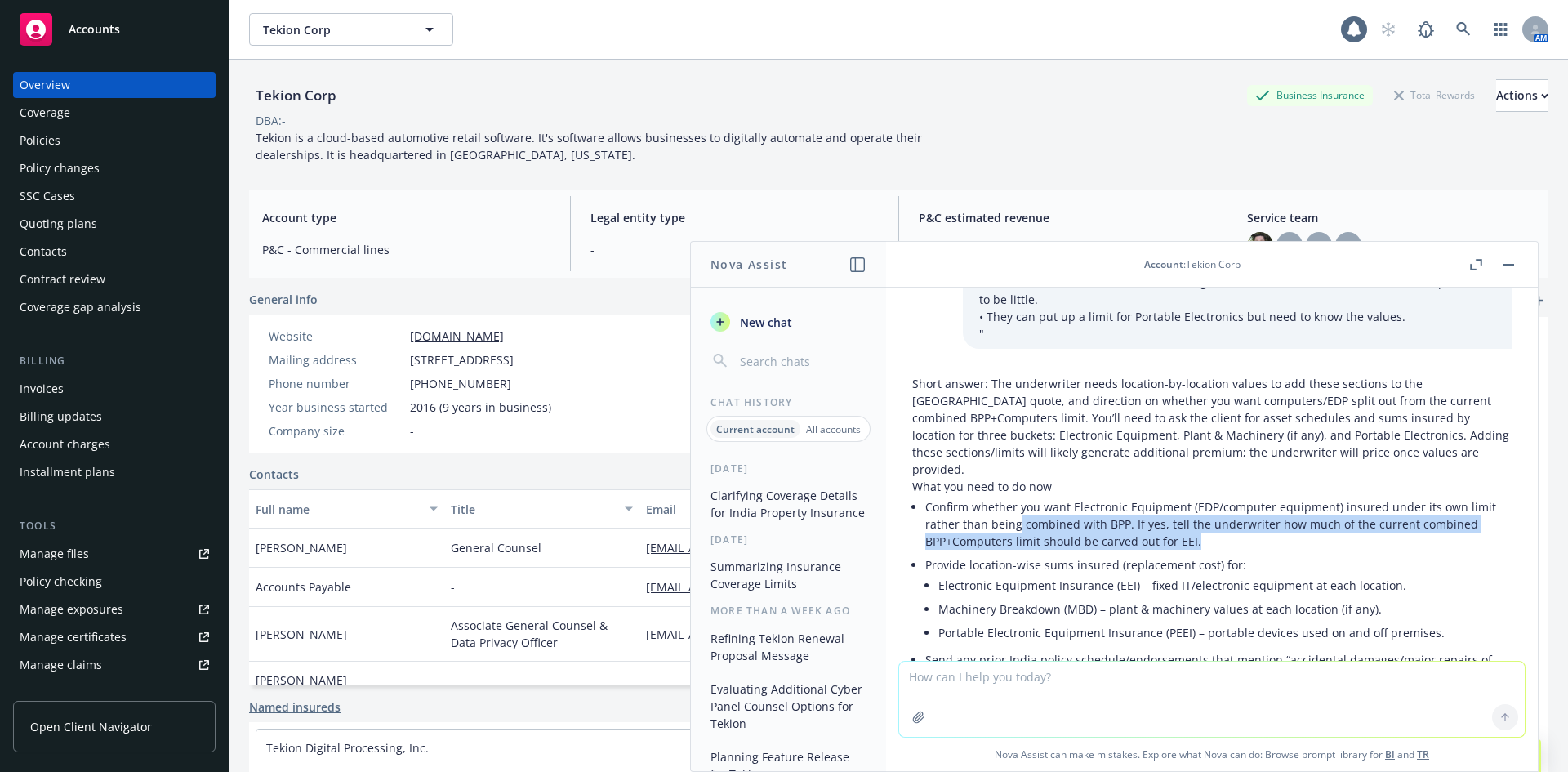
drag, startPoint x: 1072, startPoint y: 455, endPoint x: 1015, endPoint y: 450, distance: 57.2
click at [1017, 494] on li "Confirm whether you want Electronic Equipment (EDP/computer equipment) insured …" at bounding box center [1219, 523] width 587 height 58
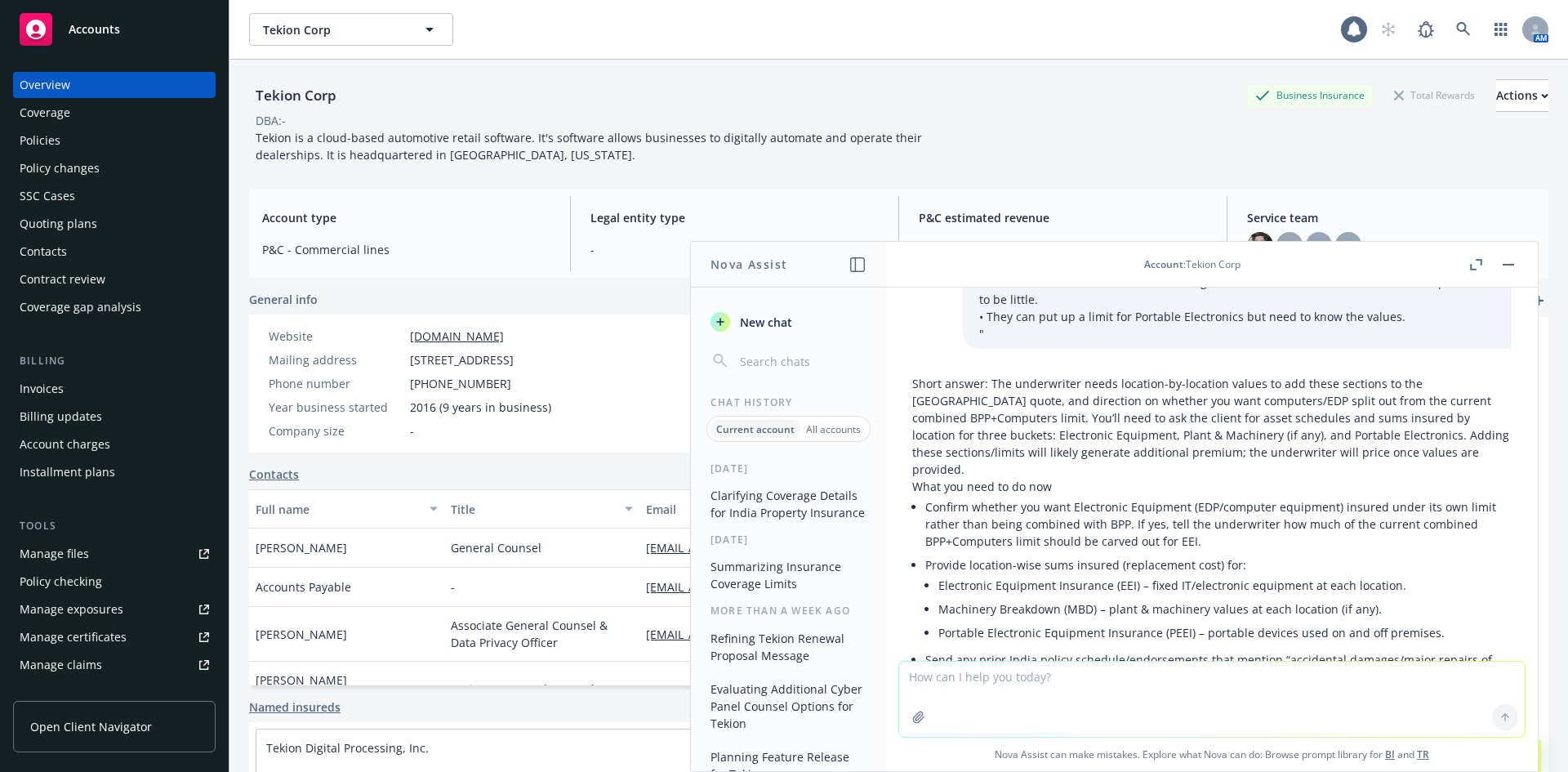
click at [1015, 494] on li "Confirm whether you want Electronic Equipment (EDP/computer equipment) insured …" at bounding box center [1219, 523] width 587 height 58
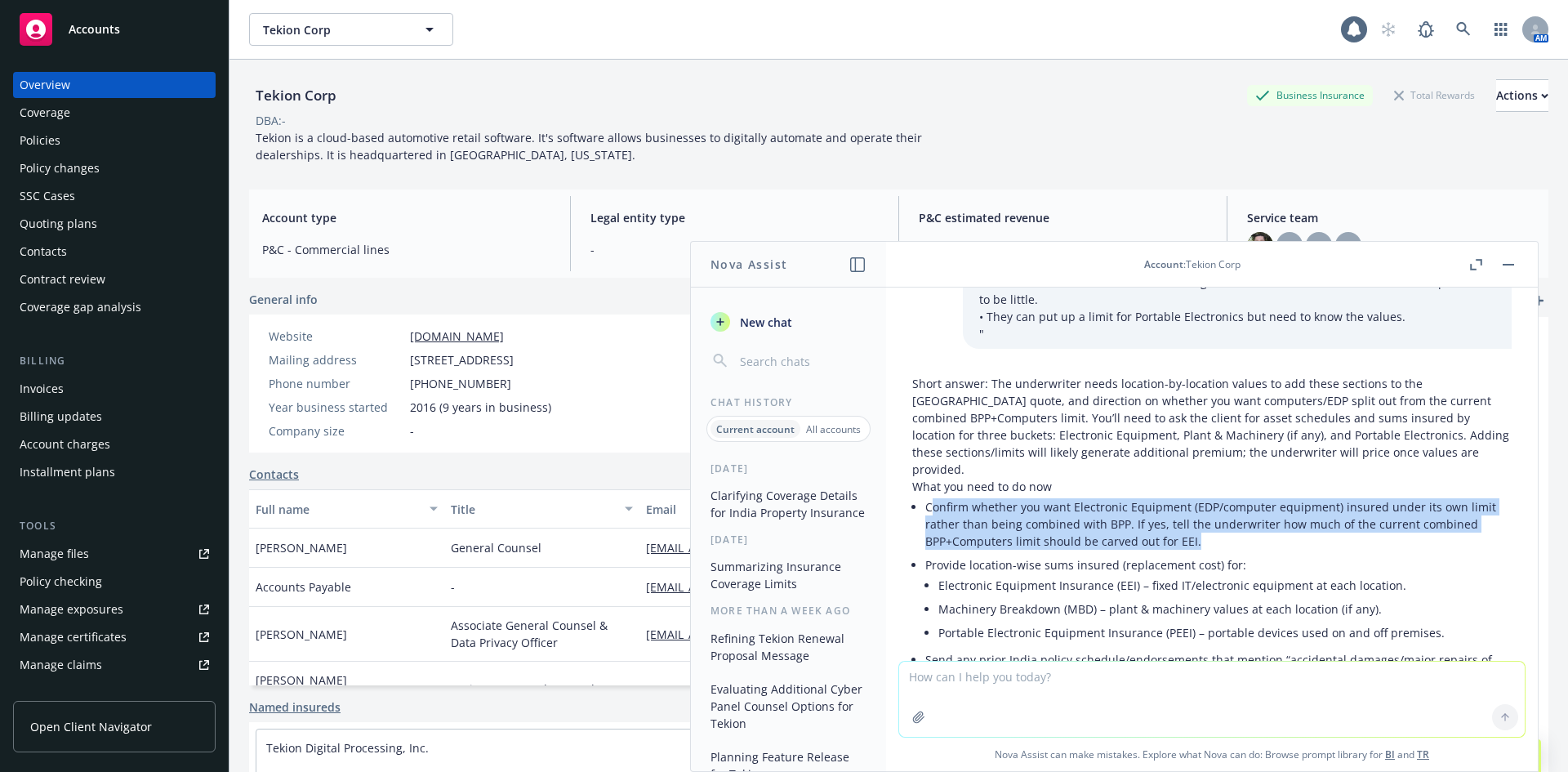
drag, startPoint x: 929, startPoint y: 437, endPoint x: 1263, endPoint y: 480, distance: 336.8
click at [1263, 494] on li "Confirm whether you want Electronic Equipment (EDP/computer equipment) insured …" at bounding box center [1219, 523] width 587 height 58
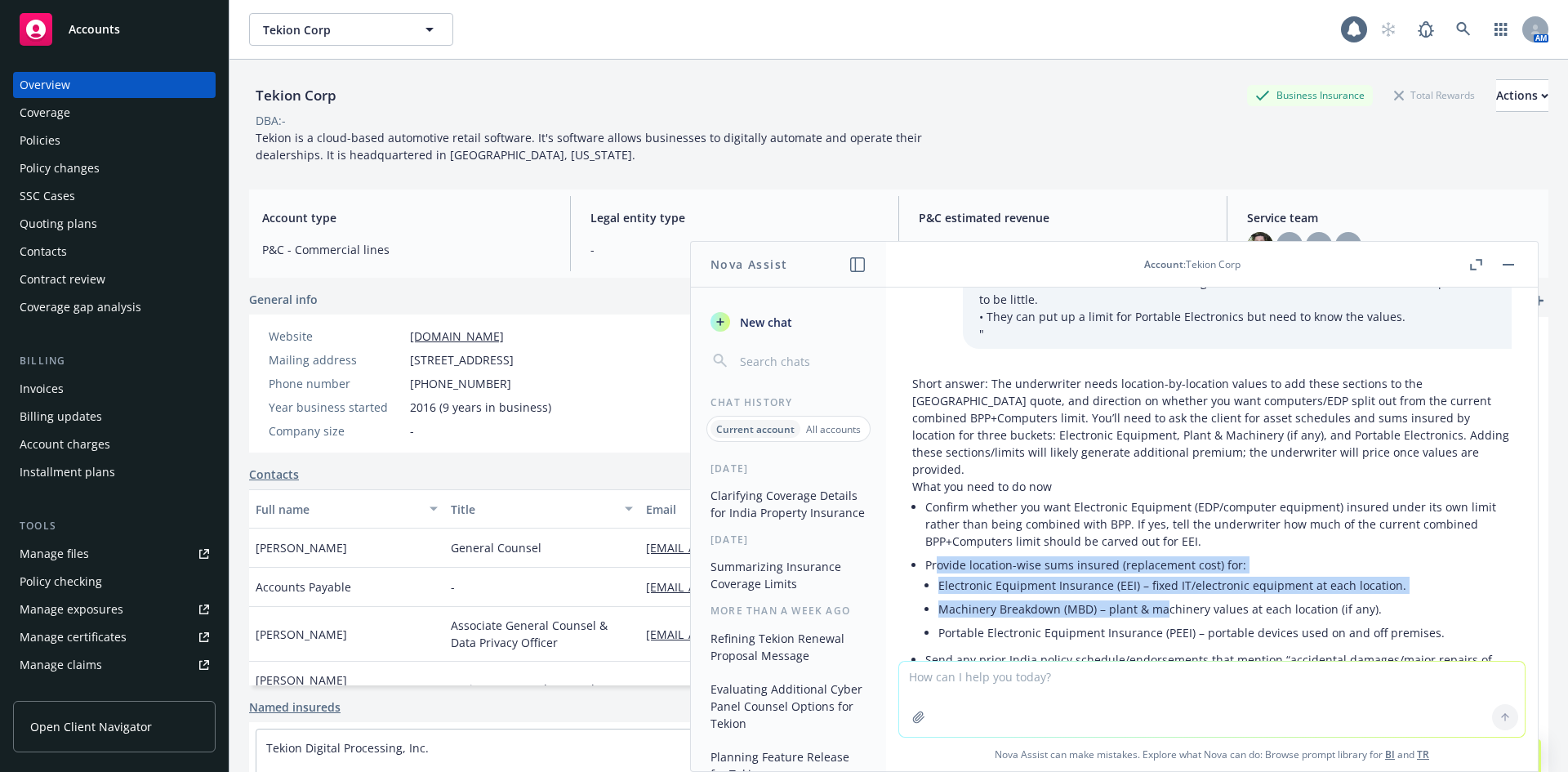
drag, startPoint x: 939, startPoint y: 491, endPoint x: 1167, endPoint y: 529, distance: 231.1
click at [1167, 553] on li "Provide location-wise sums insured (replacement cost) for: Electronic Equipment…" at bounding box center [1219, 600] width 587 height 95
click at [1167, 597] on li "Machinery Breakdown (MBD) – plant & machinery values at each location (if any)." at bounding box center [1225, 609] width 573 height 24
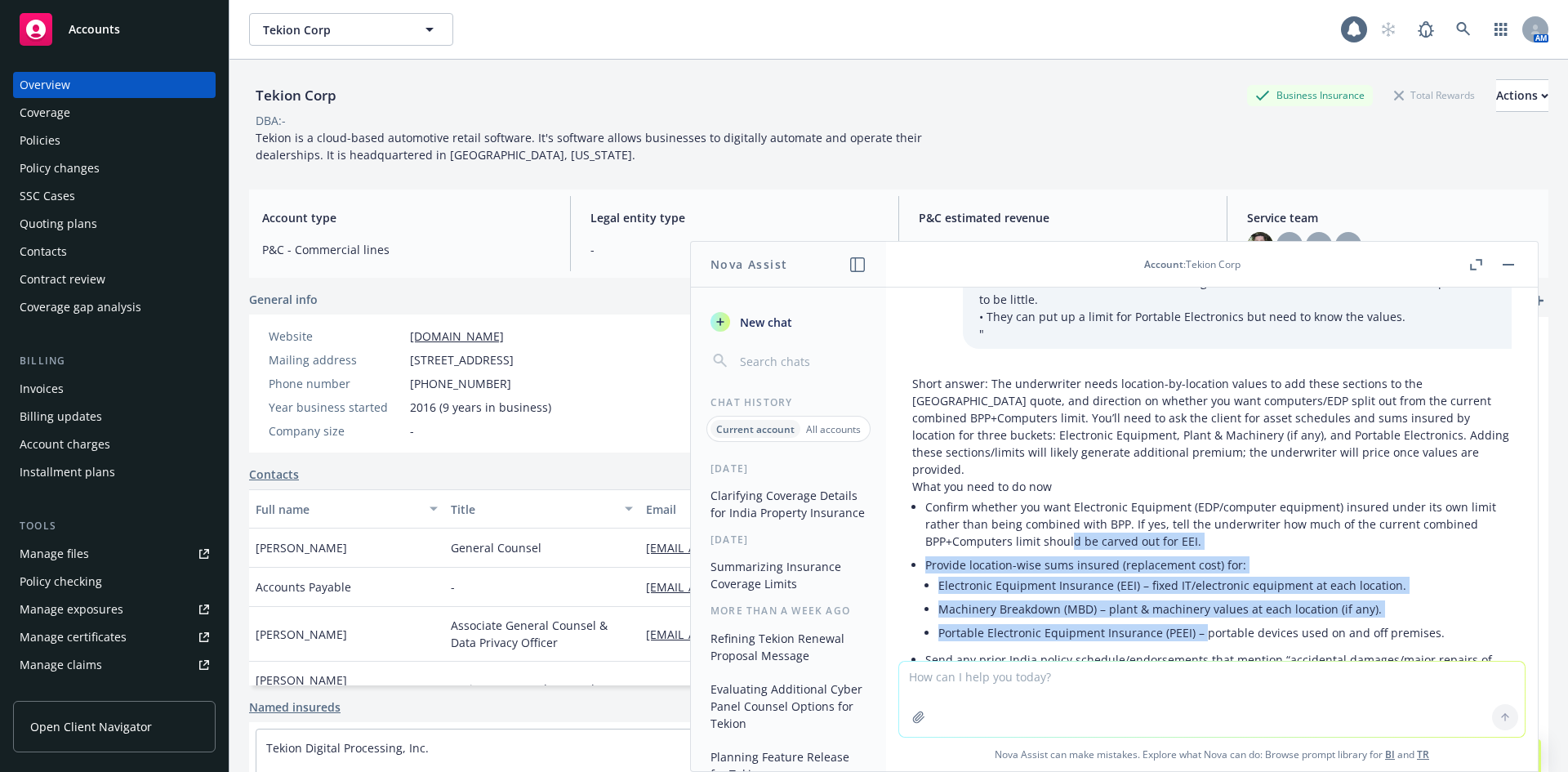
drag, startPoint x: 1201, startPoint y: 555, endPoint x: 1070, endPoint y: 481, distance: 150.5
click at [1070, 494] on ul "Confirm whether you want Electronic Equipment (EDP/computer equipment) insured …" at bounding box center [1219, 611] width 587 height 234
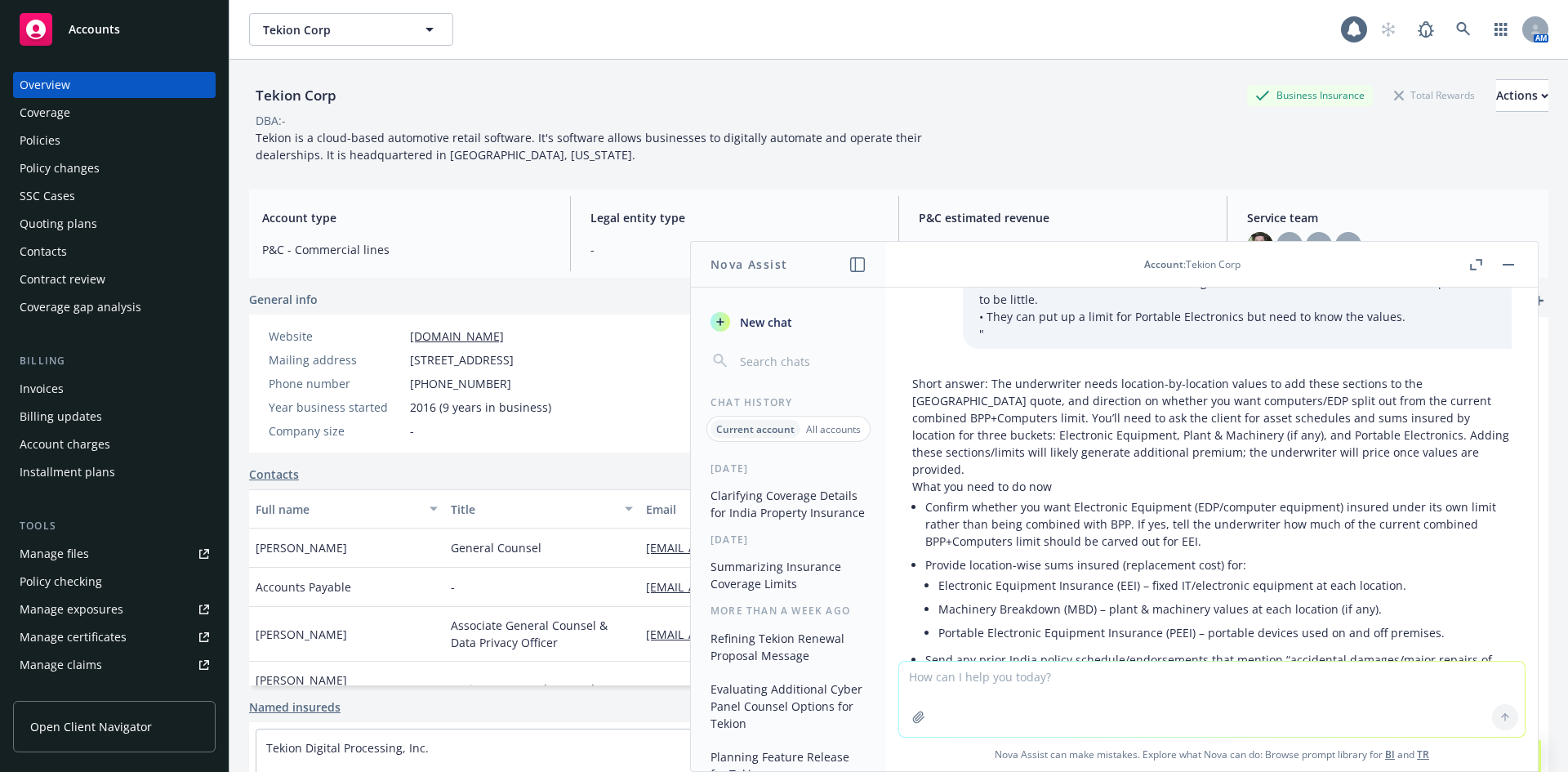
click at [1070, 494] on li "Confirm whether you want Electronic Equipment (EDP/computer equipment) insured …" at bounding box center [1219, 523] width 587 height 58
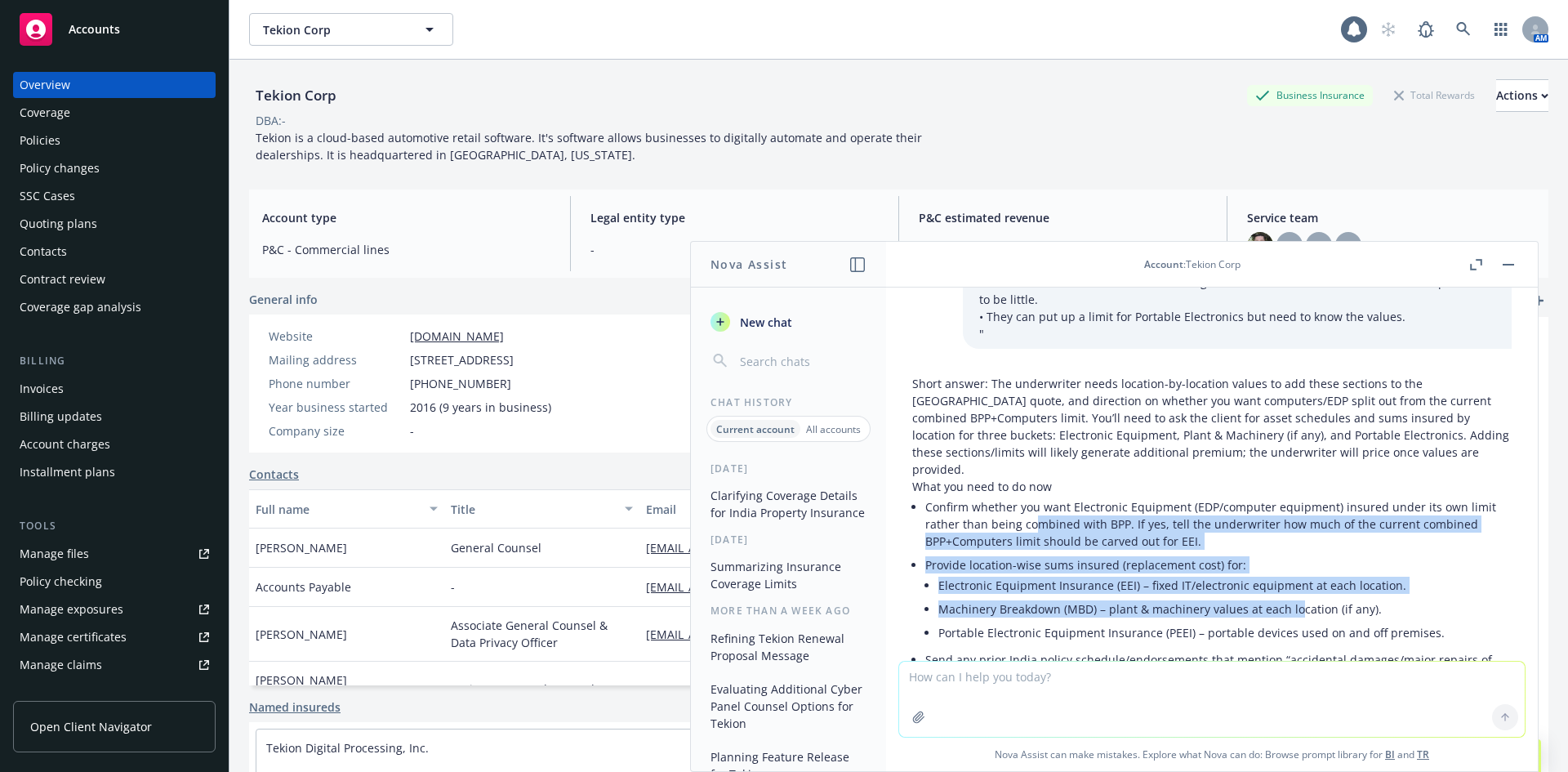
drag, startPoint x: 1034, startPoint y: 452, endPoint x: 1294, endPoint y: 546, distance: 276.5
click at [1294, 546] on ul "Confirm whether you want Electronic Equipment (EDP/computer equipment) insured …" at bounding box center [1219, 611] width 587 height 234
click at [1294, 597] on li "Machinery Breakdown (MBD) – plant & machinery values at each location (if any)." at bounding box center [1225, 609] width 573 height 24
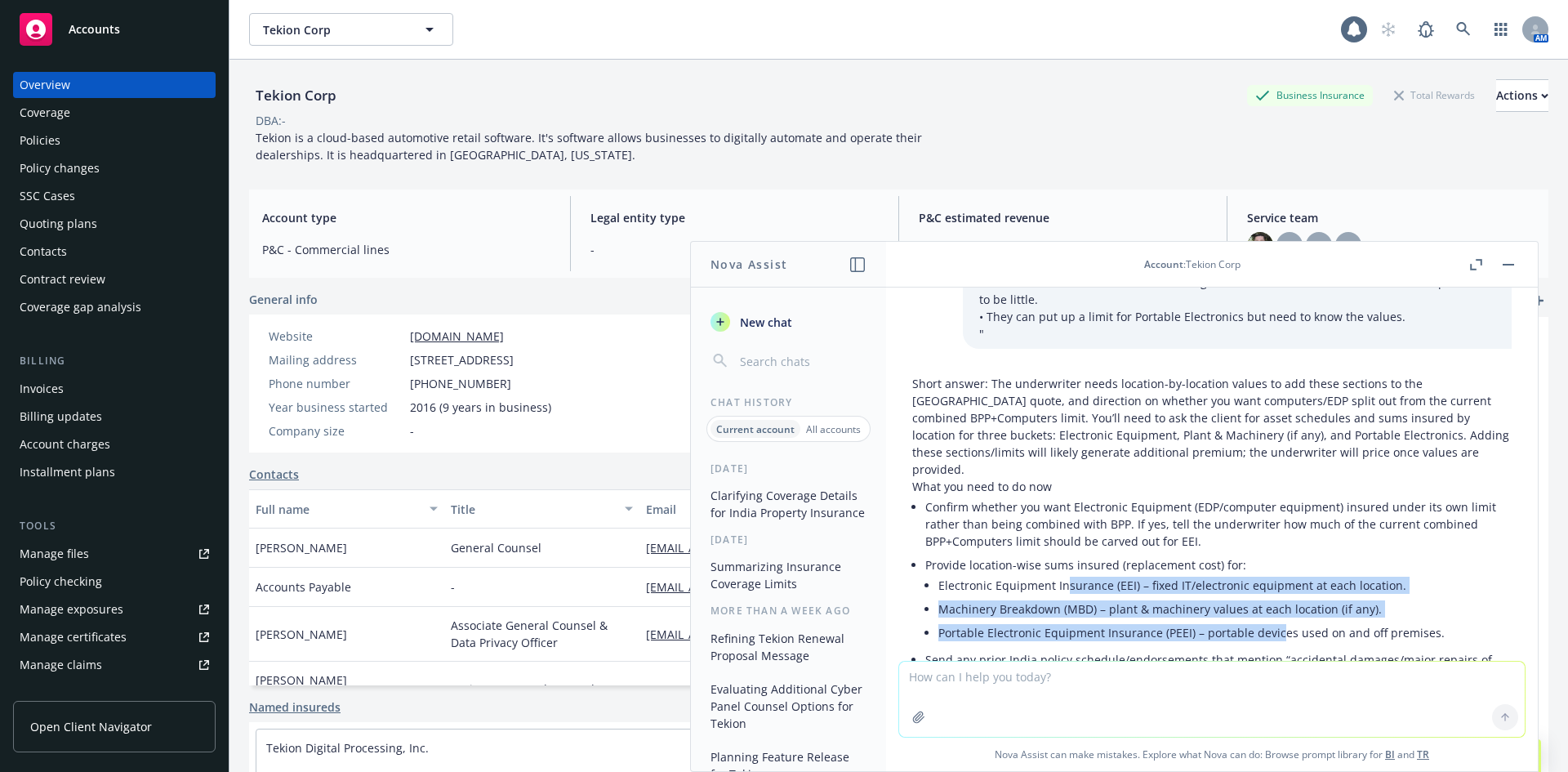
drag, startPoint x: 1273, startPoint y: 561, endPoint x: 1065, endPoint y: 526, distance: 210.9
click at [1065, 573] on ul "Electronic Equipment Insurance (EEI) – fixed IT/electronic equipment at each lo…" at bounding box center [1225, 608] width 573 height 71
click at [1065, 573] on li "Electronic Equipment Insurance (EEI) – fixed IT/electronic equipment at each lo…" at bounding box center [1225, 585] width 573 height 24
drag, startPoint x: 959, startPoint y: 491, endPoint x: 1245, endPoint y: 560, distance: 294.2
click at [1245, 560] on li "Provide location-wise sums insured (replacement cost) for: Electronic Equipment…" at bounding box center [1219, 600] width 587 height 95
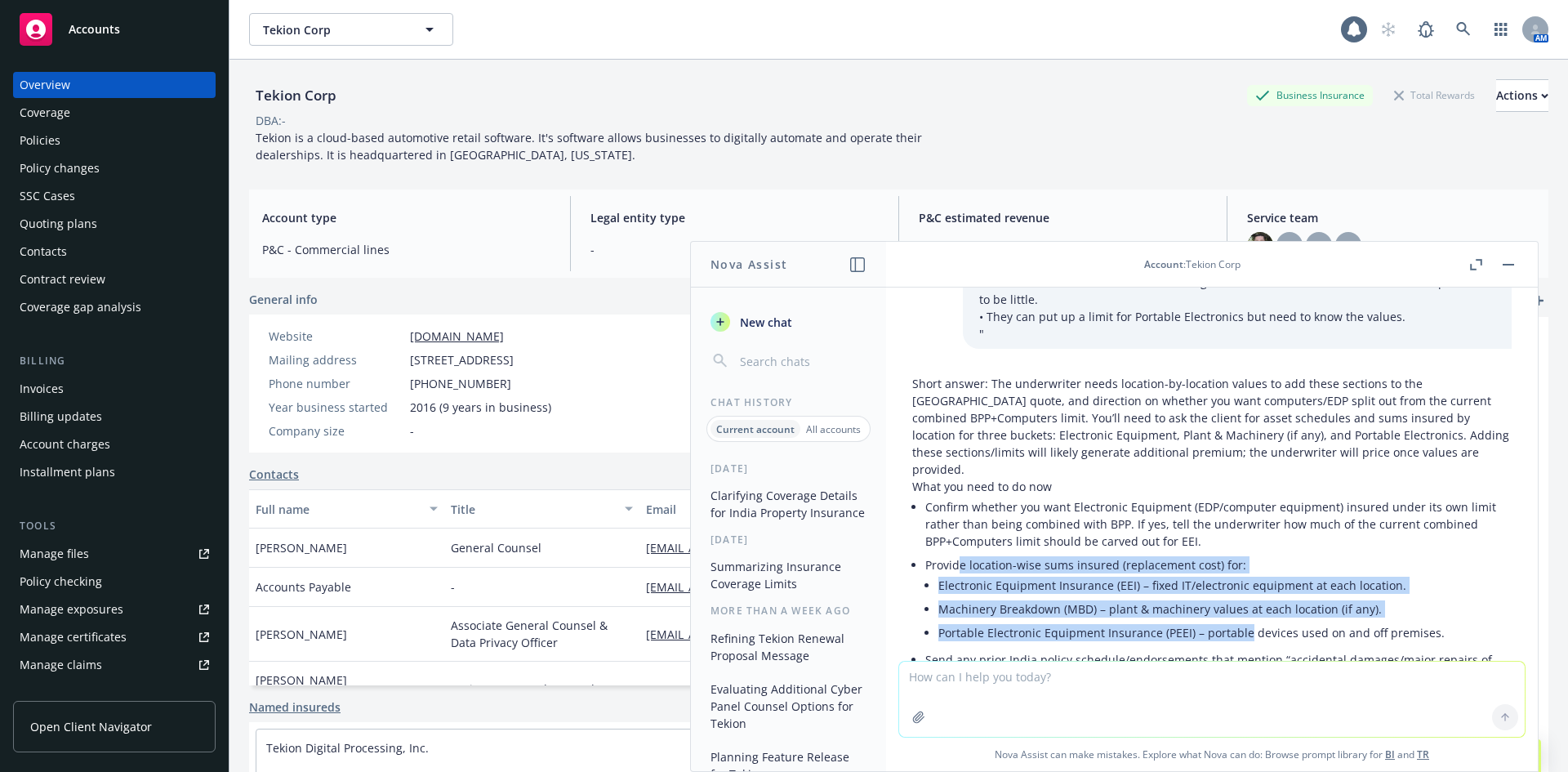
click at [1245, 621] on li "Portable Electronic Equipment Insurance (PEEI) – portable devices used on and o…" at bounding box center [1225, 633] width 573 height 24
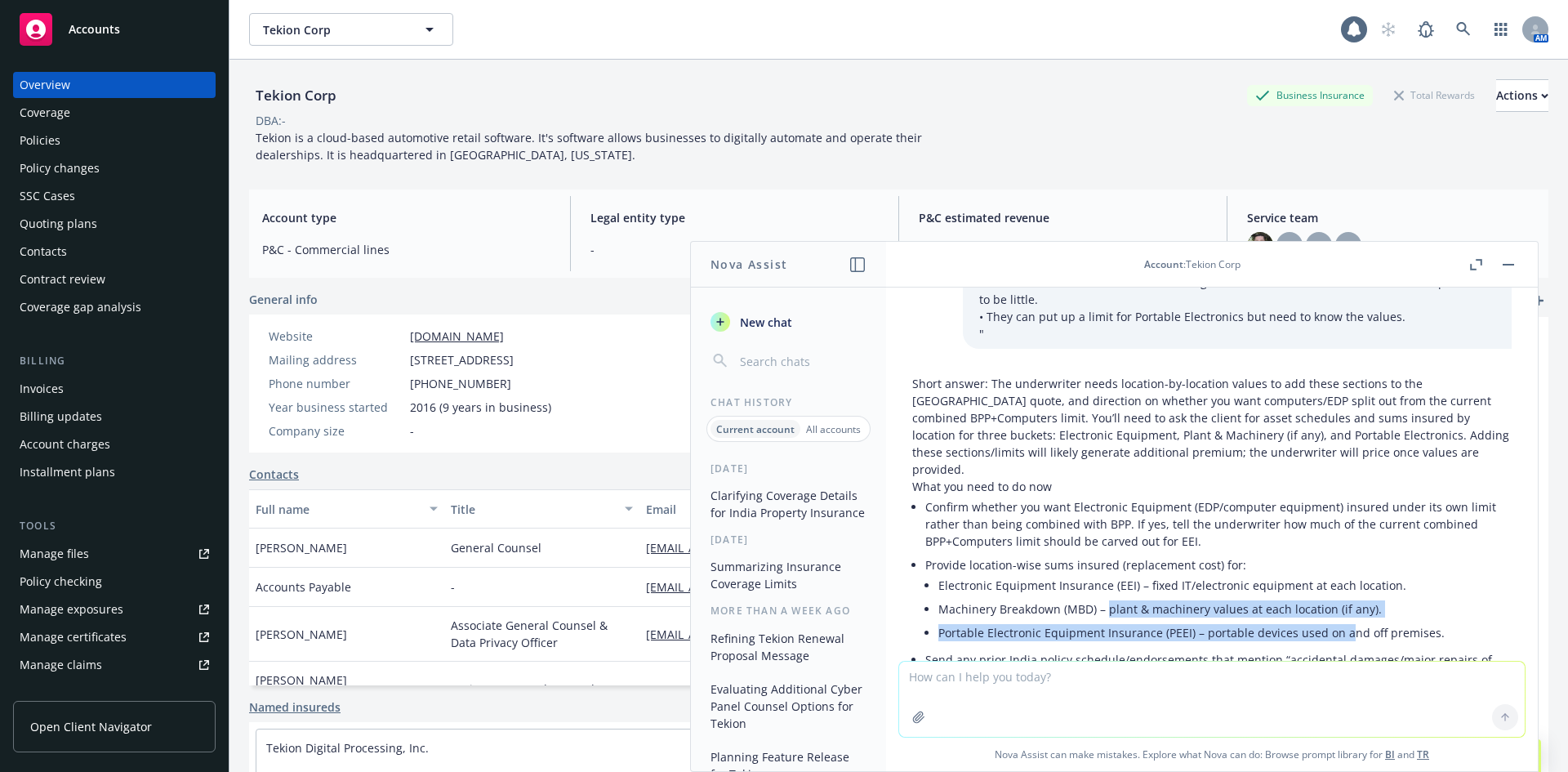
drag
click at [1103, 573] on ul "Electronic Equipment Insurance (EEI) – fixed IT/electronic equipment at each lo…" at bounding box center [1225, 608] width 573 height 71
click at [1100, 597] on li "Machinery Breakdown (MBD) – plant & machinery values at each location (if any)." at bounding box center [1225, 609] width 573 height 24
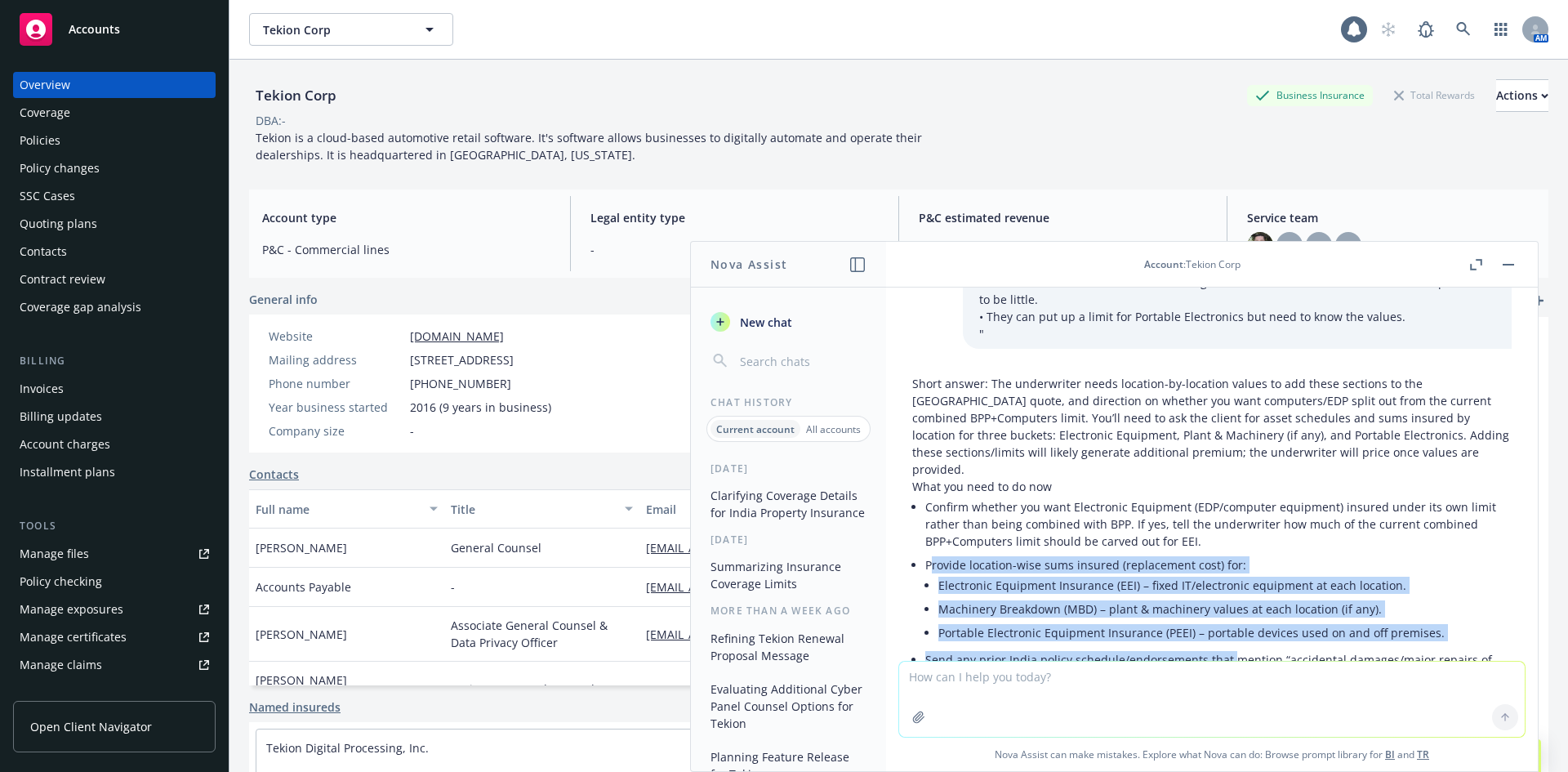
click at [1234, 586] on ul "Confirm whether you want Electronic Equipment (EDP/computer equipment) insured …" at bounding box center [1219, 611] width 587 height 234
click at [1234, 647] on li "Send any prior India policy schedule/endorsements that mention “accidental dama…" at bounding box center [1219, 668] width 587 height 41
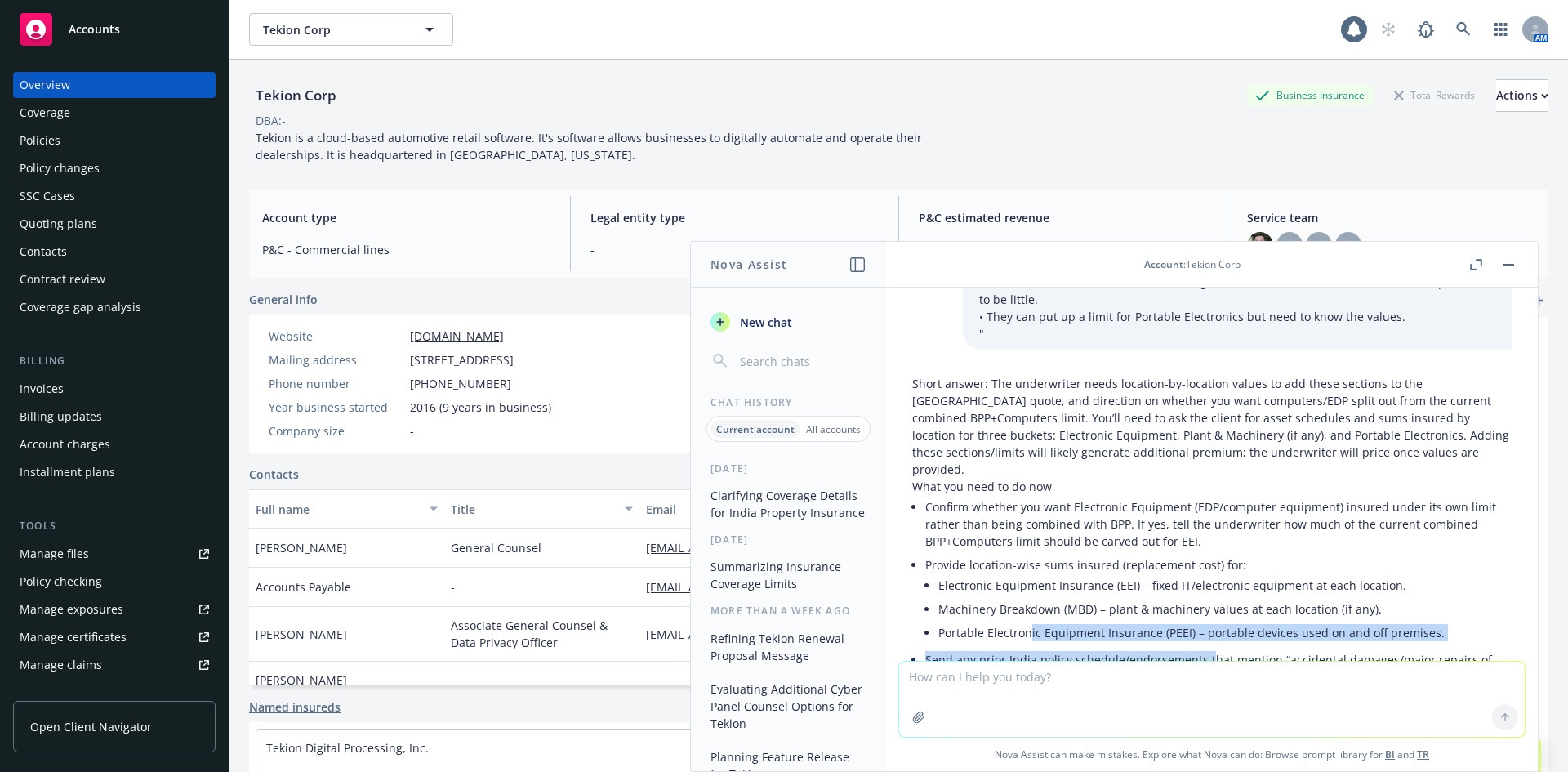
click at [1023, 557] on ul "Confirm whether you want Electronic Equipment (EDP/computer equipment) insured …" at bounding box center [1219, 611] width 587 height 234
click at [1021, 621] on li "Portable Electronic Equipment Insurance (PEEI) – portable devices used on and o…" at bounding box center [1225, 633] width 573 height 24
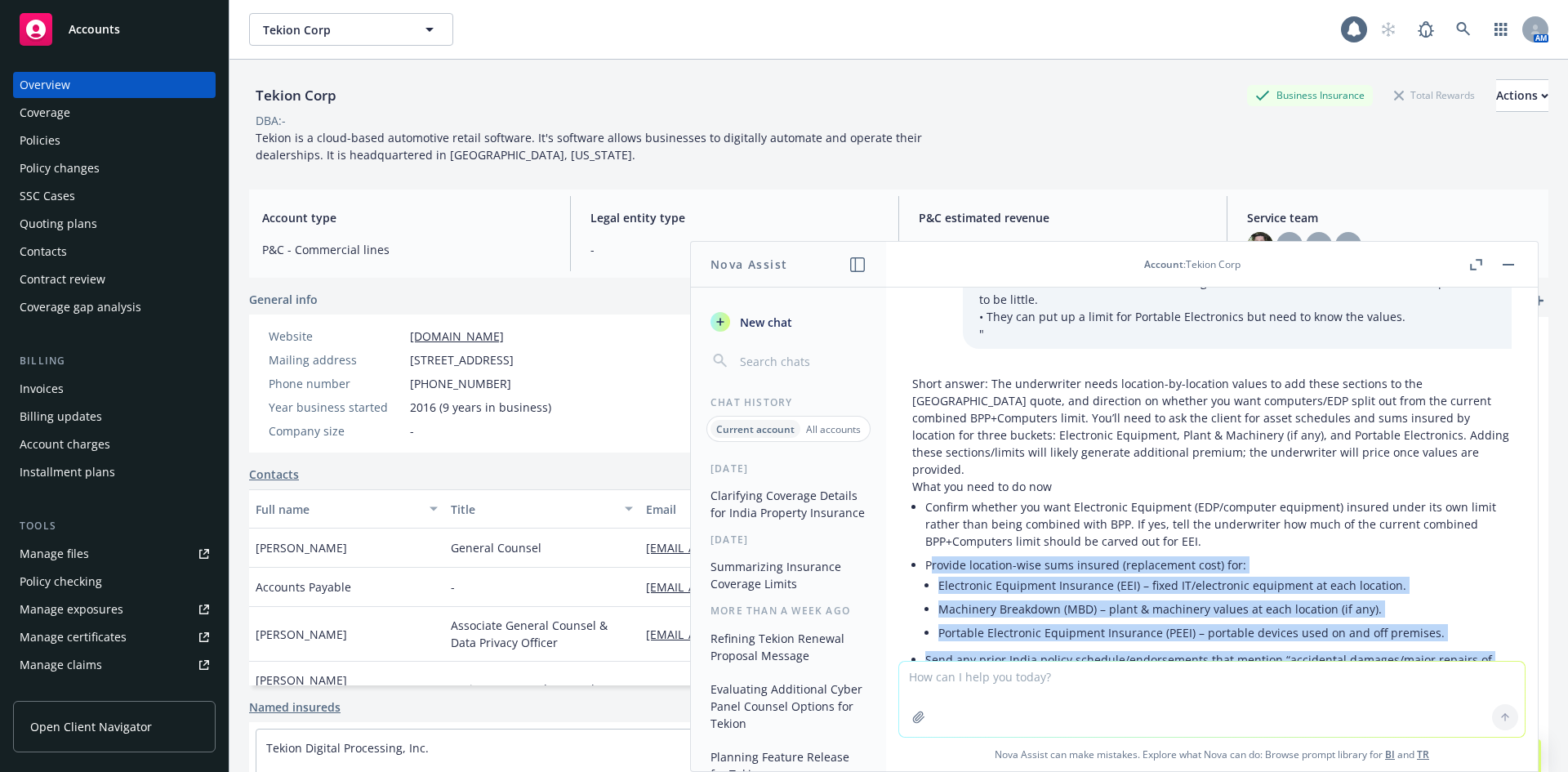
click at [1207, 607] on ul "Confirm whether you want Electronic Equipment (EDP/computer equipment) insured …" at bounding box center [1219, 611] width 587 height 234
click at [1207, 647] on li "Send any prior India policy schedule/endorsements that mention “accidental dama…" at bounding box center [1219, 668] width 587 height 41
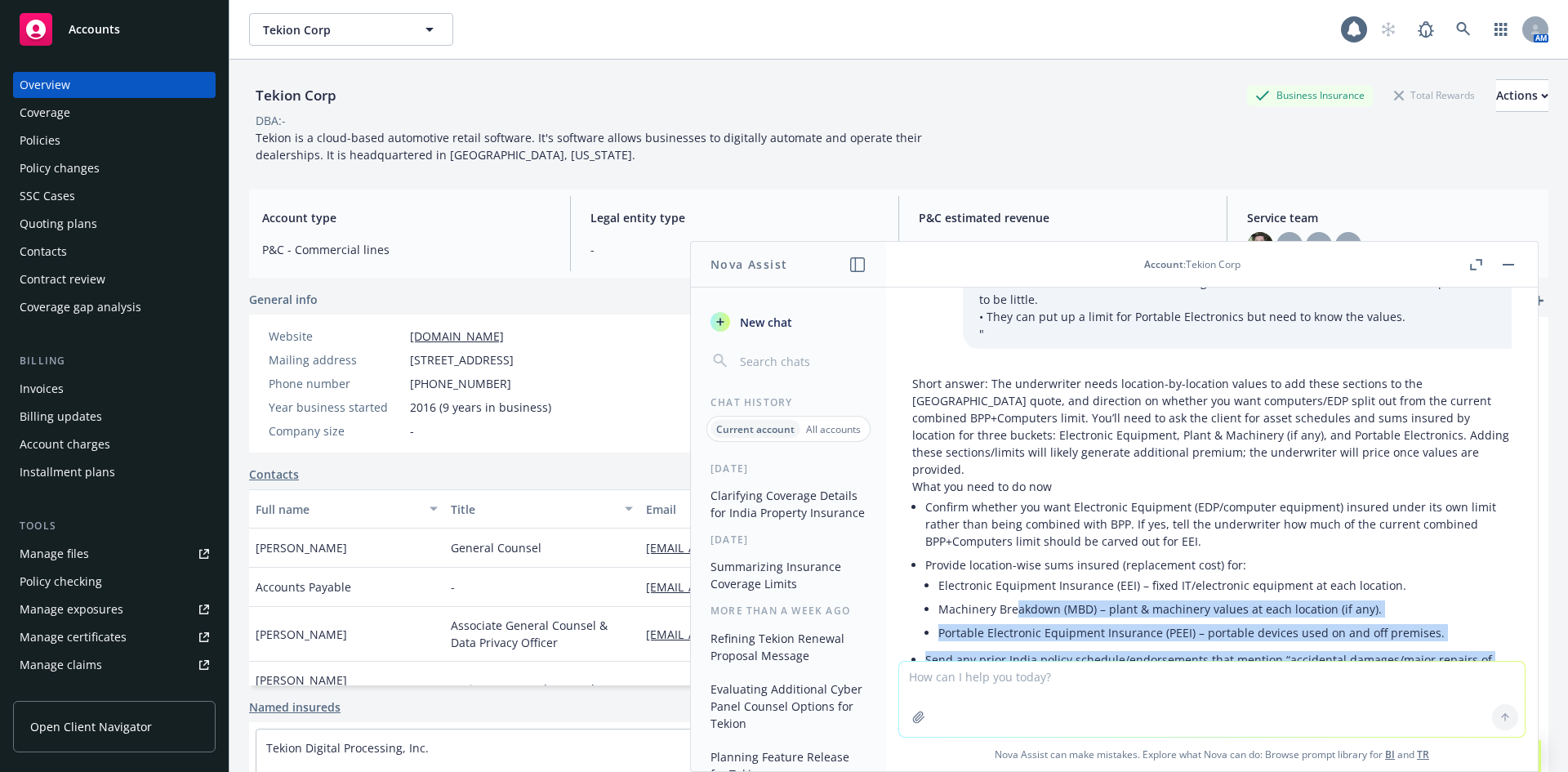
click at [1016, 546] on ul "Confirm whether you want Electronic Equipment (EDP/computer equipment) insured …" at bounding box center [1219, 611] width 587 height 234
click at [1013, 597] on li "Machinery Breakdown (MBD) – plant & machinery values at each location (if any)." at bounding box center [1225, 609] width 573 height 24
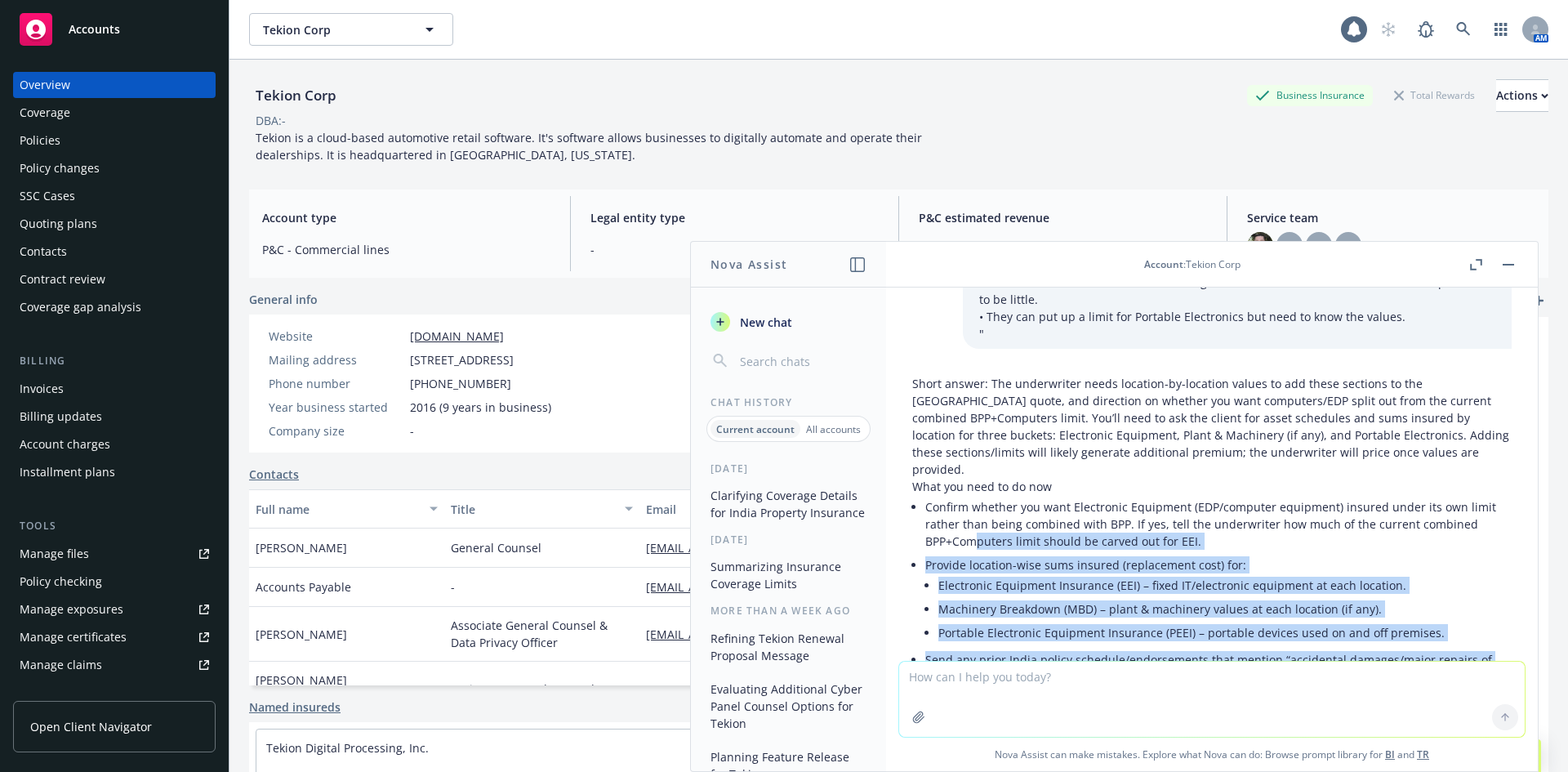
click at [1301, 611] on ul "Confirm whether you want Electronic Equipment (EDP/computer equipment) insured …" at bounding box center [1219, 611] width 587 height 234
click at [1301, 647] on li "Send any prior India policy schedule/endorsements that mention “accidental dama…" at bounding box center [1219, 668] width 587 height 41
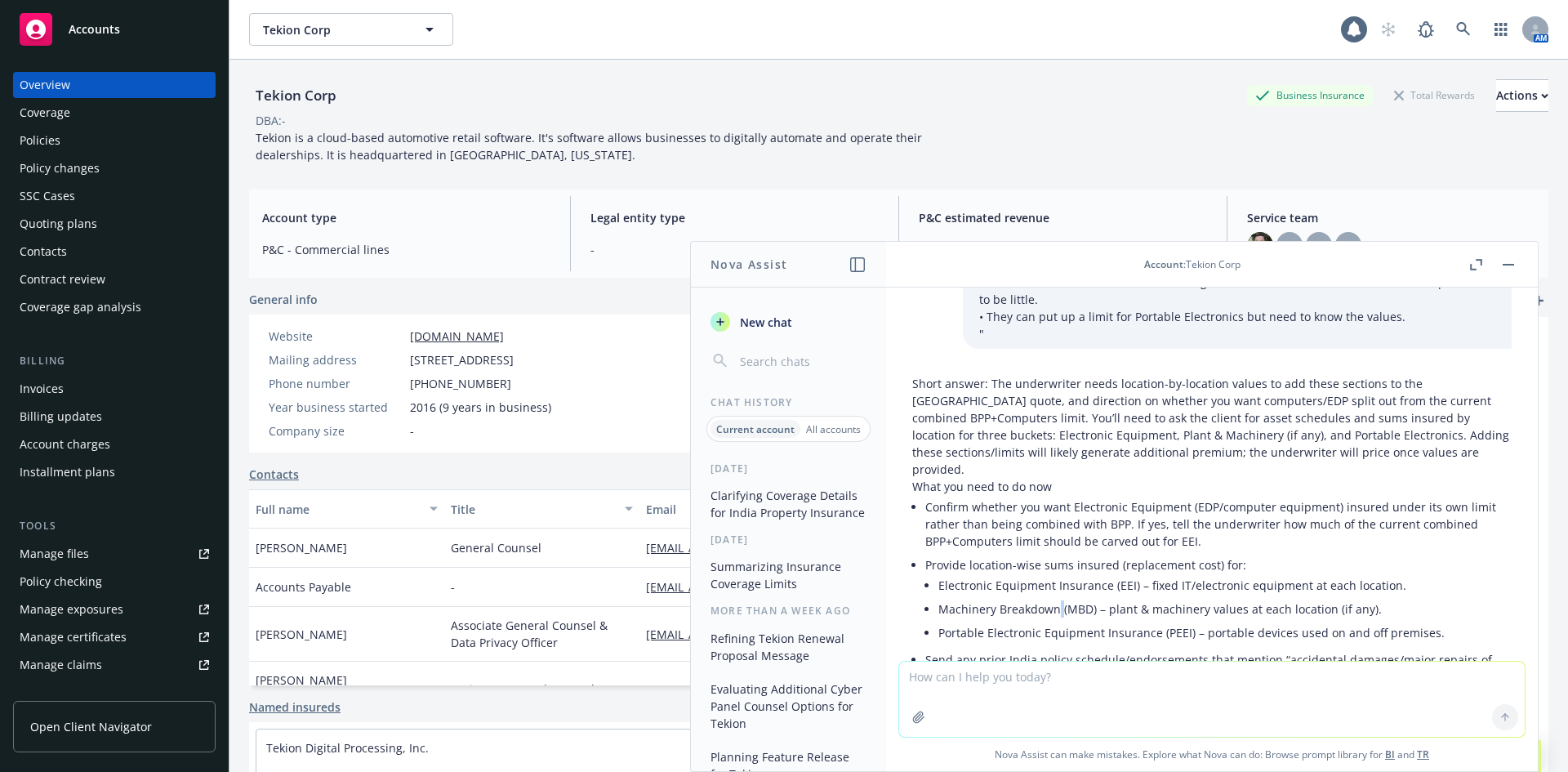
click at [1056, 597] on li "Machinery Breakdown (MBD) – plant & machinery values at each location (if any)." at bounding box center [1225, 609] width 573 height 24
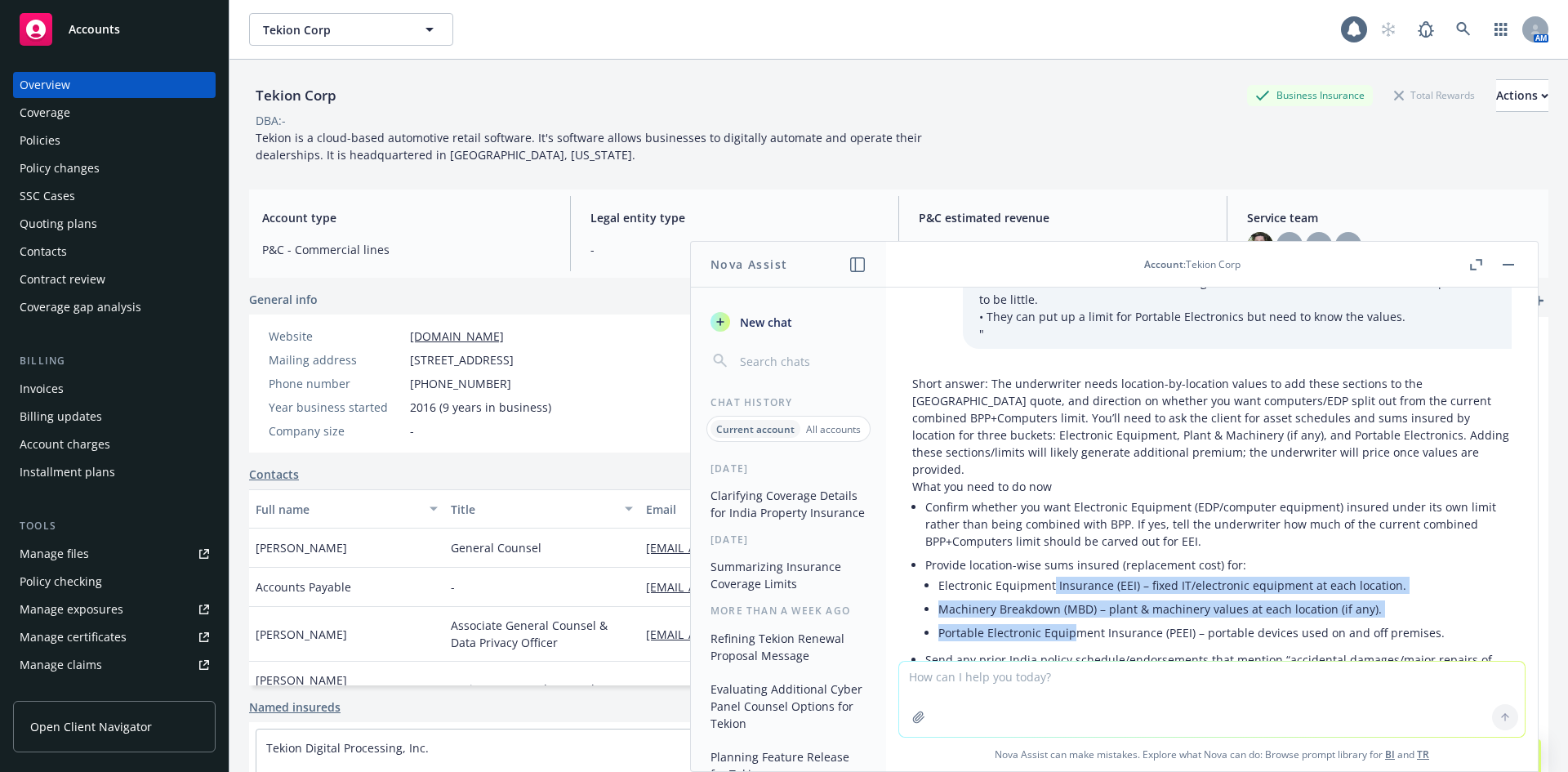
drag, startPoint x: 1050, startPoint y: 512, endPoint x: 1071, endPoint y: 558, distance: 50.6
click at [1071, 573] on ul "Electronic Equipment Insurance (EEI) – fixed IT/electronic equipment at each lo…" at bounding box center [1225, 608] width 573 height 71
click at [1071, 621] on li "Portable Electronic Equipment Insurance (PEEI) – portable devices used on and o…" at bounding box center [1225, 633] width 573 height 24
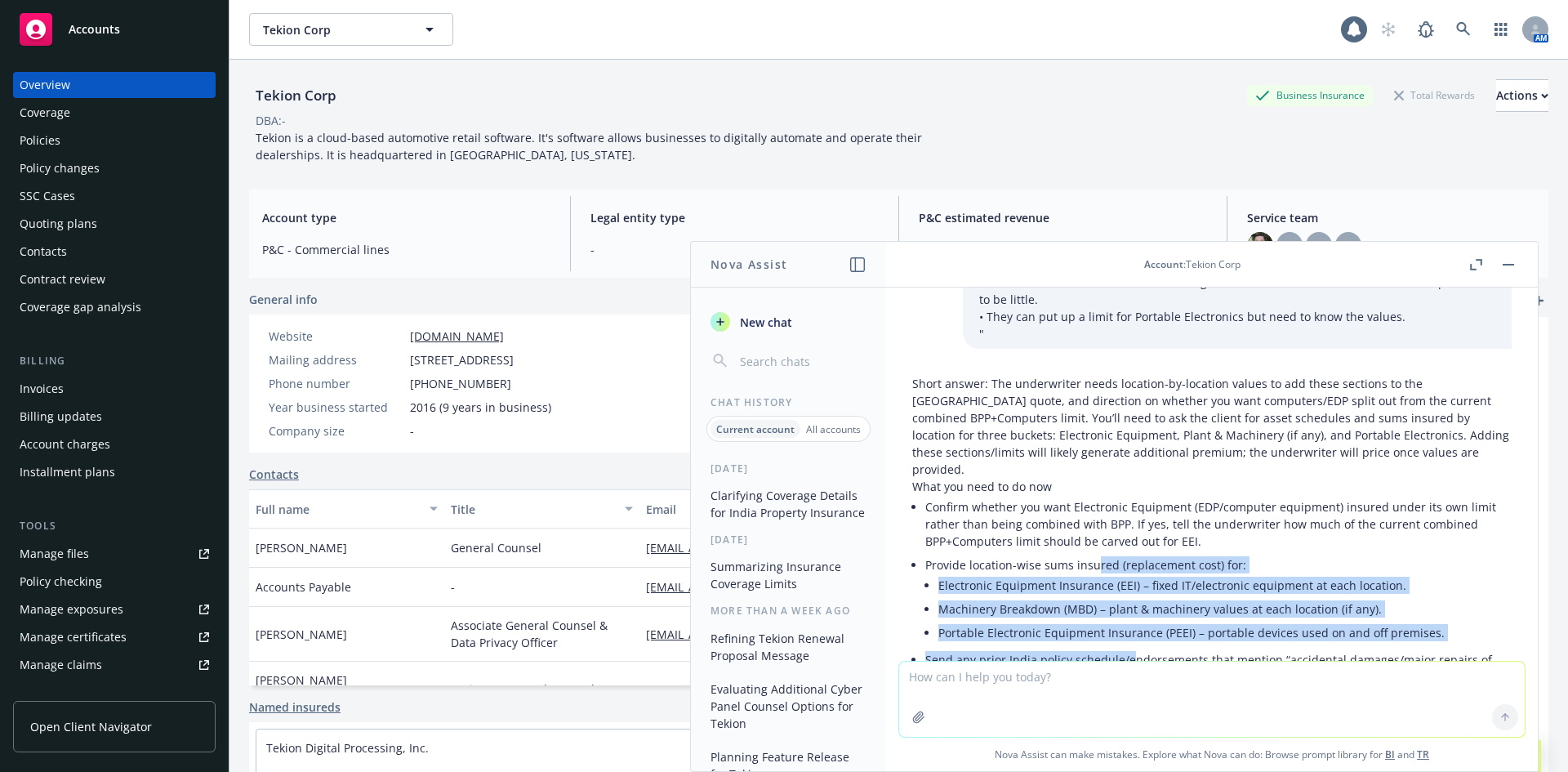
drag, startPoint x: 1097, startPoint y: 500, endPoint x: 1131, endPoint y: 579, distance: 86.0
click at [1131, 579] on ul "Confirm whether you want Electronic Equipment (EDP/computer equipment) insured …" at bounding box center [1219, 611] width 587 height 234
click at [1131, 647] on li "Send any prior India policy schedule/endorsements that mention “accidental dama…" at bounding box center [1219, 668] width 587 height 41
drag, startPoint x: 1153, startPoint y: 585, endPoint x: 1052, endPoint y: 528, distance: 116.0
click at [1052, 528] on ul "Confirm whether you want Electronic Equipment (EDP/computer equipment) insured …" at bounding box center [1219, 611] width 587 height 234
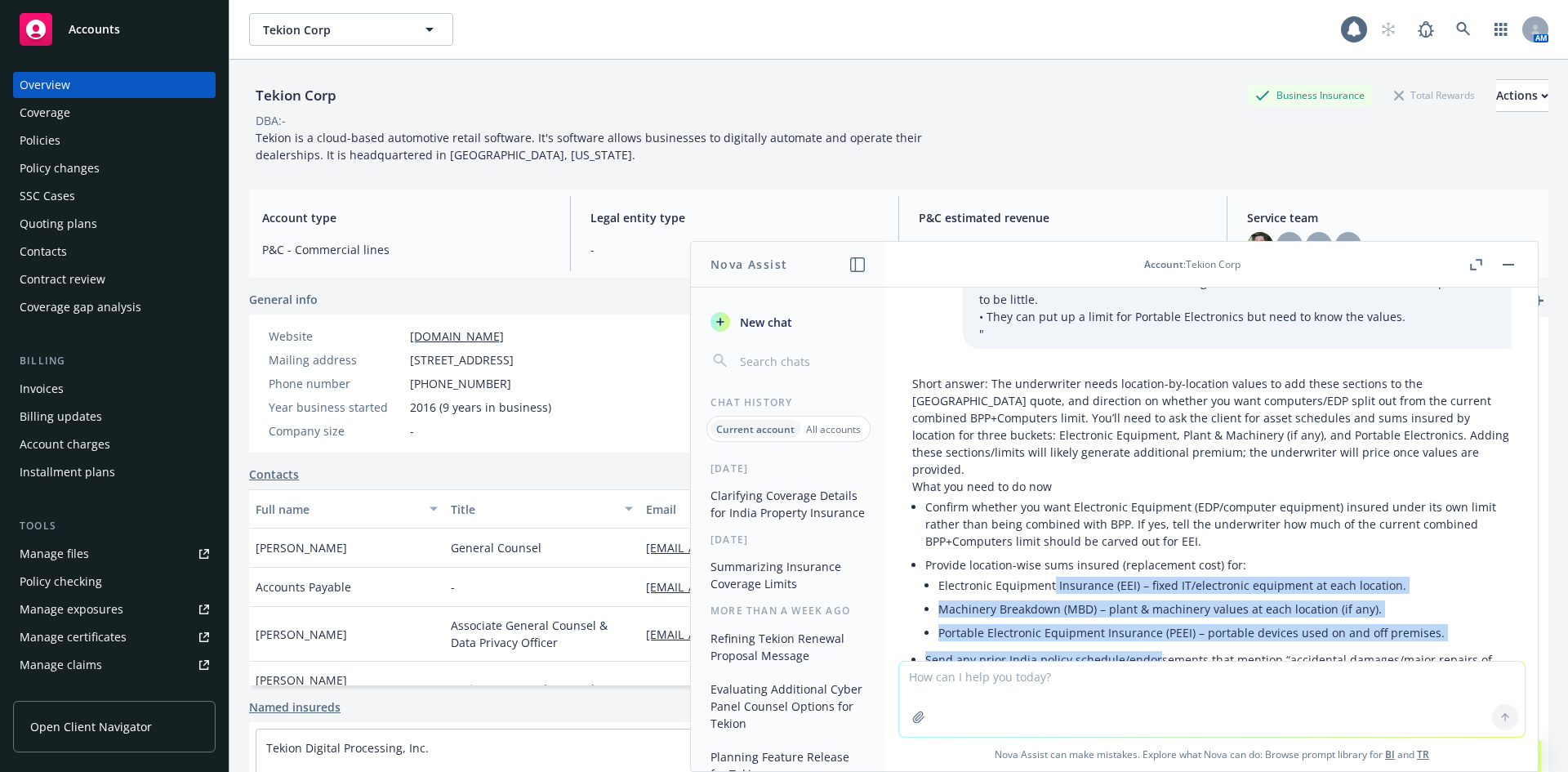
click at [1052, 573] on li "Electronic Equipment Insurance (EEI) – fixed IT/electronic equipment at each lo…" at bounding box center [1225, 585] width 573 height 24
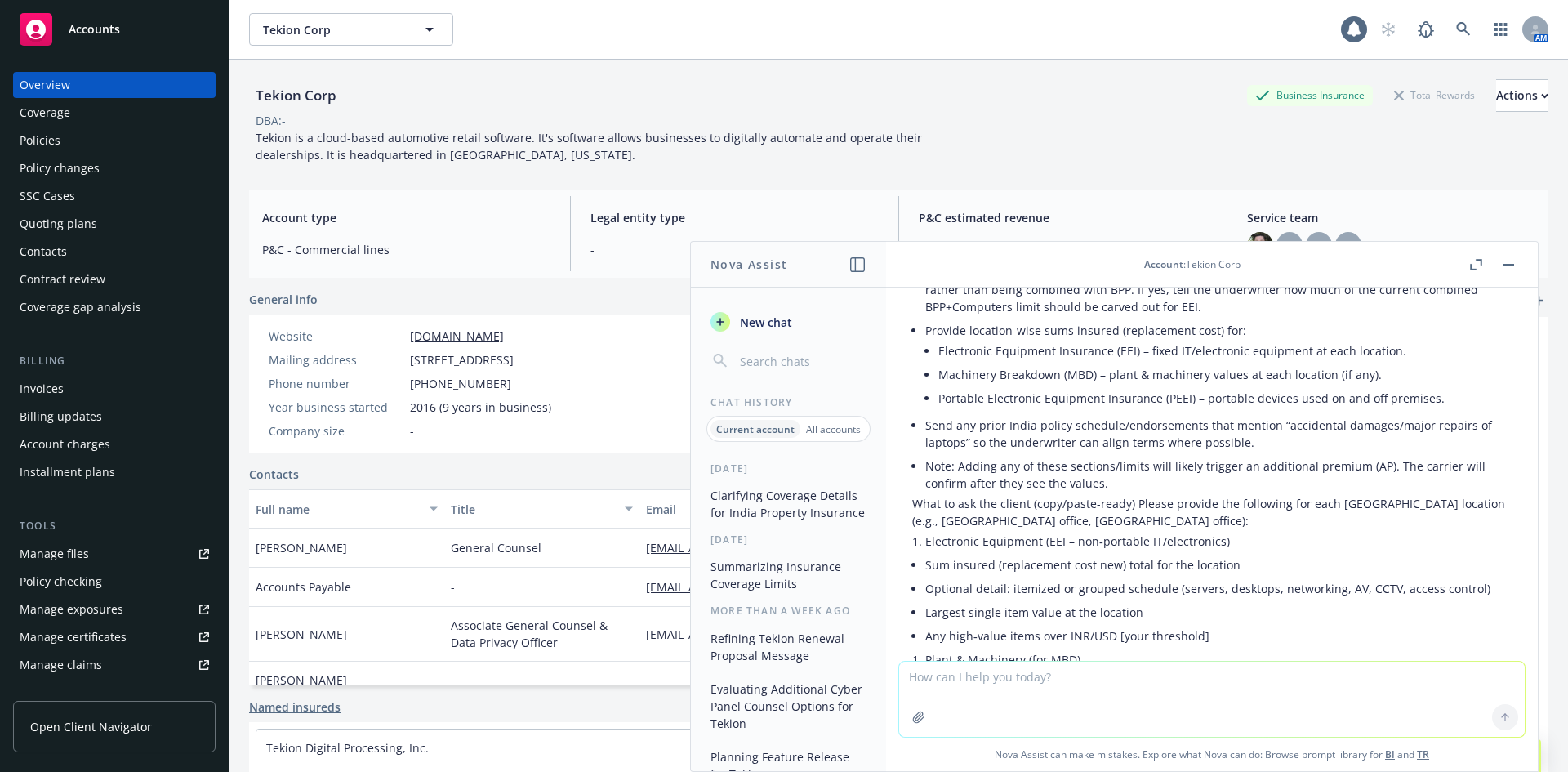
scroll to position [780, 0]
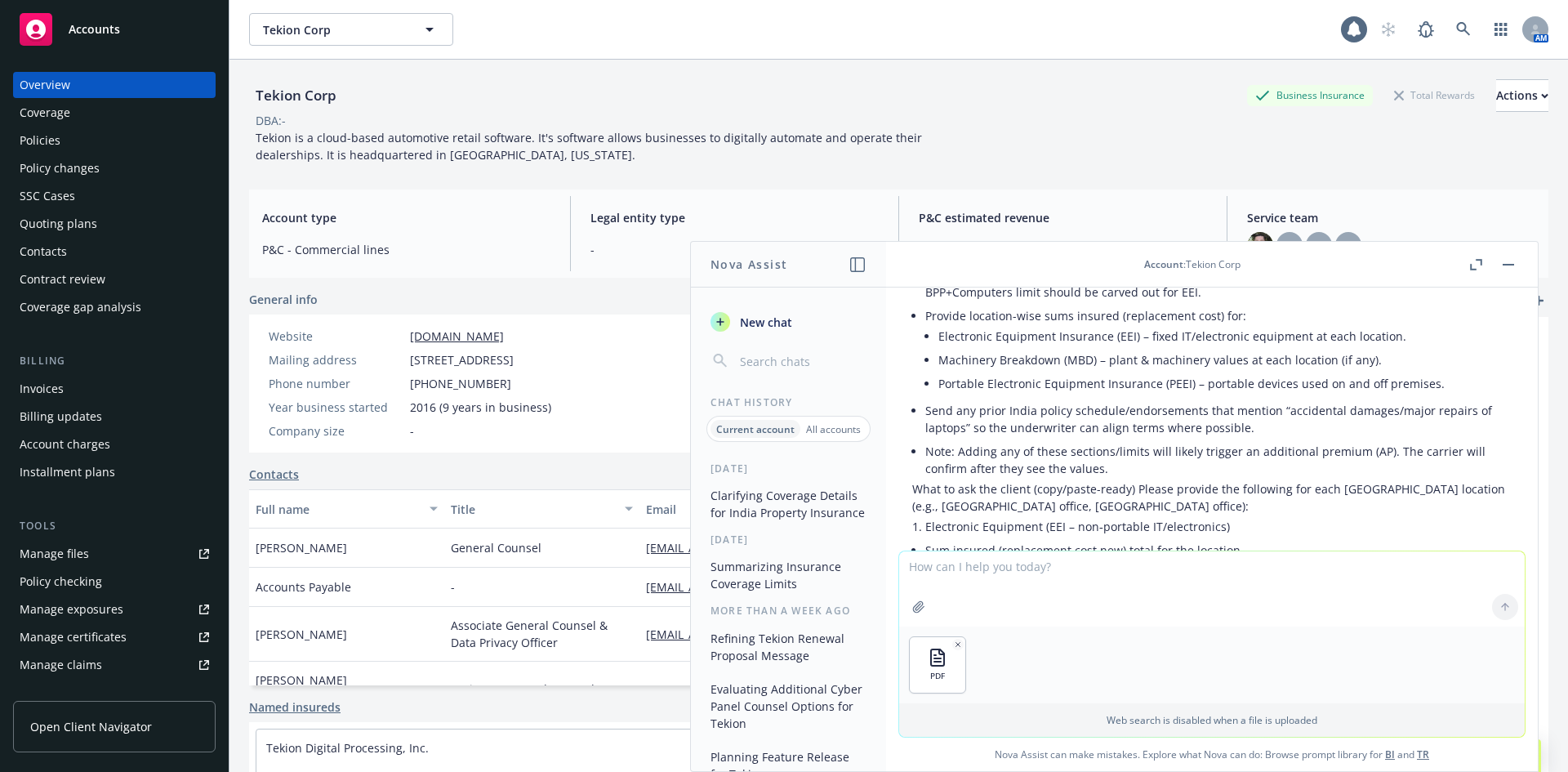
click at [1017, 572] on textarea at bounding box center [1213, 589] width 626 height 76
type textarea "does this document answer any of the questions?"
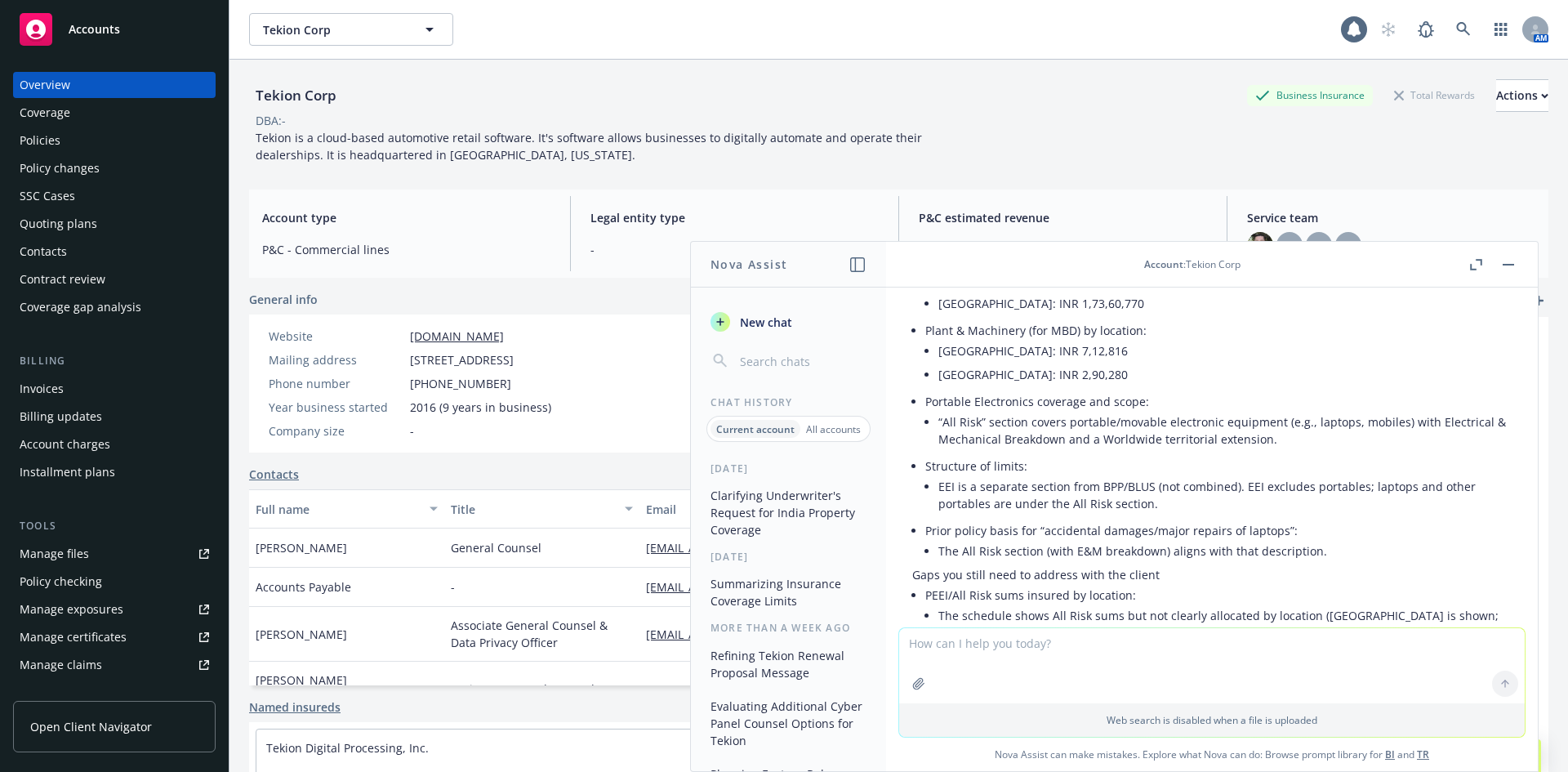
scroll to position [2098, 0]
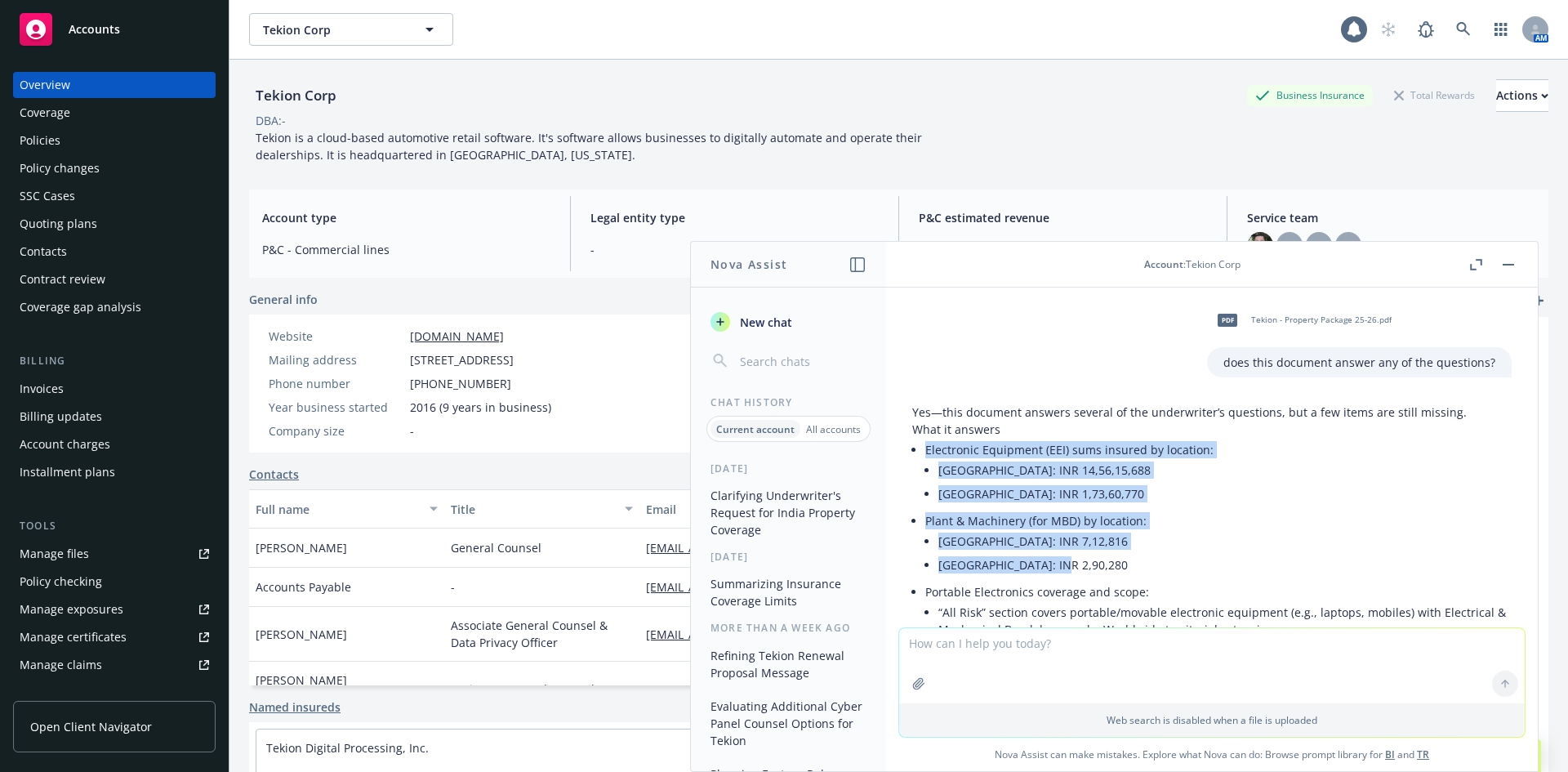
drag, startPoint x: 928, startPoint y: 382, endPoint x: 1057, endPoint y: 497, distance: 172.8
click at [1057, 497] on ul "Electronic Equipment (EEI) sums insured by location: [GEOGRAPHIC_DATA]: INR 14,…" at bounding box center [1219, 596] width 587 height 319
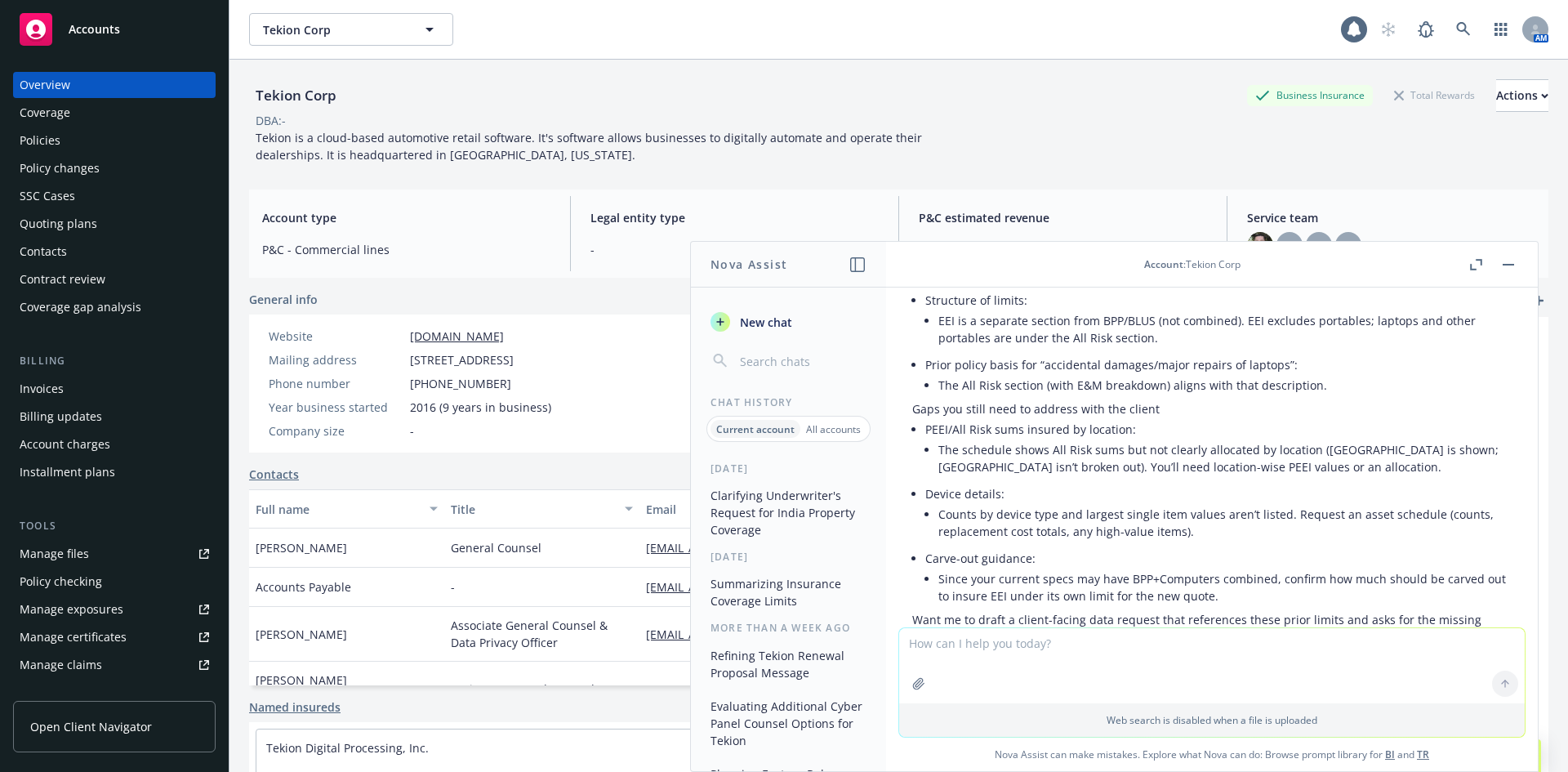
scroll to position [2478, 0]
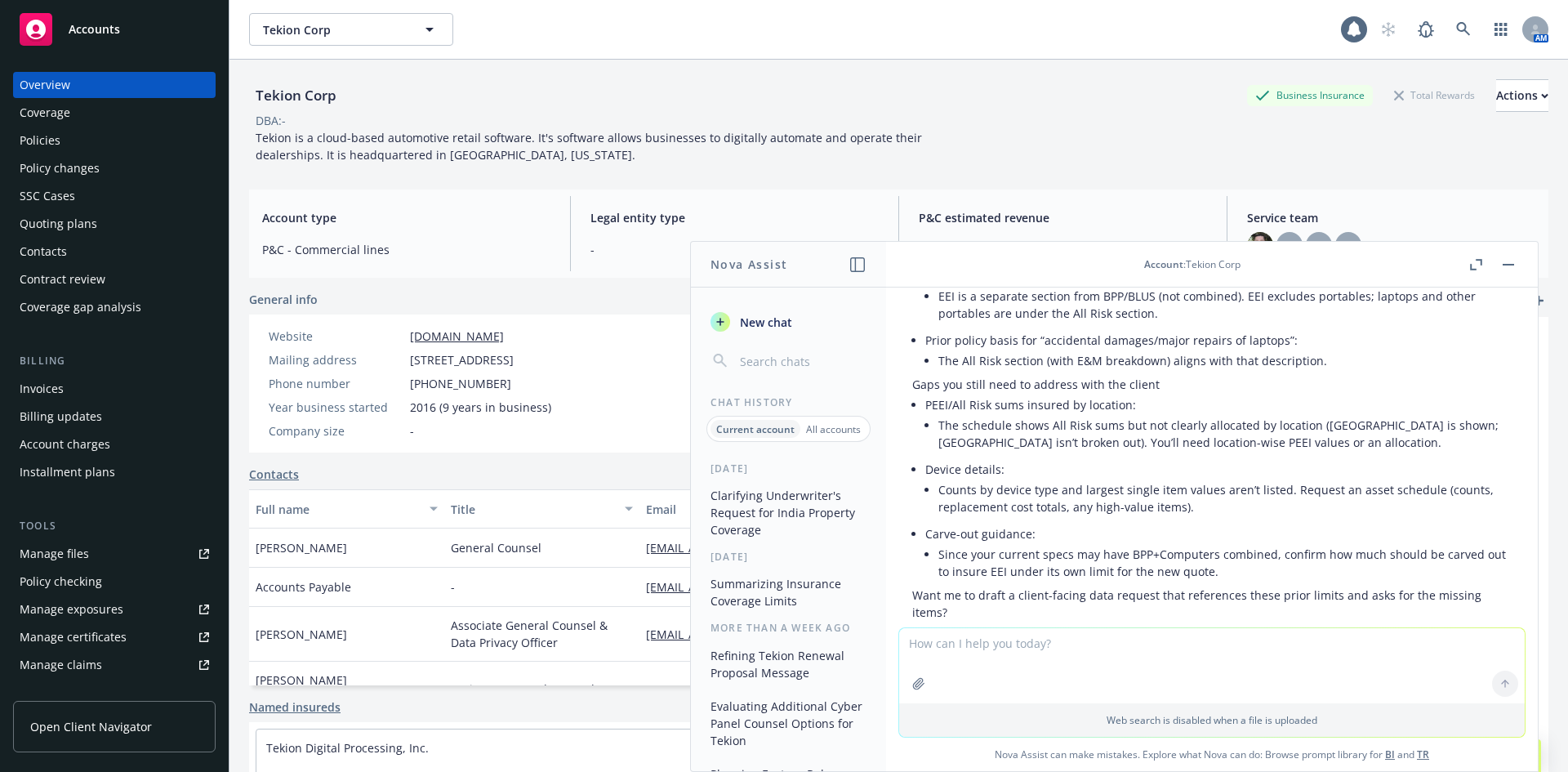
click at [1011, 640] on textarea at bounding box center [1213, 665] width 626 height 76
type textarea "yes draft a response to the underwriter and an response to the client"
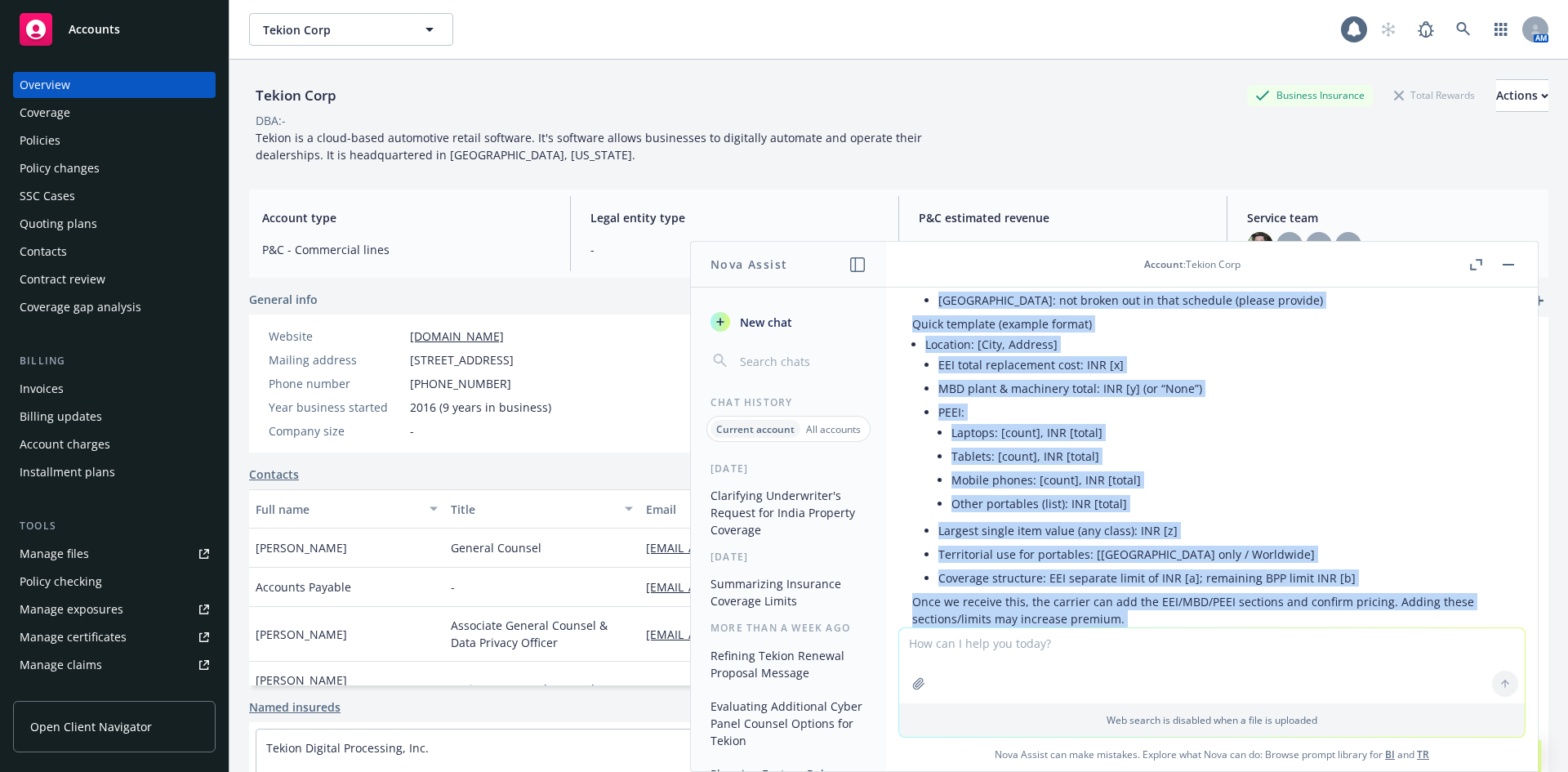
scroll to position [4242, 0]
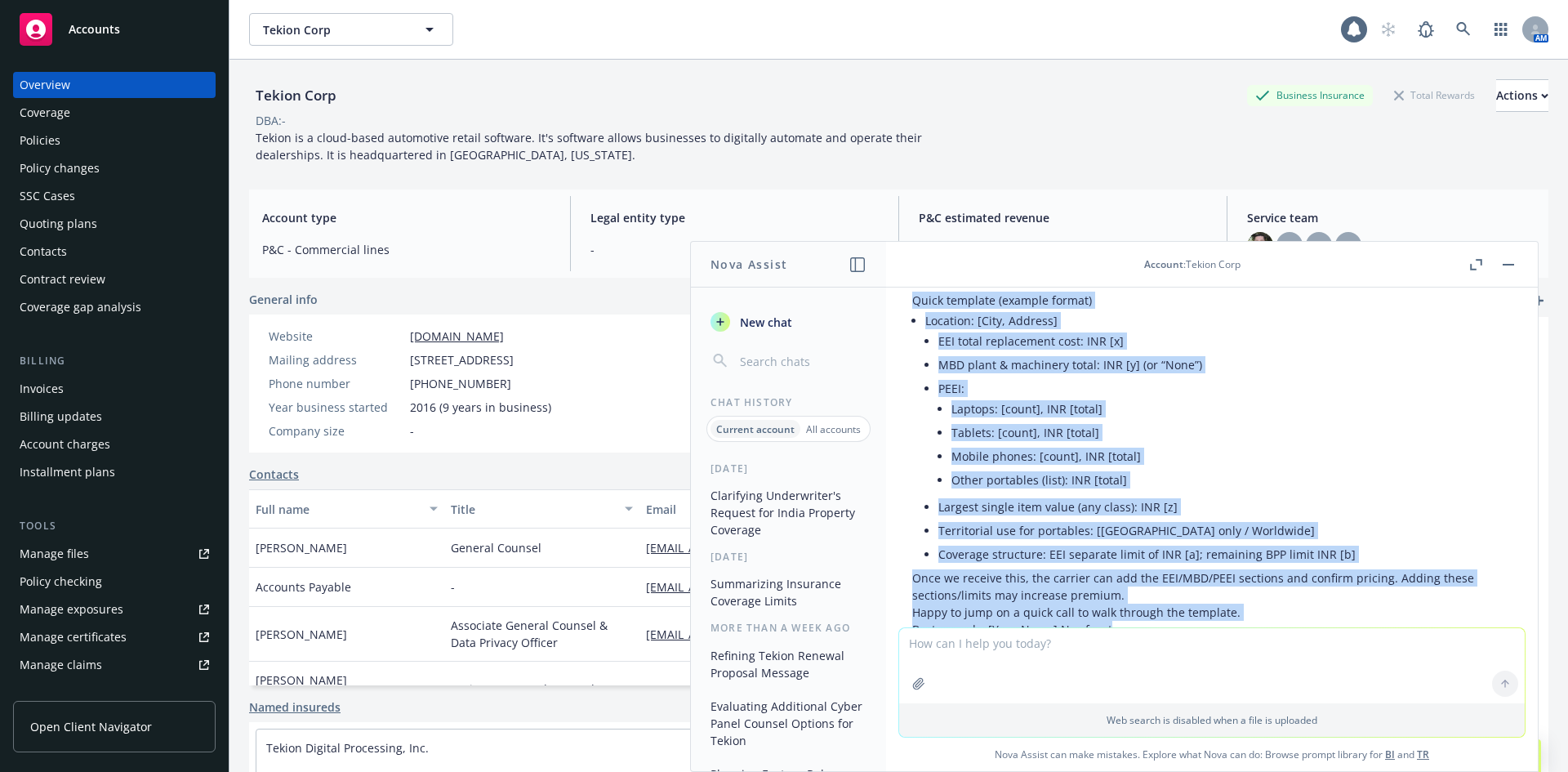
drag, startPoint x: 913, startPoint y: 489, endPoint x: 1188, endPoint y: 551, distance: 281.9
copy div "Lo Ips, Dolors ame con adipi. Elit sed doeiu Tempo incidi utlabore, et dol magn…"
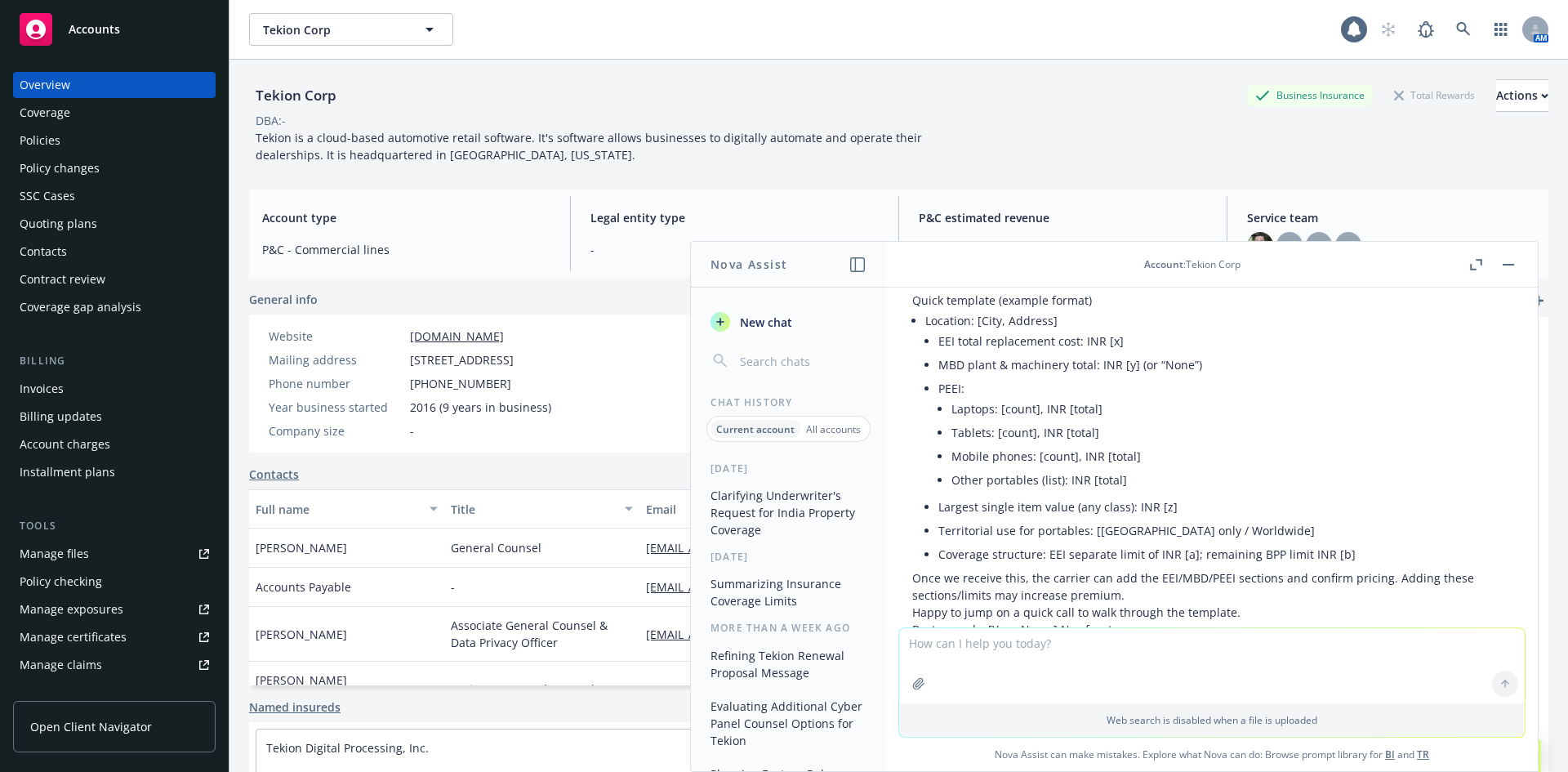
click at [1009, 645] on textarea at bounding box center [1213, 665] width 626 height 76
type textarea "a"
type textarea "t"
type textarea "does it list the full address of the locations?"
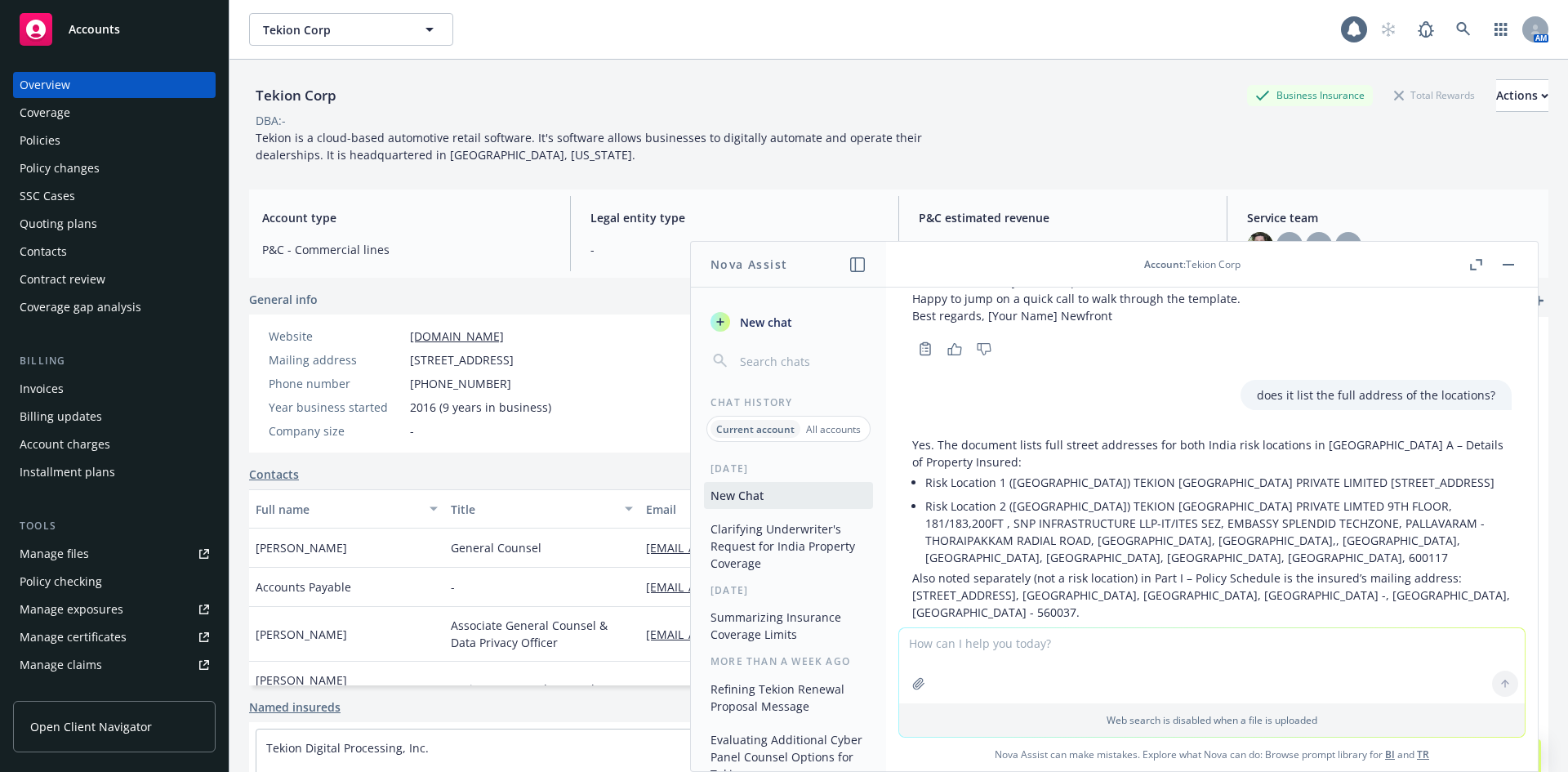
scroll to position [4572, 0]
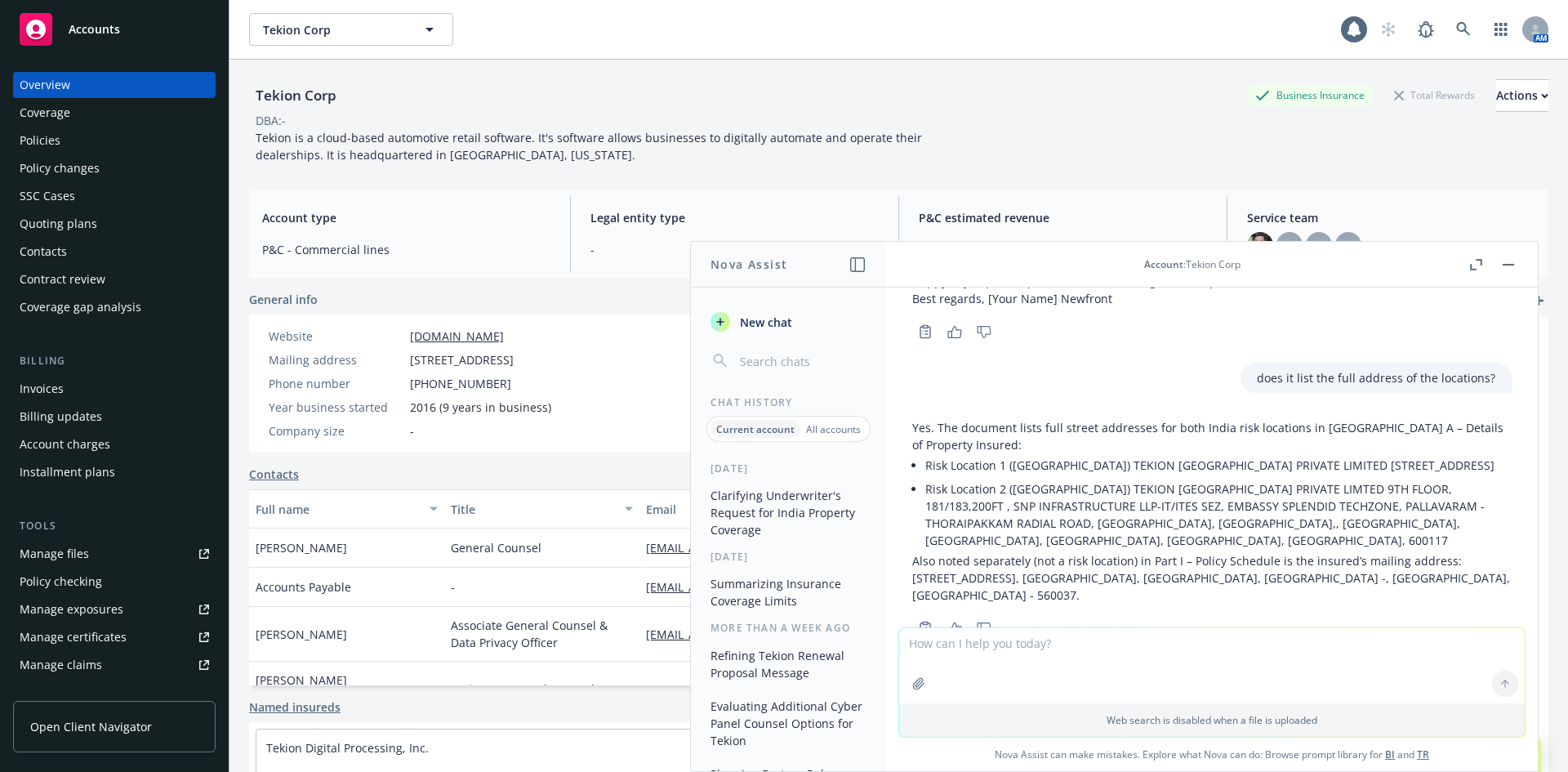
drag, startPoint x: 1158, startPoint y: 518, endPoint x: 1189, endPoint y: 509, distance: 32.3
click at [1163, 552] on p "Also noted separately (not a risk location) in Part I – Policy Schedule is the …" at bounding box center [1212, 578] width 600 height 51
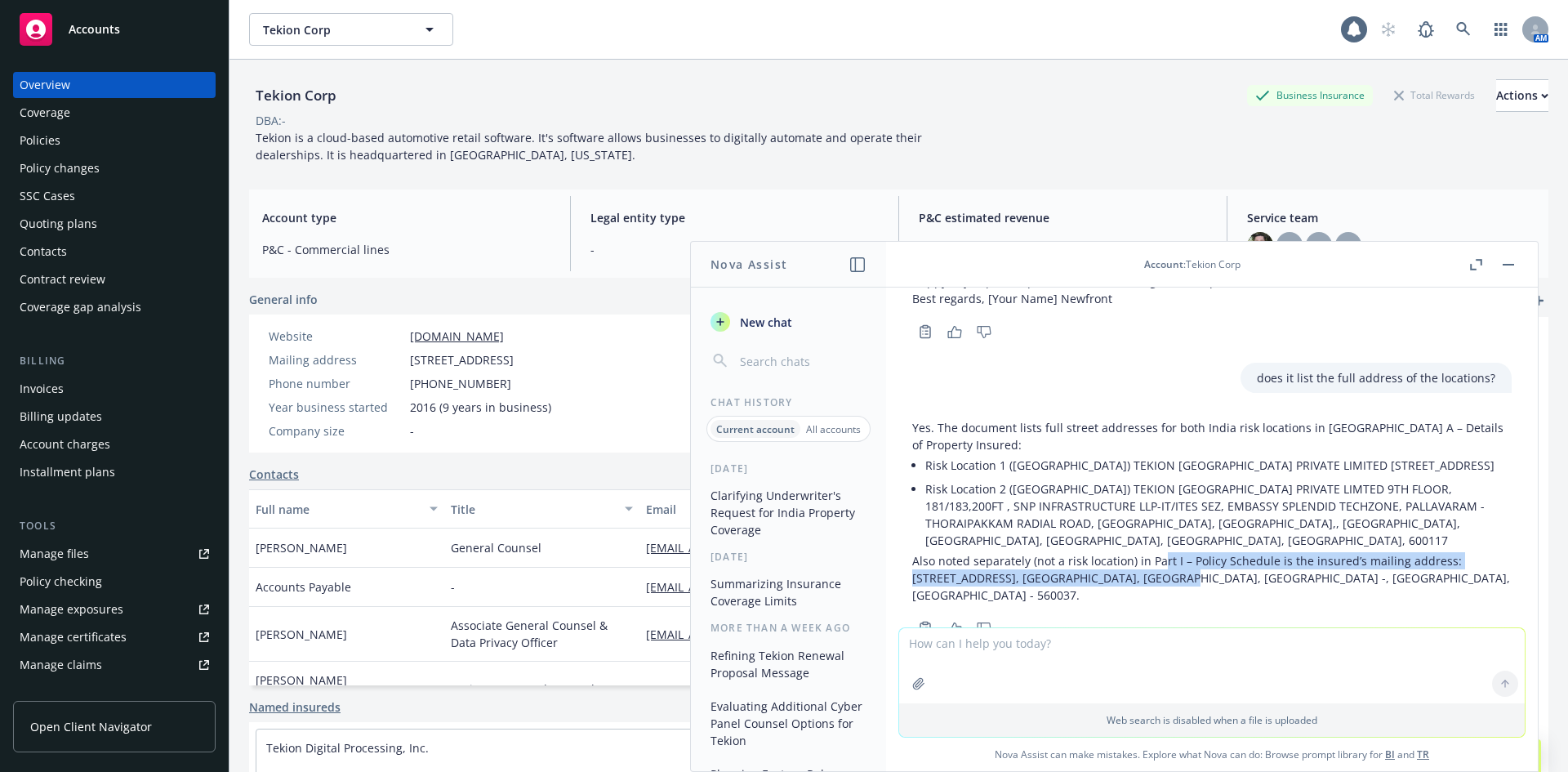
click at [1203, 552] on p "Also noted separately (not a risk location) in Part I – Policy Schedule is the …" at bounding box center [1212, 578] width 600 height 51
drag, startPoint x: 1215, startPoint y: 509, endPoint x: 1353, endPoint y: 514, distance: 138.1
click at [1353, 552] on p "Also noted separately (not a risk location) in Part I – Policy Schedule is the …" at bounding box center [1212, 578] width 600 height 51
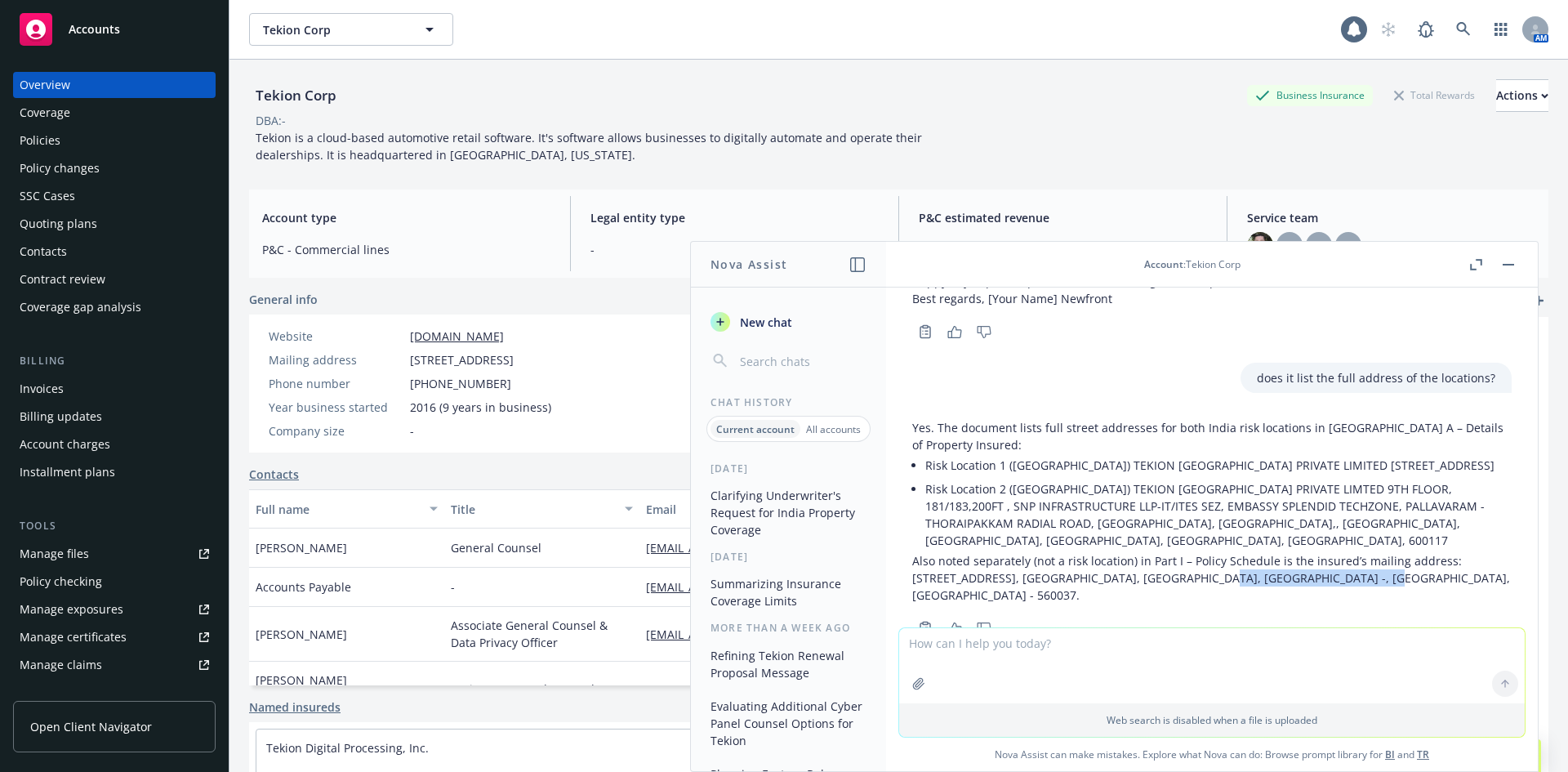
click at [1189, 552] on p "Also noted separately (not a risk location) in Part I – Policy Schedule is the …" at bounding box center [1212, 578] width 600 height 51
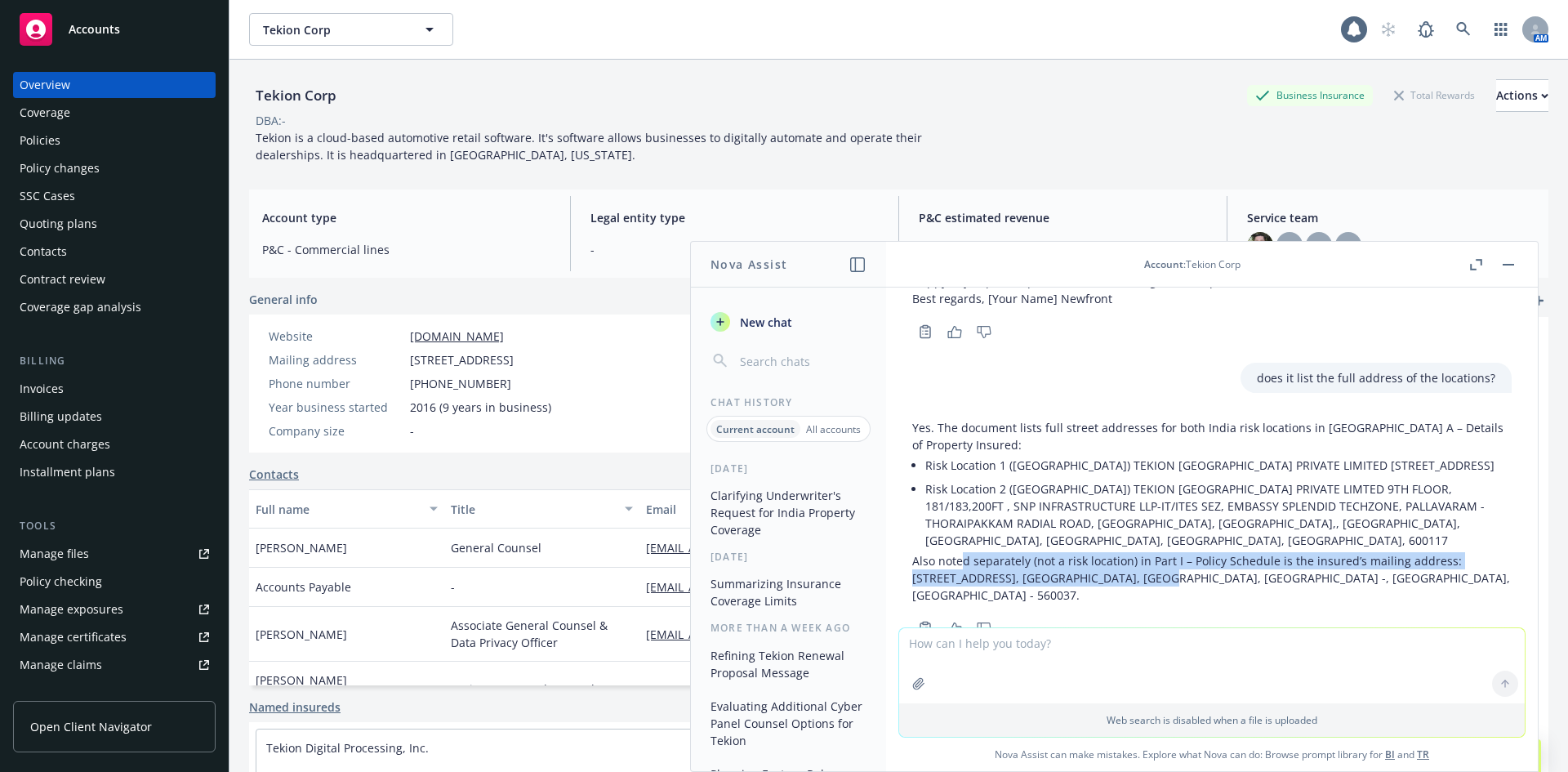
drag, startPoint x: 1060, startPoint y: 528, endPoint x: 1138, endPoint y: 528, distance: 78.0
click at [1138, 552] on p "Also noted separately (not a risk location) in Part I – Policy Schedule is the …" at bounding box center [1212, 578] width 600 height 51
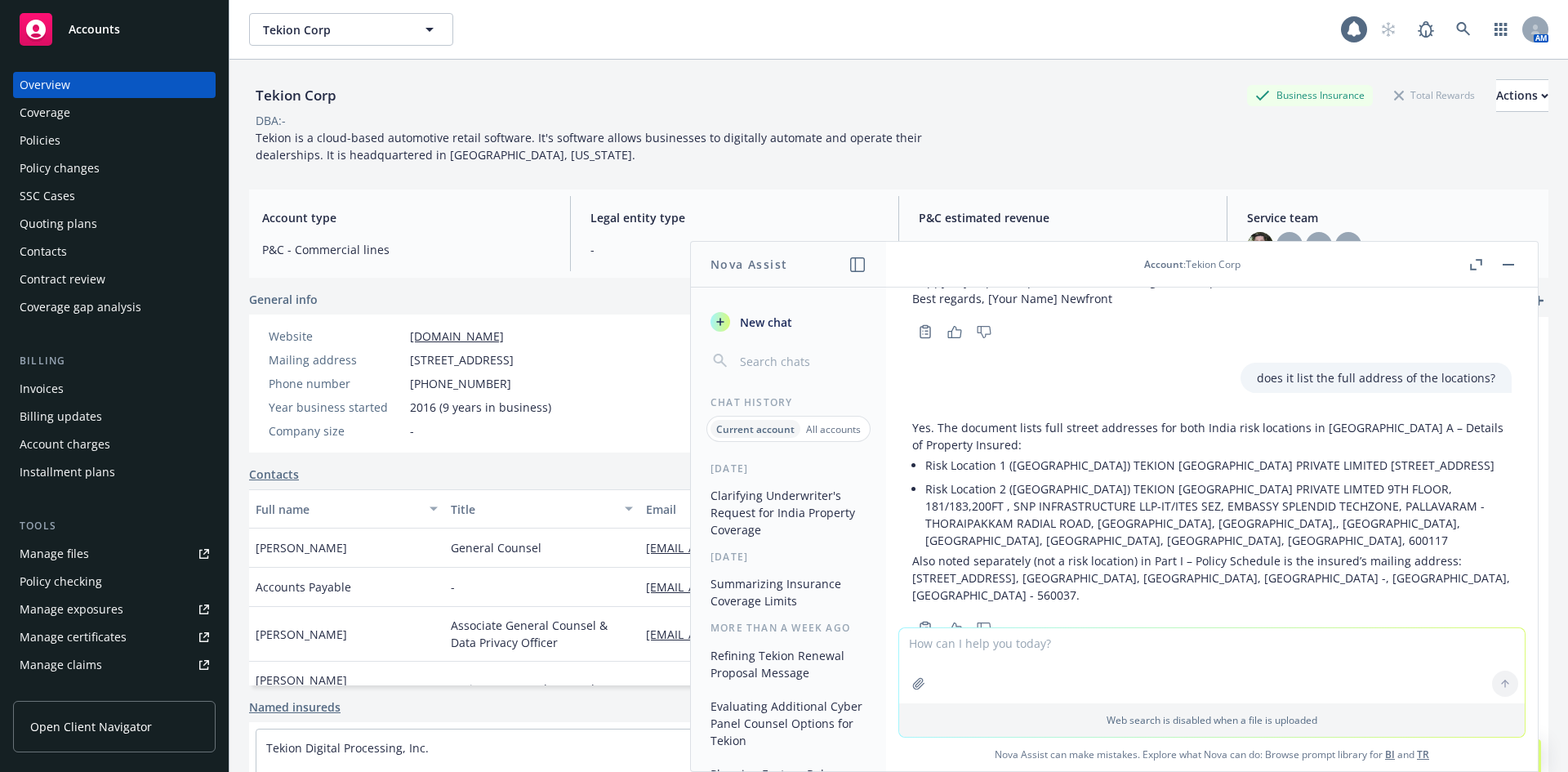
click at [991, 655] on textarea at bounding box center [1213, 665] width 626 height 76
click at [1068, 648] on textarea "so if the All risk/peei sum is" at bounding box center [1213, 664] width 626 height 77
paste textarea "INR 42,63,06,711 at [GEOGRAPHIC_DATA]"
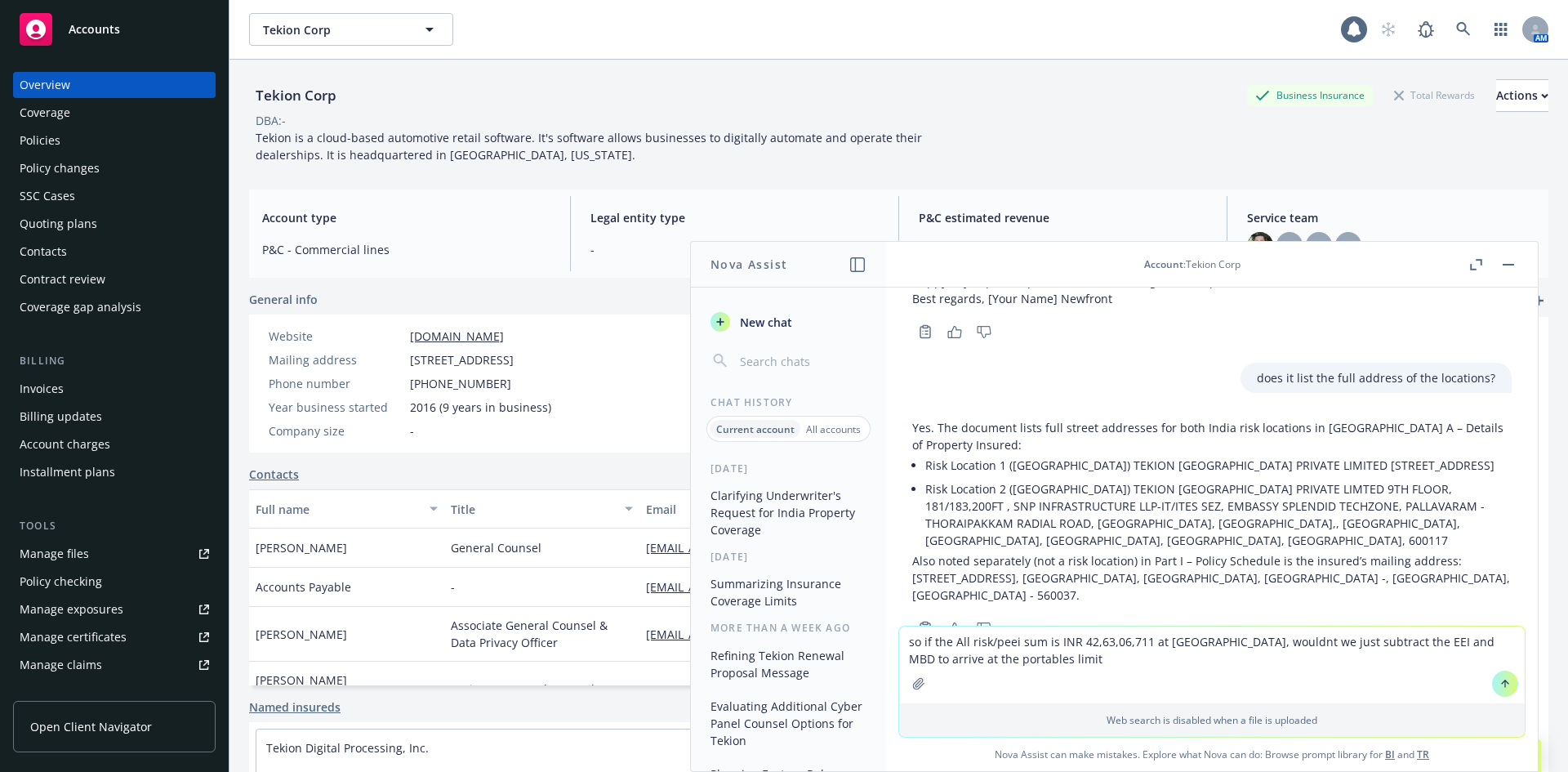
type textarea "so if the All risk/peei sum is INR 42,63,06,711 at [GEOGRAPHIC_DATA], wouldnt w…"
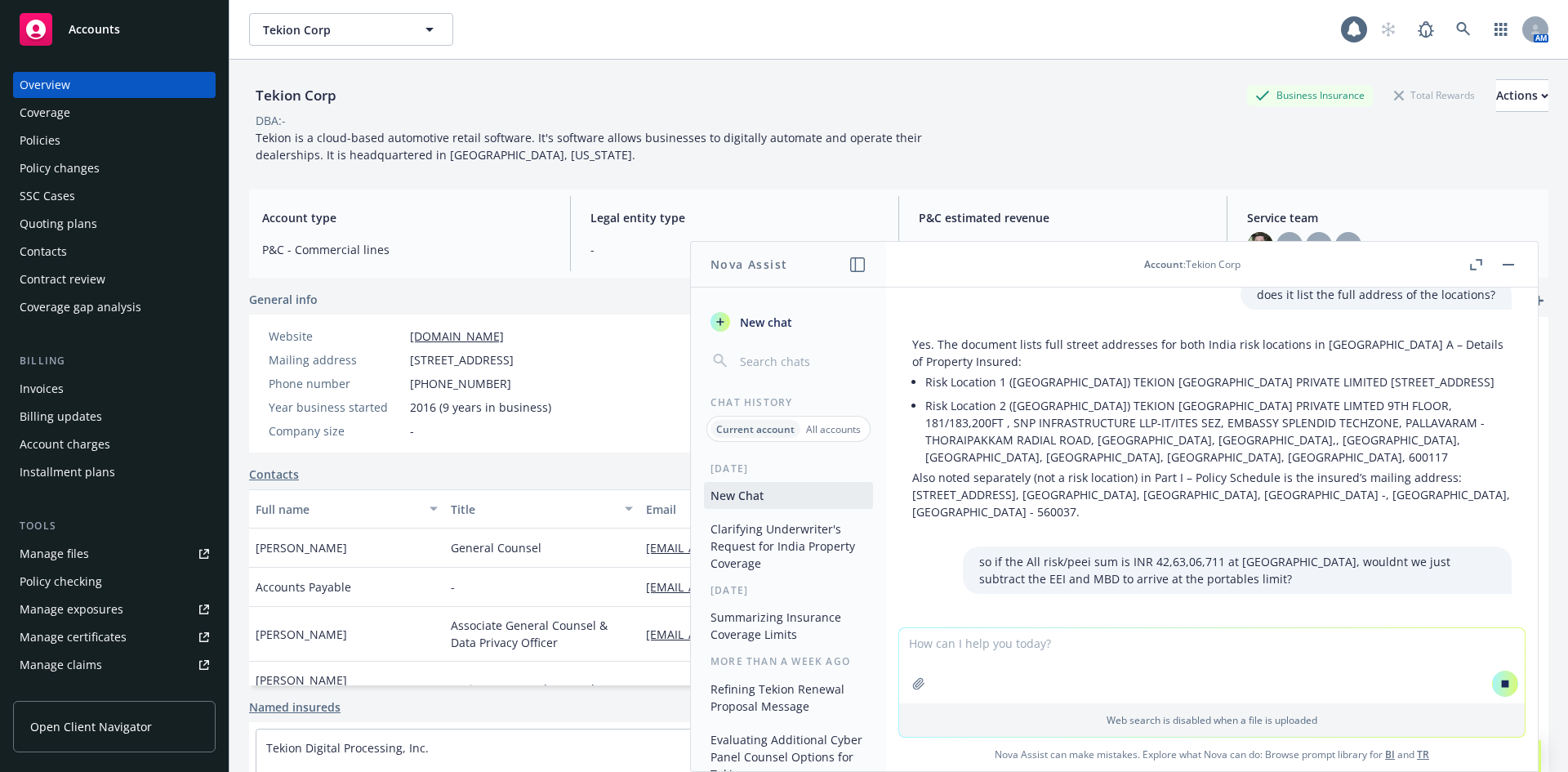
scroll to position [4577, 0]
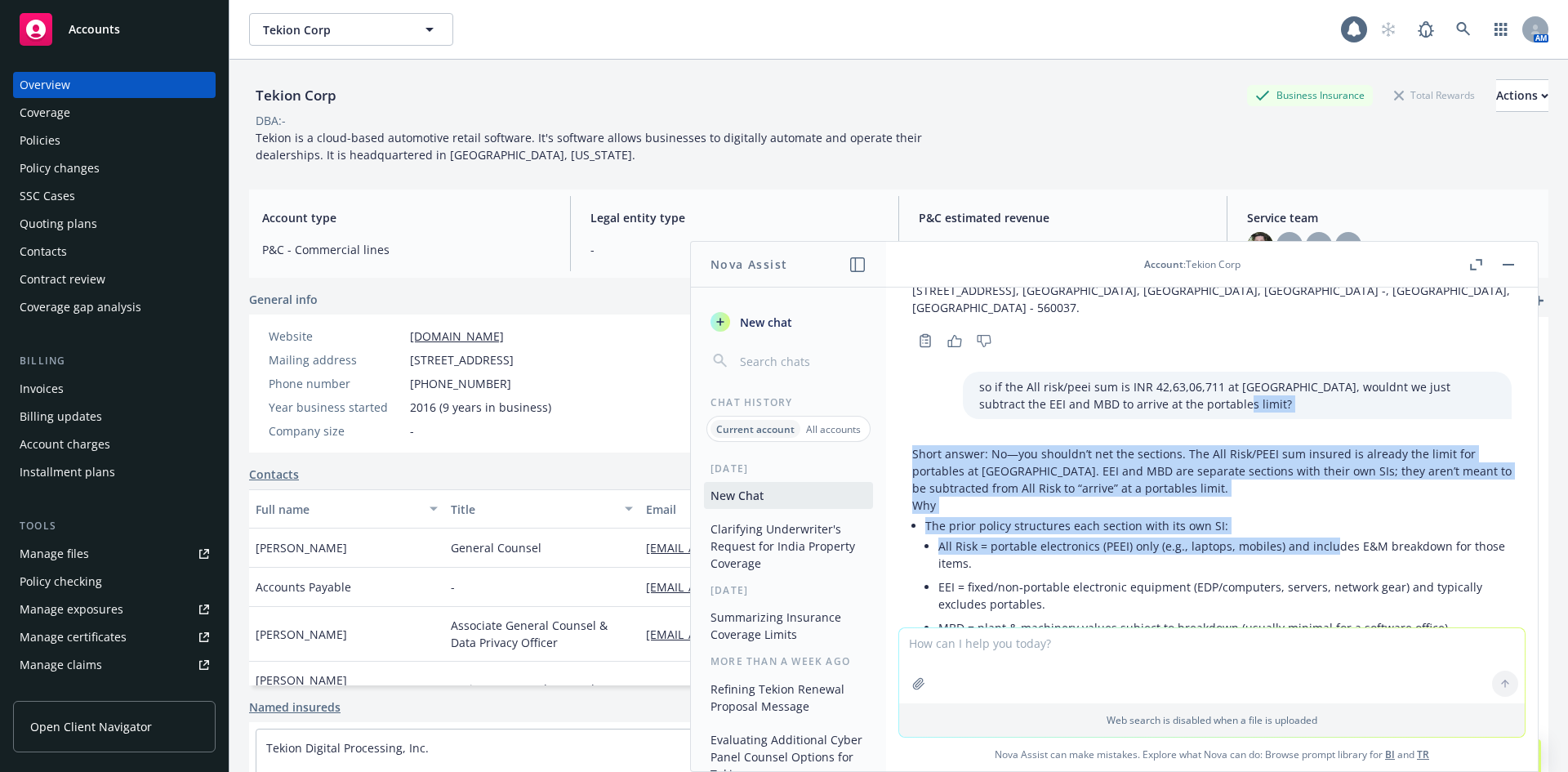
drag, startPoint x: 1185, startPoint y: 568, endPoint x: 1324, endPoint y: 574, distance: 139.1
click at [1324, 574] on div "Short answer: No—you shouldn’t net the sections. The All Risk/PEEI sum insured …" at bounding box center [1212, 649] width 600 height 408
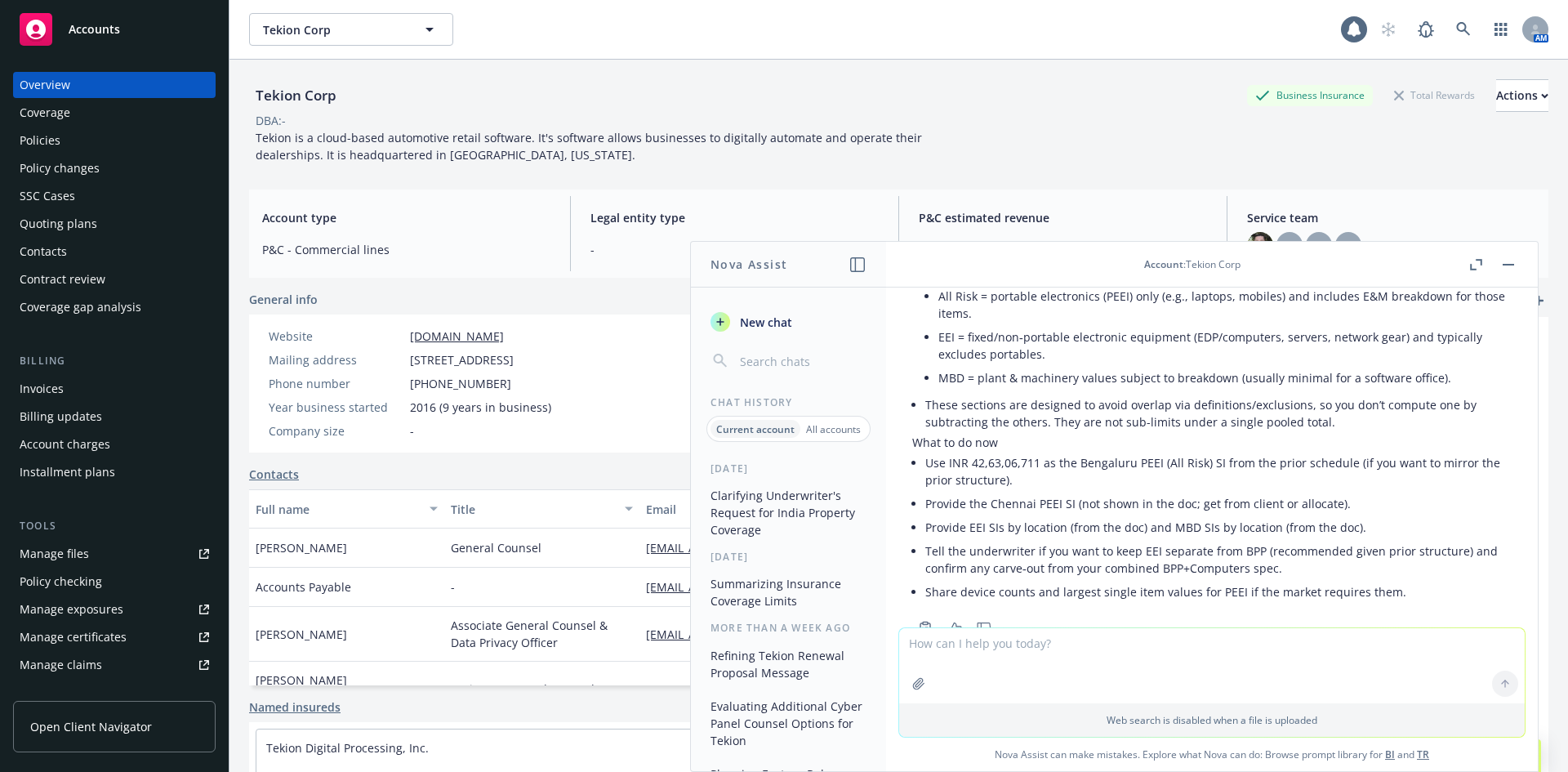
click at [1161, 539] on li "Tell the underwriter if you want to keep EEI separate from BPP (recommended giv…" at bounding box center [1219, 559] width 587 height 41
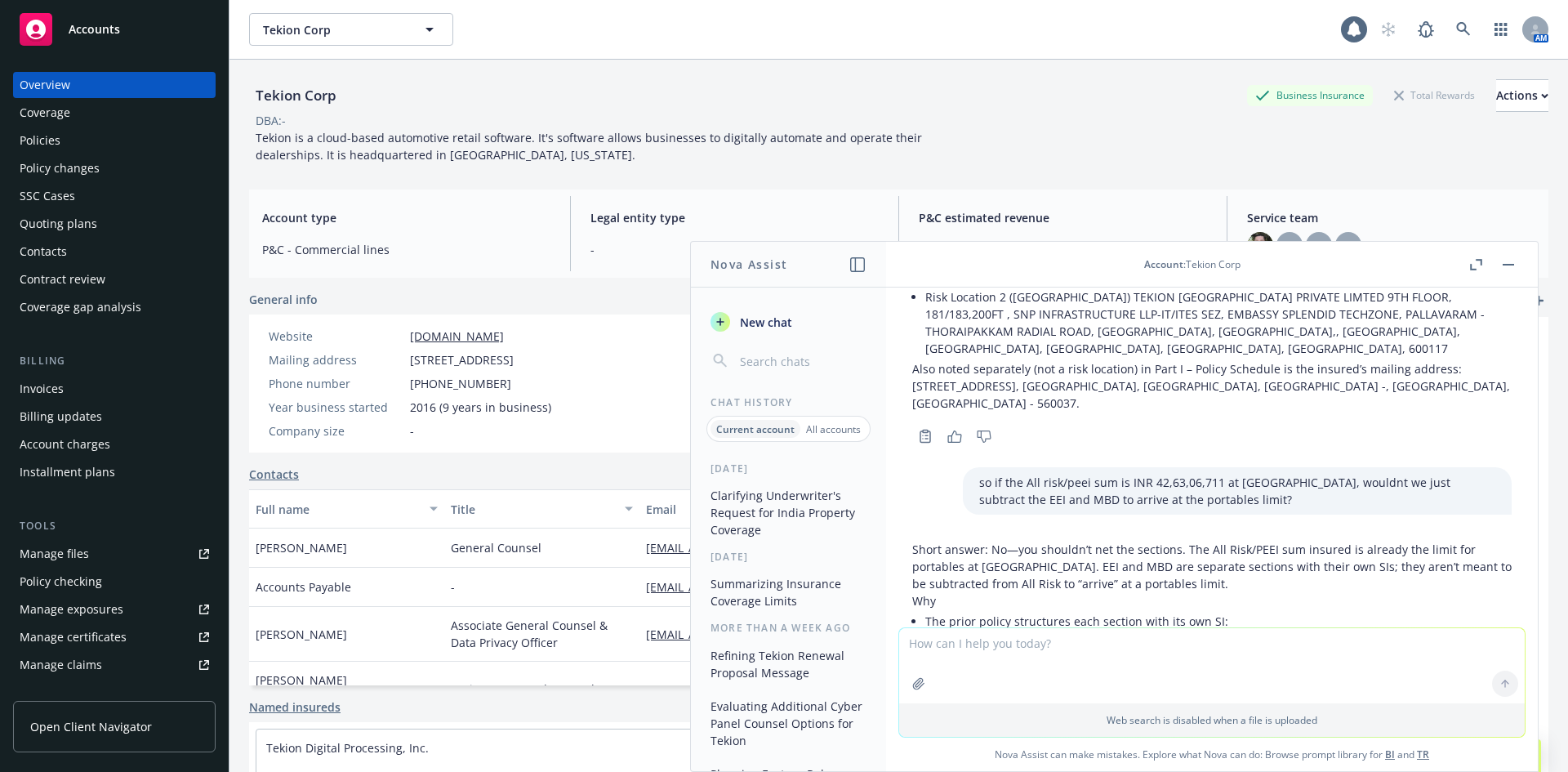
scroll to position [4729, 0]
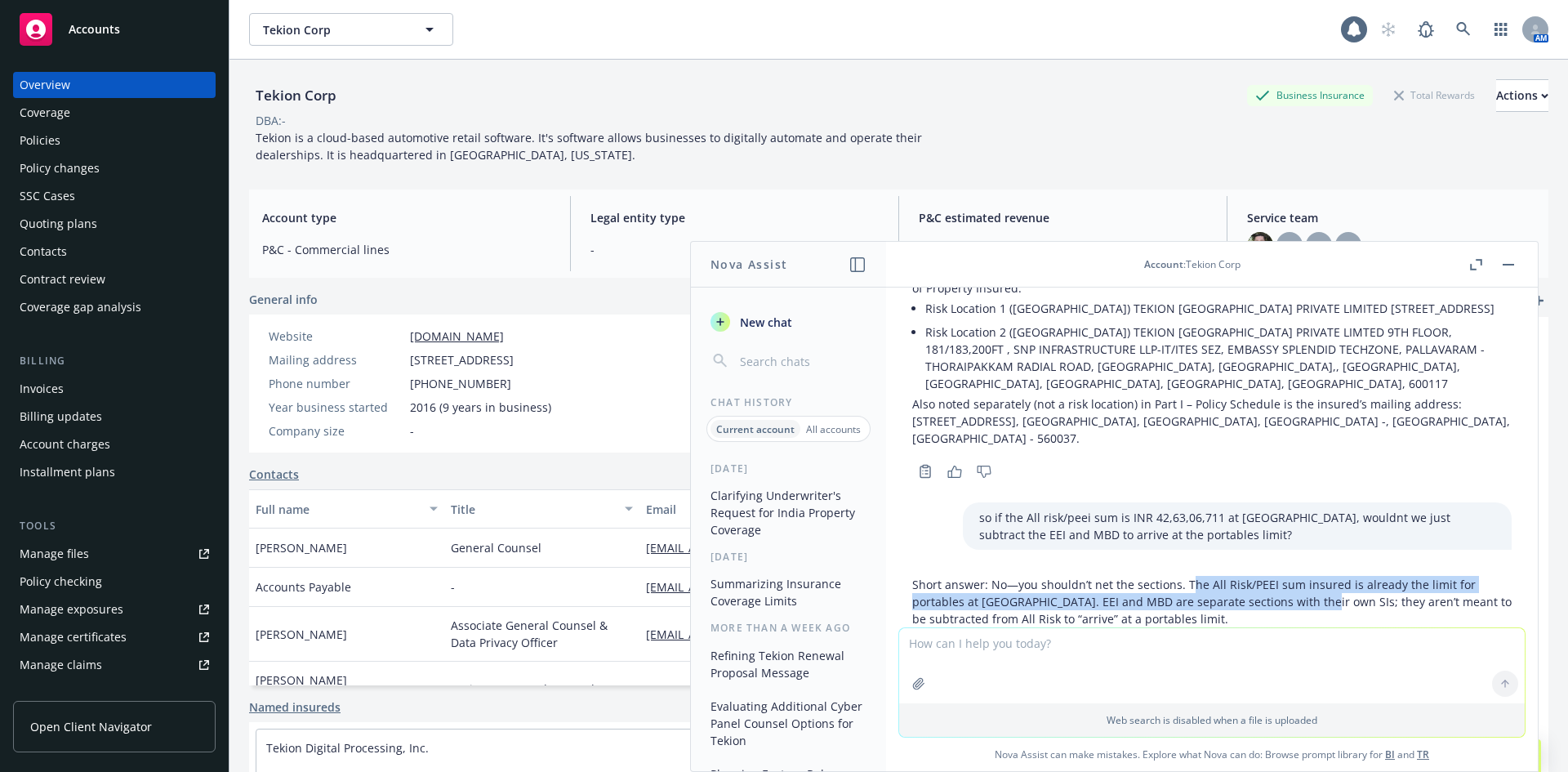
drag, startPoint x: 1188, startPoint y: 536, endPoint x: 1313, endPoint y: 542, distance: 125.1
click at [1313, 576] on p "Short answer: No—you shouldn’t net the sections. The All Risk/PEEI sum insured …" at bounding box center [1212, 601] width 600 height 51
drag, startPoint x: 1377, startPoint y: 539, endPoint x: 1215, endPoint y: 542, distance: 162.0
click at [1216, 576] on p "Short answer: No—you shouldn’t net the sections. The All Risk/PEEI sum insured …" at bounding box center [1212, 601] width 600 height 51
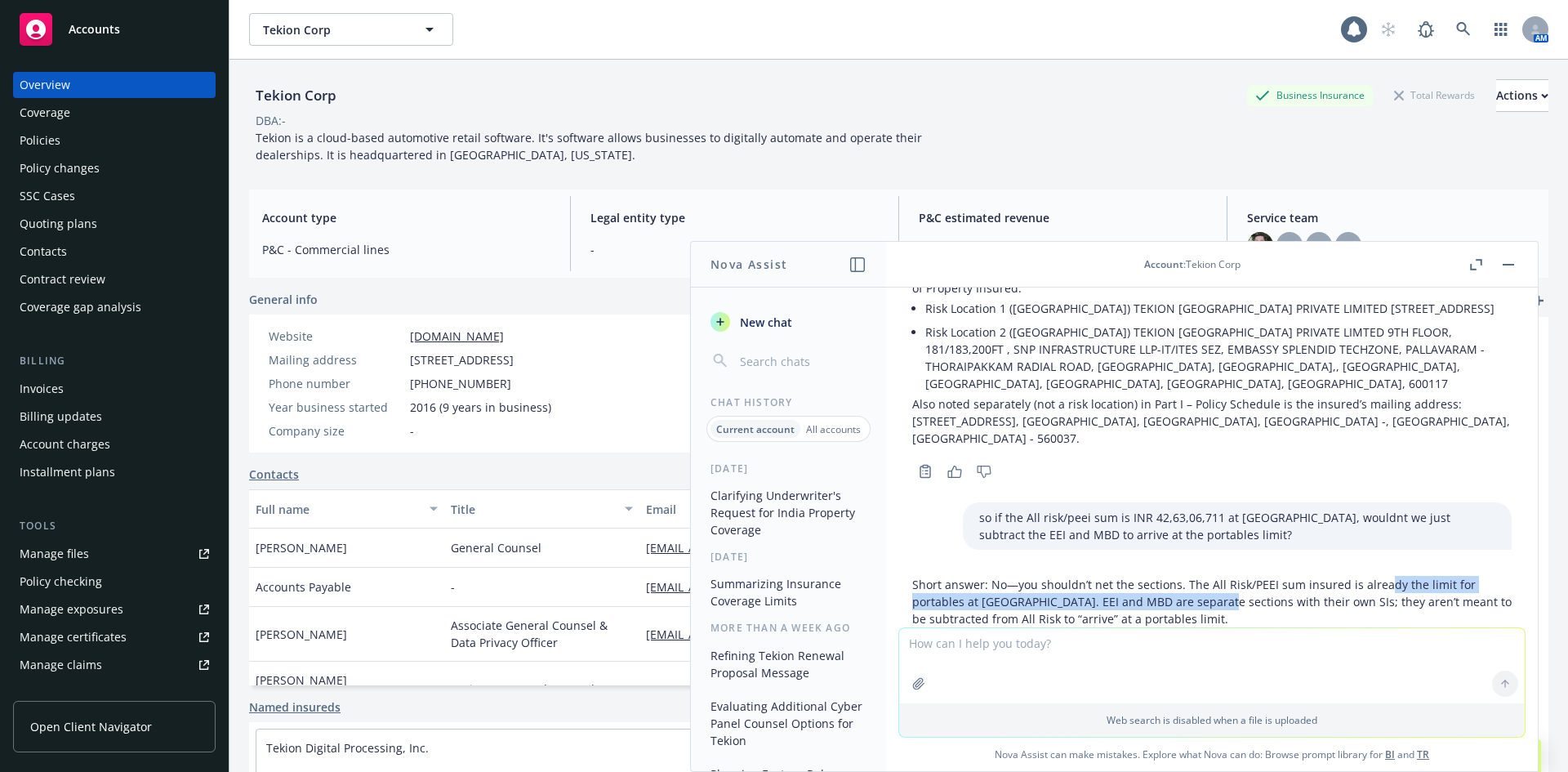
click at [1215, 576] on p "Short answer: No—you shouldn’t net the sections. The All Risk/PEEI sum insured …" at bounding box center [1212, 601] width 600 height 51
drag, startPoint x: 1235, startPoint y: 534, endPoint x: 1349, endPoint y: 544, distance: 114.4
click at [1349, 576] on p "Short answer: No—you shouldn’t net the sections. The All Risk/PEEI sum insured …" at bounding box center [1212, 601] width 600 height 51
drag, startPoint x: 975, startPoint y: 544, endPoint x: 1097, endPoint y: 544, distance: 122.0
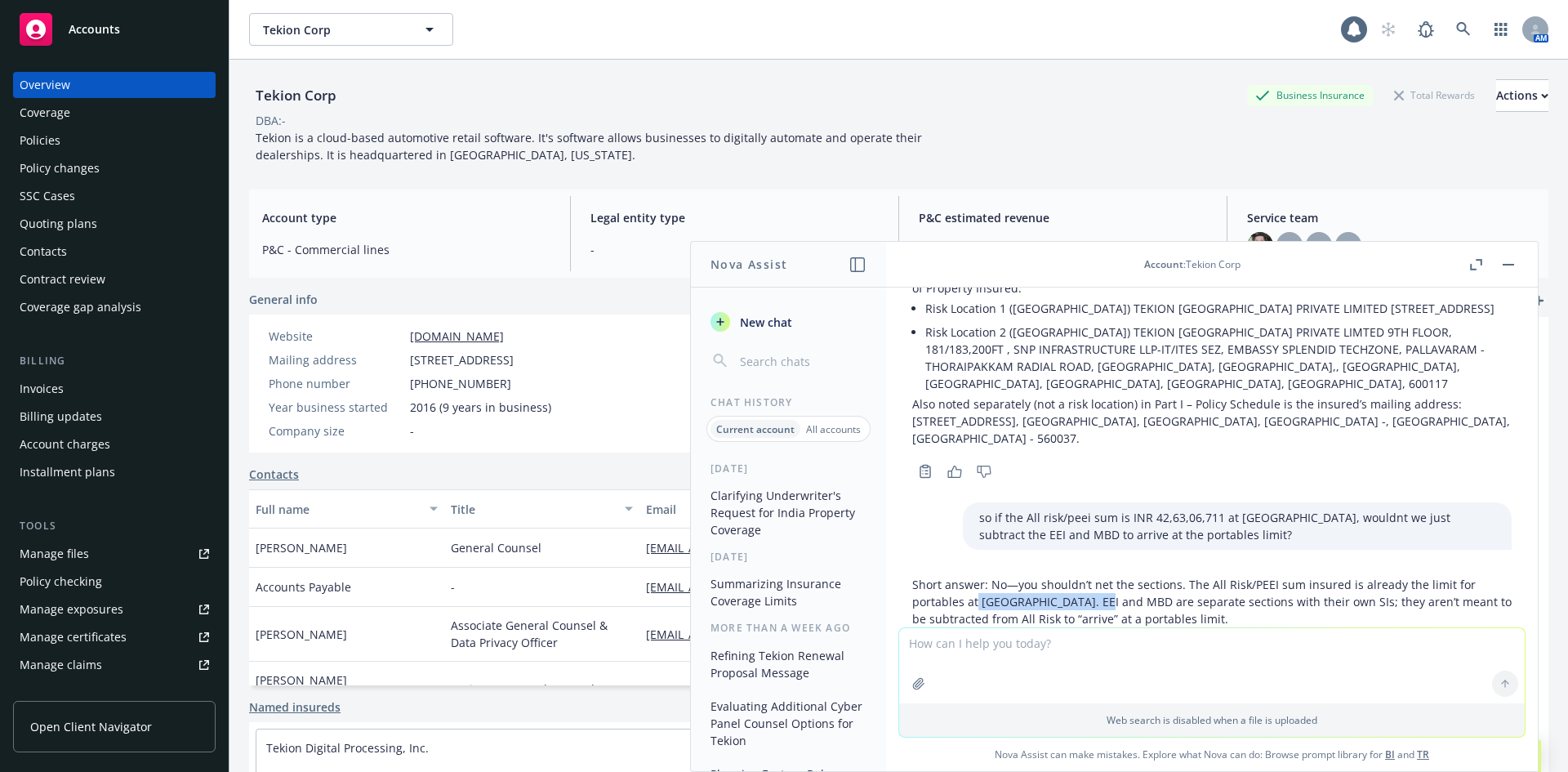
click at [1097, 576] on p "Short answer: No—you shouldn’t net the sections. The All Risk/PEEI sum insured …" at bounding box center [1212, 601] width 600 height 51
drag, startPoint x: 1164, startPoint y: 544, endPoint x: 1038, endPoint y: 544, distance: 126.0
click at [1038, 576] on p "Short answer: No—you shouldn’t net the sections. The All Risk/PEEI sum insured …" at bounding box center [1212, 601] width 600 height 51
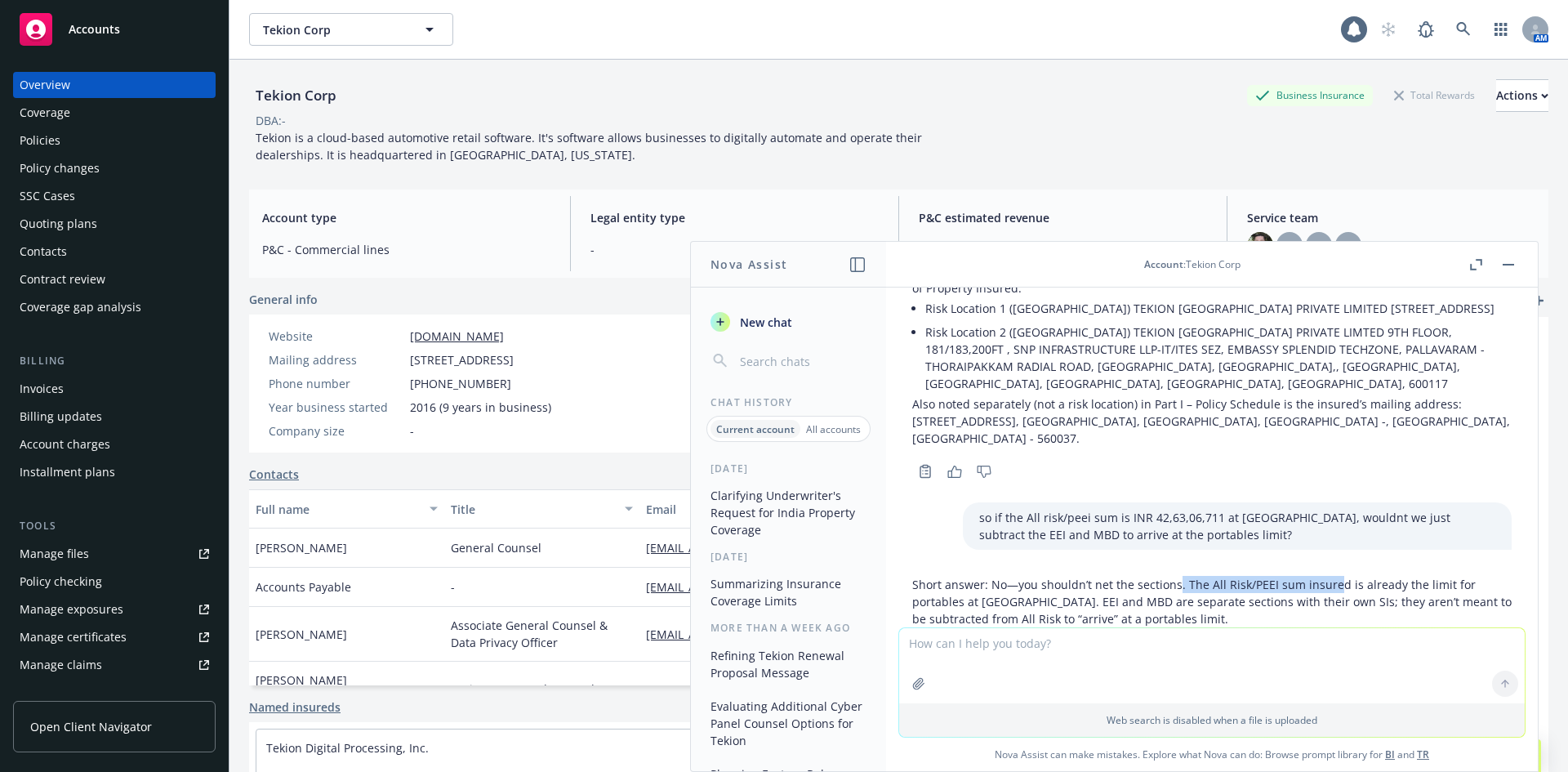
drag, startPoint x: 1178, startPoint y: 536, endPoint x: 1333, endPoint y: 536, distance: 155.0
click at [1333, 576] on p "Short answer: No—you shouldn’t net the sections. The All Risk/PEEI sum insured …" at bounding box center [1212, 601] width 600 height 51
drag, startPoint x: 1243, startPoint y: 542, endPoint x: 1020, endPoint y: 543, distance: 223.0
click at [1020, 576] on p "Short answer: No—you shouldn’t net the sections. The All Risk/PEEI sum insured …" at bounding box center [1212, 601] width 600 height 51
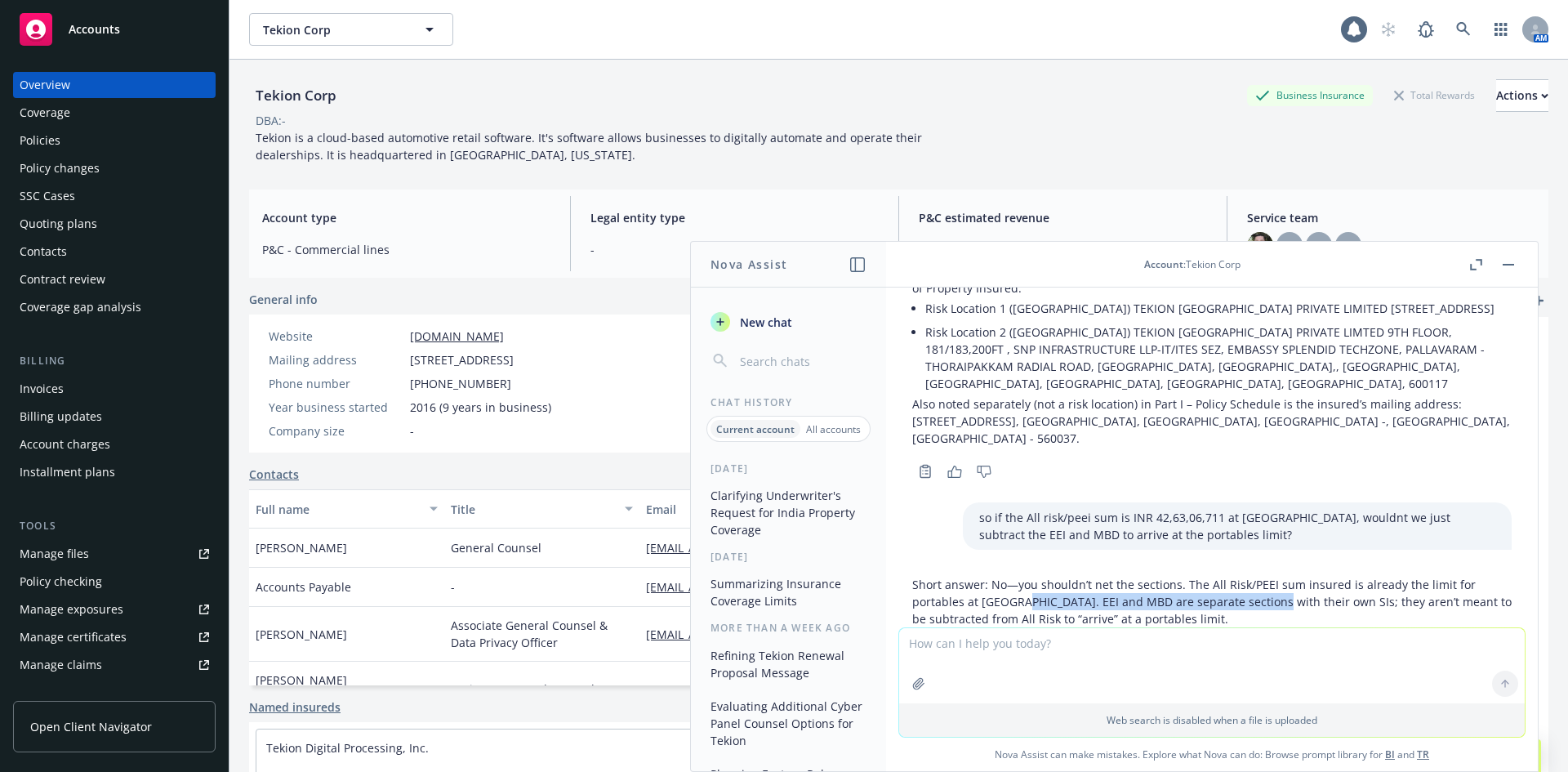
click at [1020, 576] on p "Short answer: No—you shouldn’t net the sections. The All Risk/PEEI sum insured …" at bounding box center [1212, 601] width 600 height 51
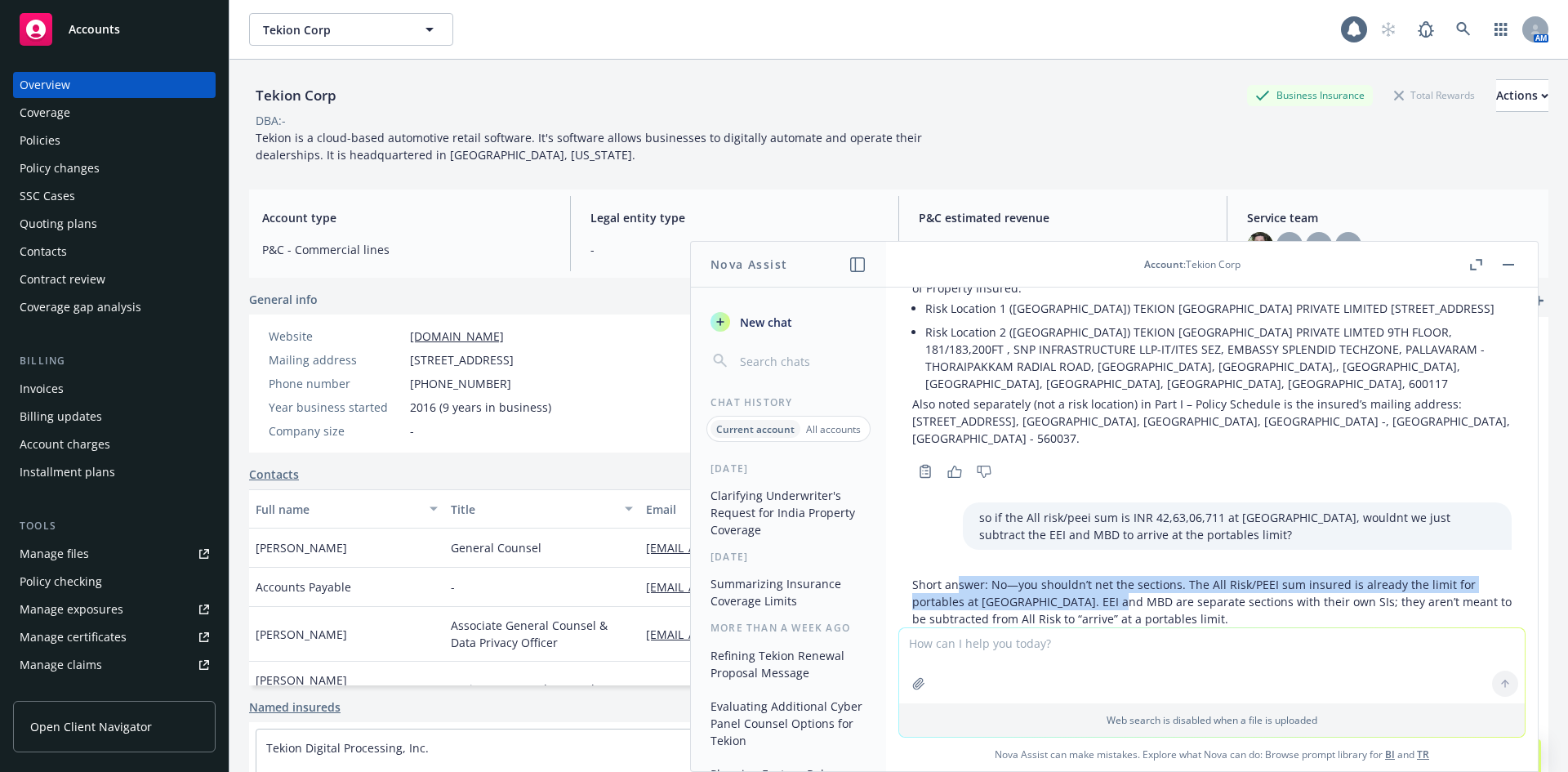
drag, startPoint x: 958, startPoint y: 539, endPoint x: 1121, endPoint y: 555, distance: 163.8
click at [1121, 576] on p "Short answer: No—you shouldn’t net the sections. The All Risk/PEEI sum insured …" at bounding box center [1212, 601] width 600 height 51
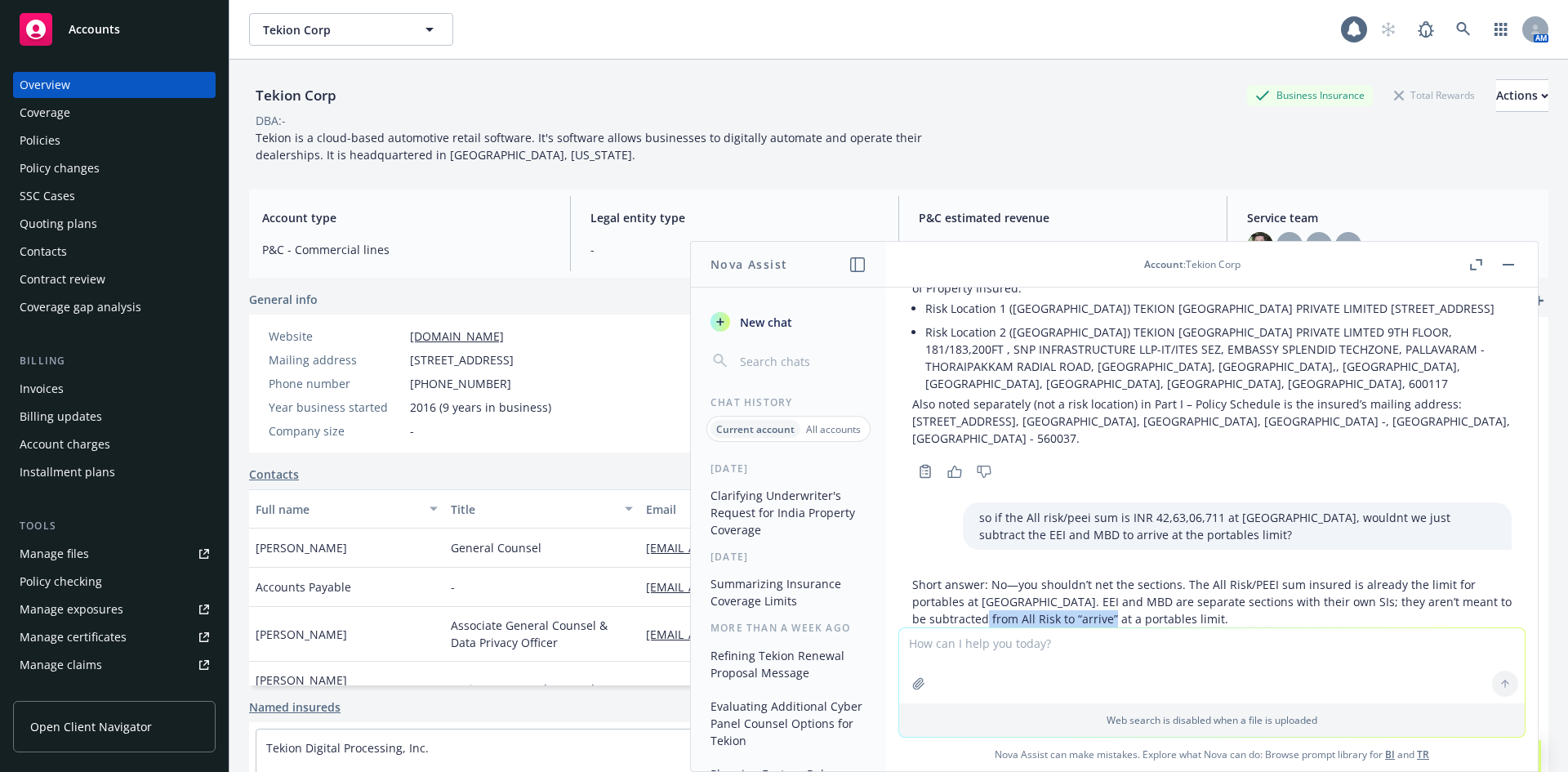
drag, startPoint x: 1084, startPoint y: 568, endPoint x: 1013, endPoint y: 561, distance: 71.3
click at [1013, 576] on p "Short answer: No—you shouldn’t net the sections. The All Risk/PEEI sum insured …" at bounding box center [1212, 601] width 600 height 51
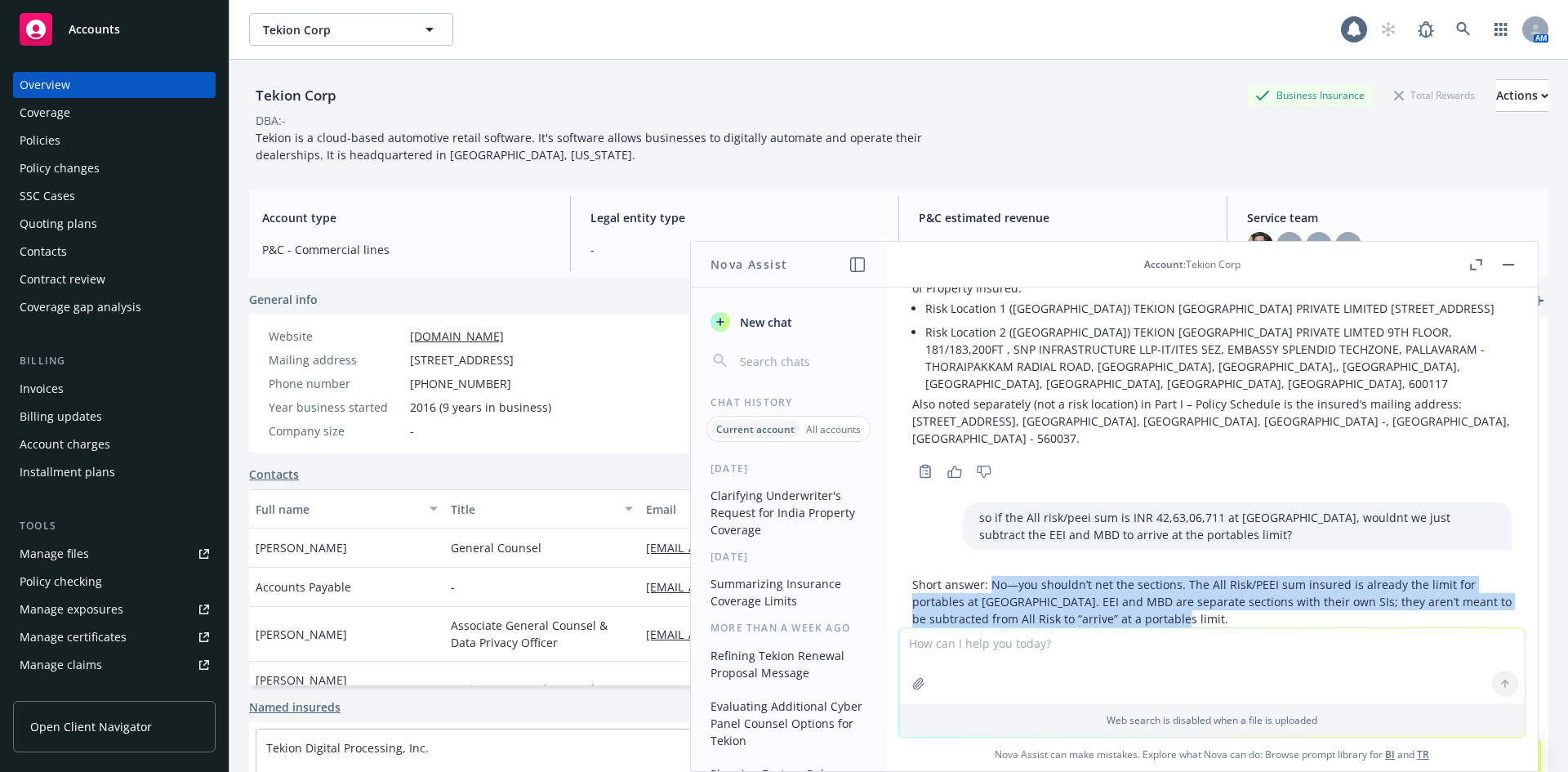
drag, startPoint x: 992, startPoint y: 539, endPoint x: 1278, endPoint y: 566, distance: 287.3
click at [1278, 576] on p "Short answer: No—you shouldn’t net the sections. The All Risk/PEEI sum insured …" at bounding box center [1212, 601] width 600 height 51
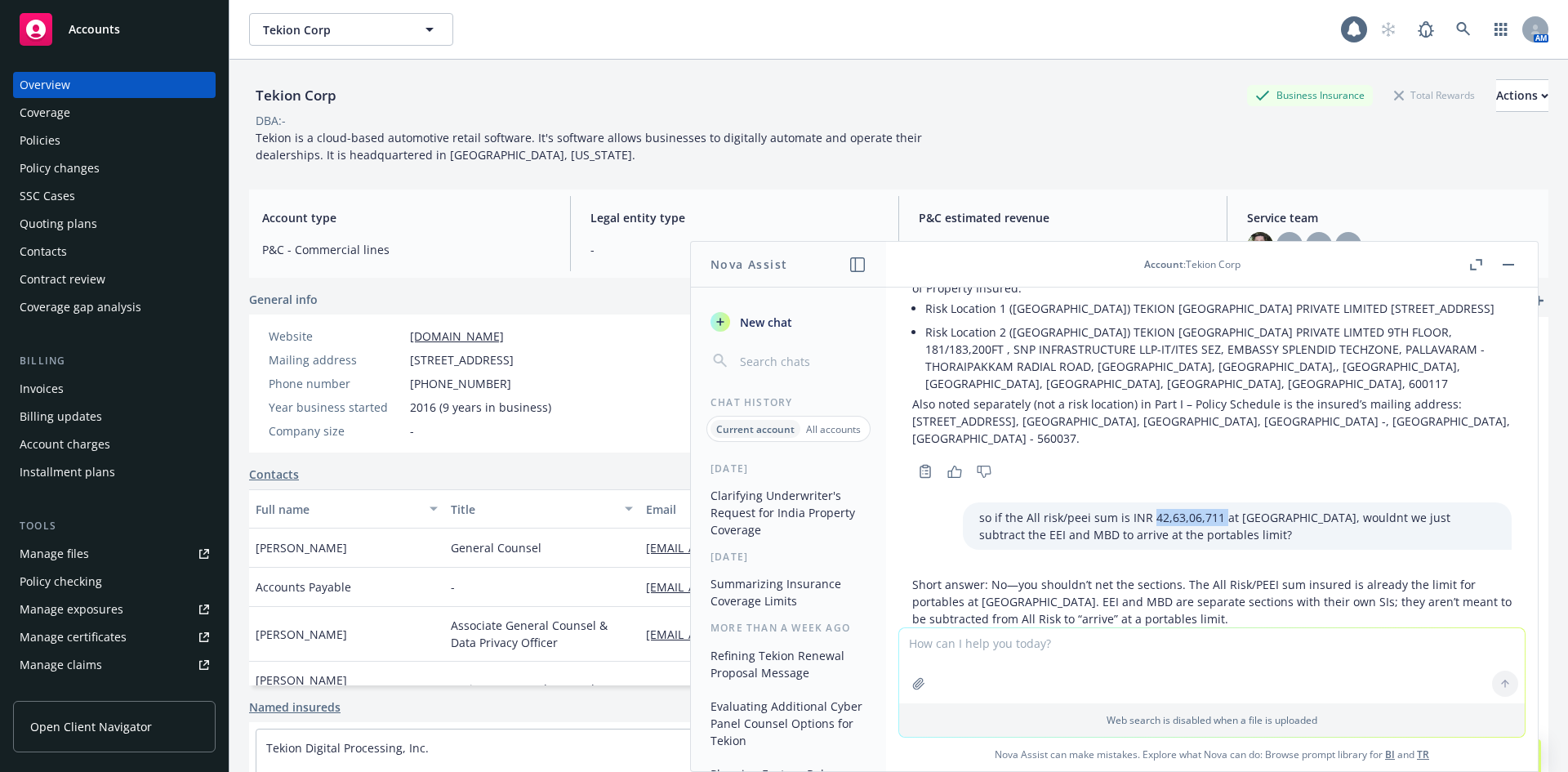
drag, startPoint x: 1124, startPoint y: 467, endPoint x: 1194, endPoint y: 465, distance: 70.0
click at [1194, 509] on p "so if the All risk/peei sum is INR 42,63,06,711 at [GEOGRAPHIC_DATA], wouldnt w…" at bounding box center [1237, 526] width 516 height 34
copy p "42,63,06,711"
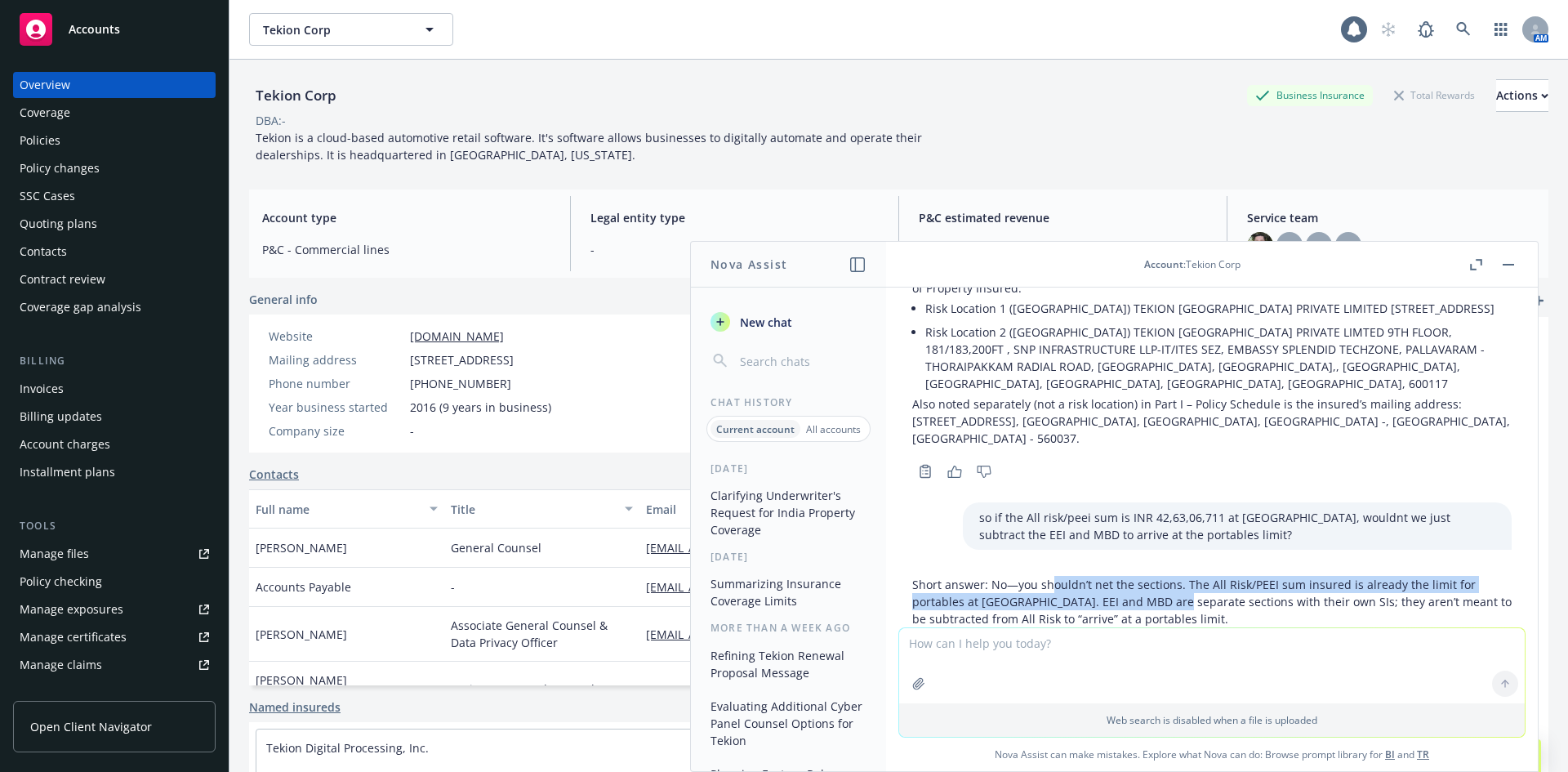
drag, startPoint x: 1050, startPoint y: 521, endPoint x: 1174, endPoint y: 558, distance: 129.4
click at [1174, 569] on div "Short answer: No—you shouldn’t net the sections. The All Risk/PEEI sum insured …" at bounding box center [1212, 780] width 600 height 422
click at [1174, 576] on p "Short answer: No—you shouldn’t net the sections. The All Risk/PEEI sum insured …" at bounding box center [1212, 601] width 600 height 51
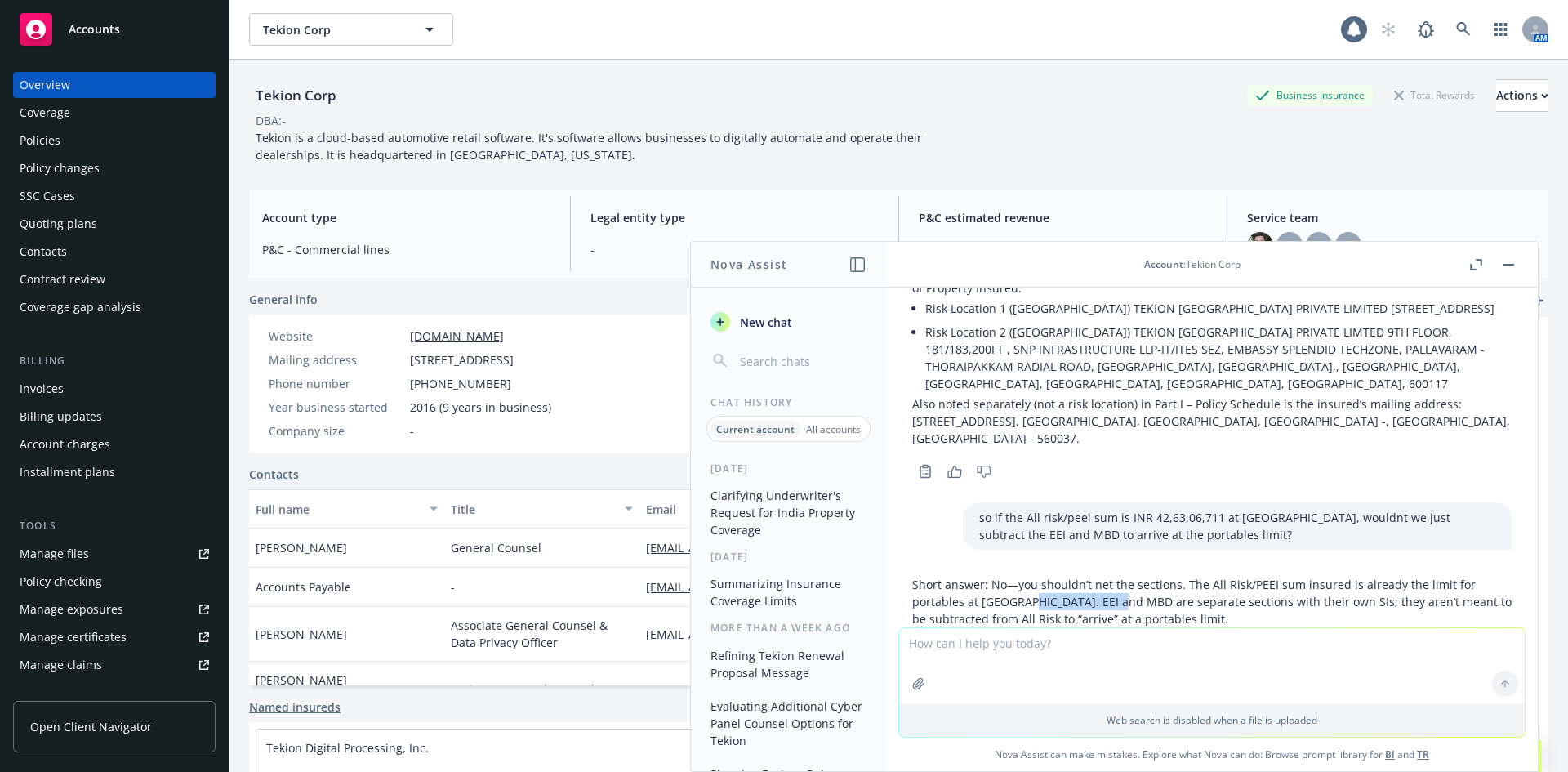
drag, startPoint x: 1026, startPoint y: 548, endPoint x: 1116, endPoint y: 548, distance: 90.0
click at [1116, 576] on p "Short answer: No—you shouldn’t net the sections. The All Risk/PEEI sum insured …" at bounding box center [1212, 601] width 600 height 51
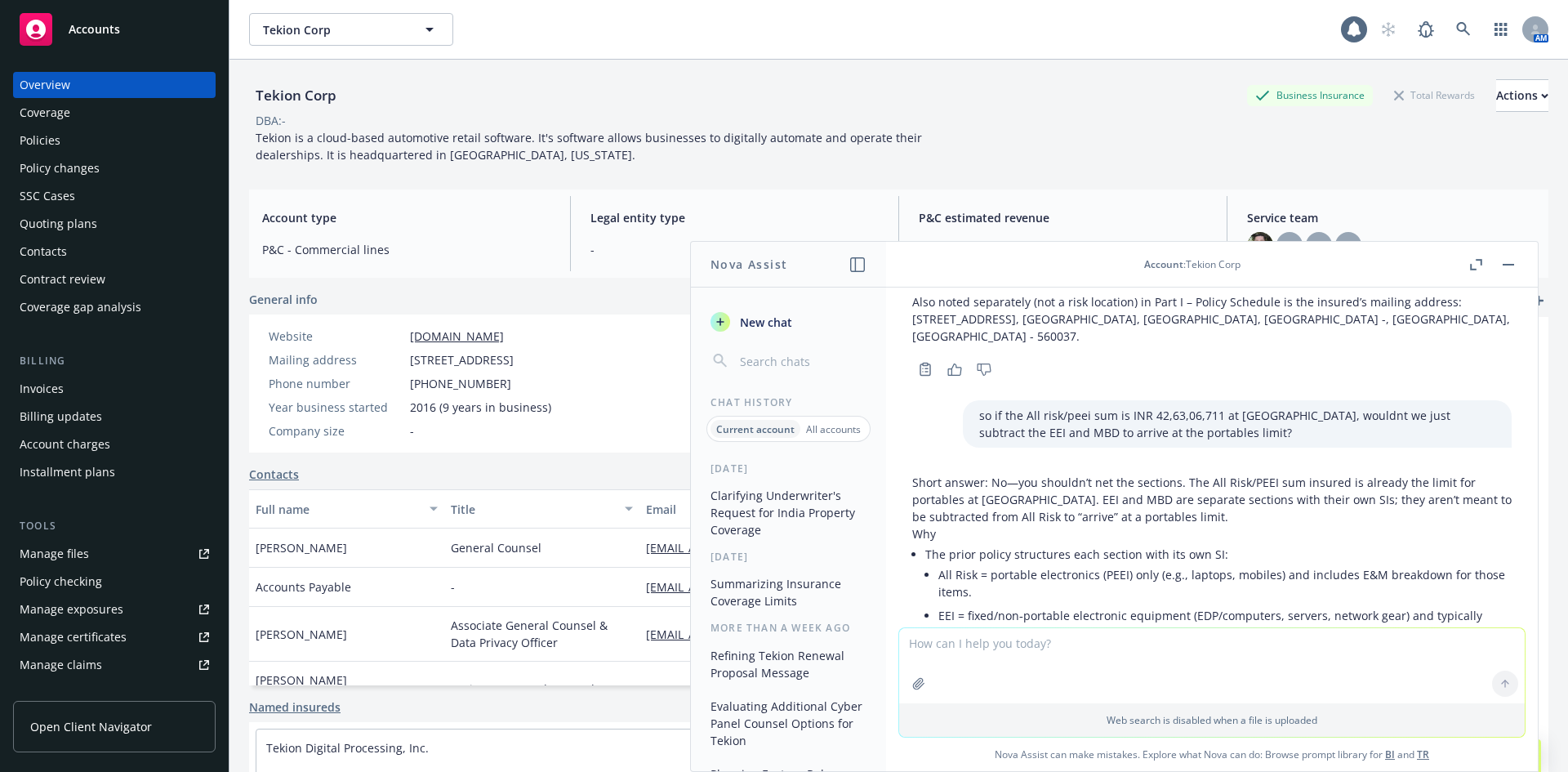
scroll to position [4919, 0]
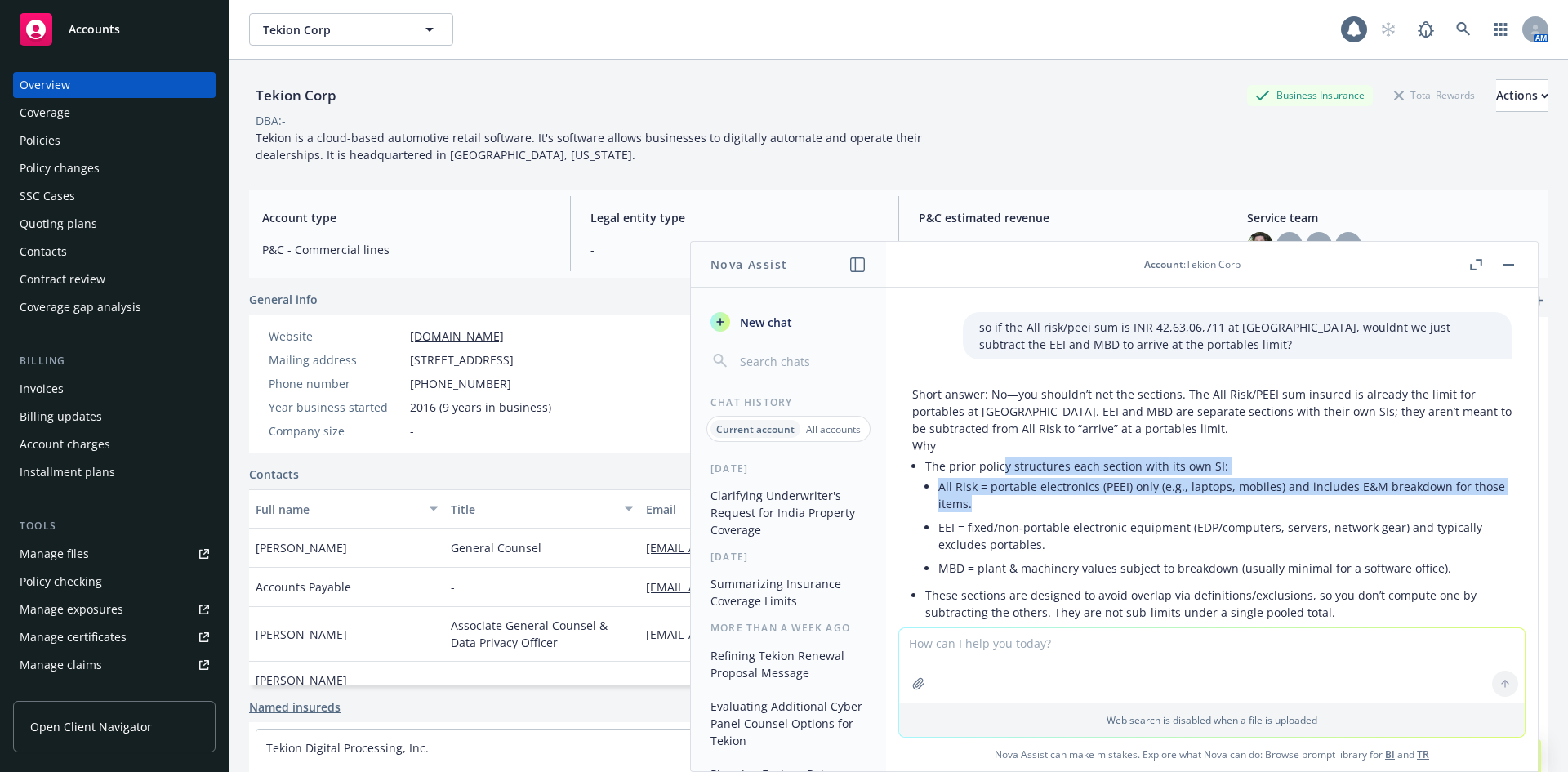
drag, startPoint x: 1003, startPoint y: 418, endPoint x: 1085, endPoint y: 453, distance: 89.2
click at [1085, 454] on li "The prior policy structures each section with its own SI: All Risk = portable e…" at bounding box center [1219, 519] width 587 height 129
click at [1086, 475] on li "All Risk = portable electronics (PEEI) only (e.g., laptops, mobiles) and includ…" at bounding box center [1225, 495] width 573 height 41
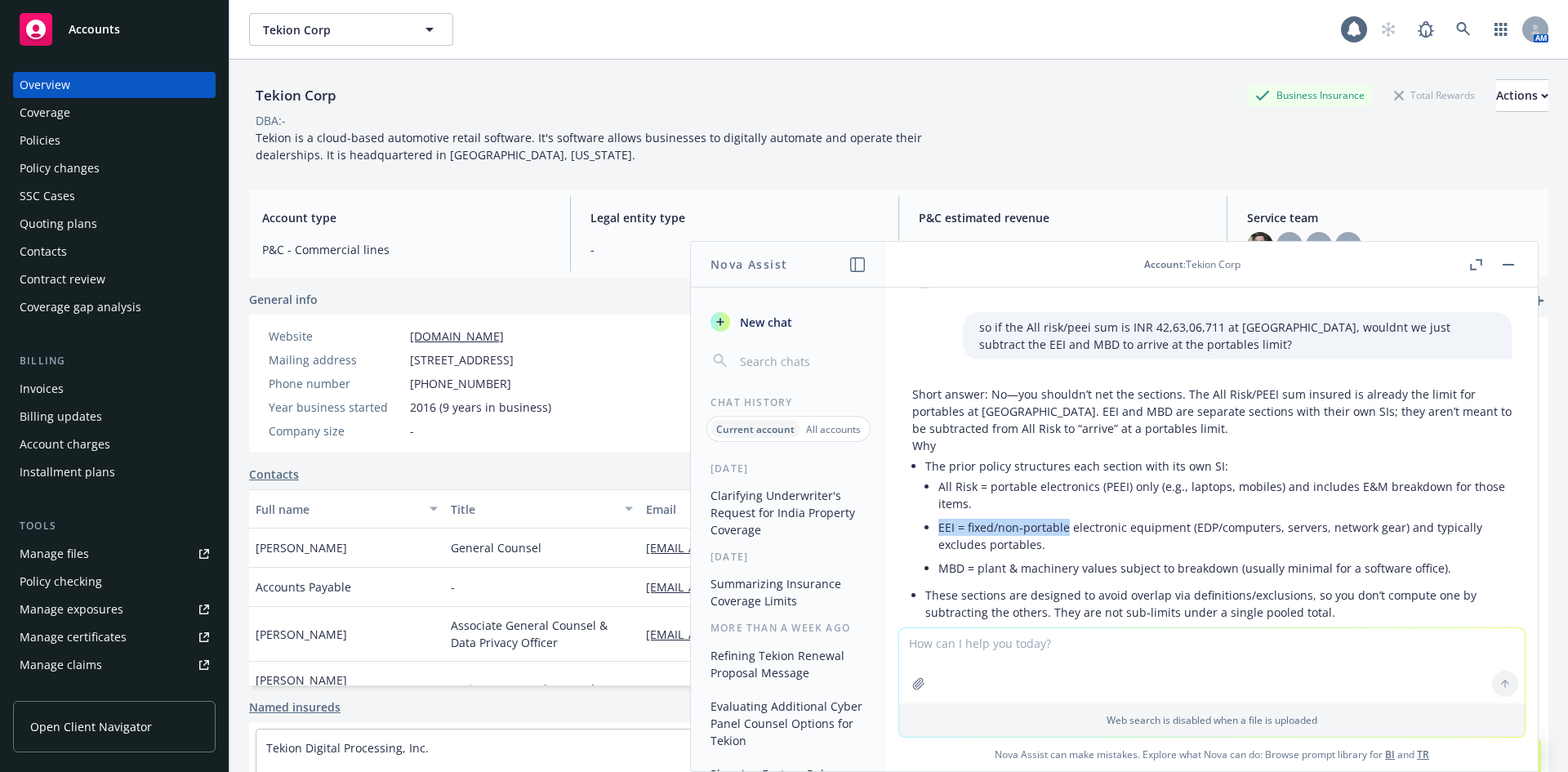
drag, startPoint x: 1068, startPoint y: 483, endPoint x: 1041, endPoint y: 461, distance: 34.8
click at [1041, 475] on ul "All Risk = portable electronics (PEEI) only (e.g., laptops, mobiles) and includ…" at bounding box center [1225, 527] width 573 height 105
click at [1041, 475] on li "All Risk = portable electronics (PEEI) only (e.g., laptops, mobiles) and includ…" at bounding box center [1225, 495] width 573 height 41
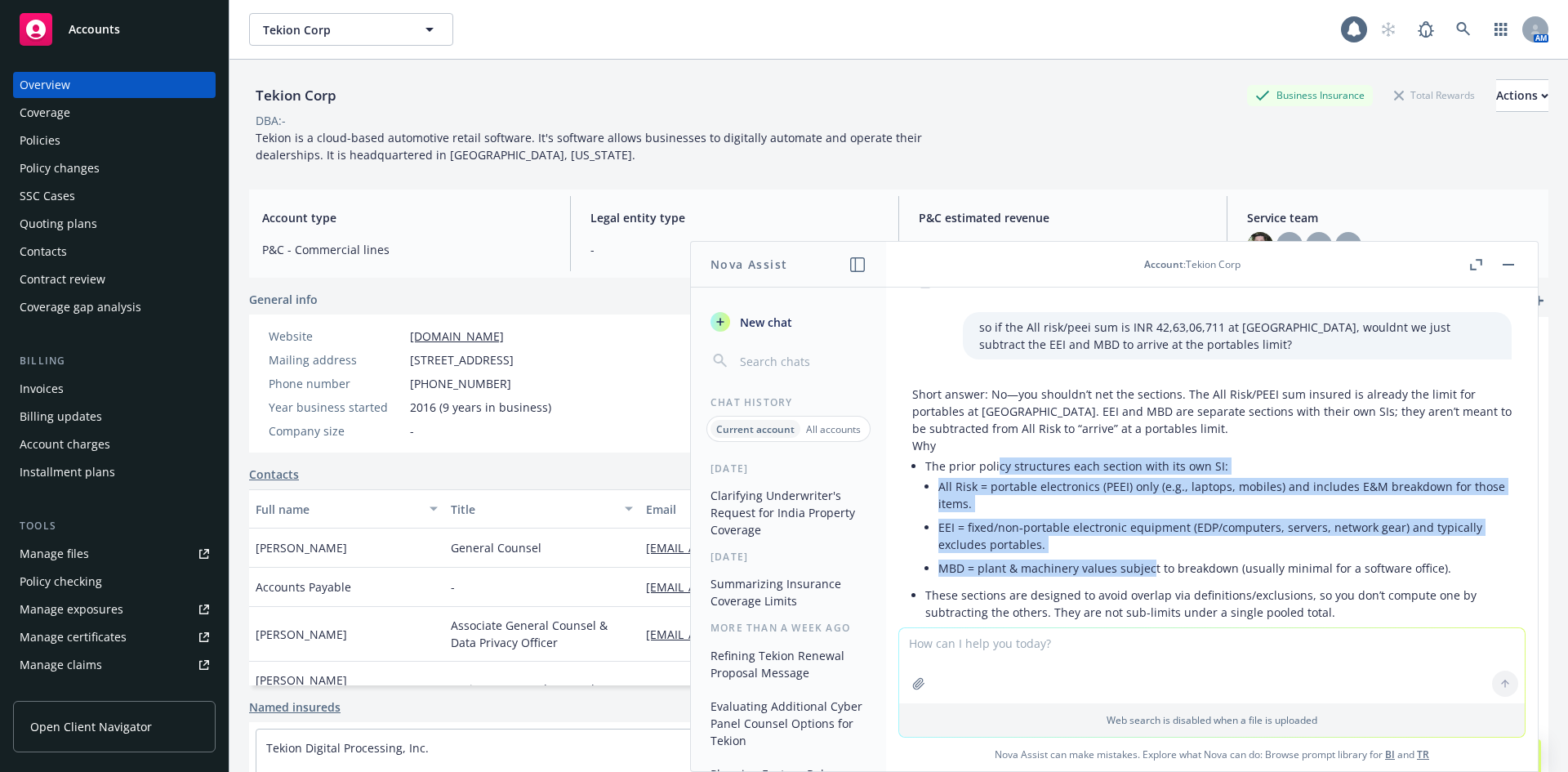
drag, startPoint x: 997, startPoint y: 407, endPoint x: 1150, endPoint y: 526, distance: 193.8
click at [1150, 526] on li "The prior policy structures each section with its own SI: All Risk = portable e…" at bounding box center [1219, 519] width 587 height 129
click at [1150, 556] on li "MBD = plant & machinery values subject to breakdown (usually minimal for a soft…" at bounding box center [1225, 568] width 573 height 24
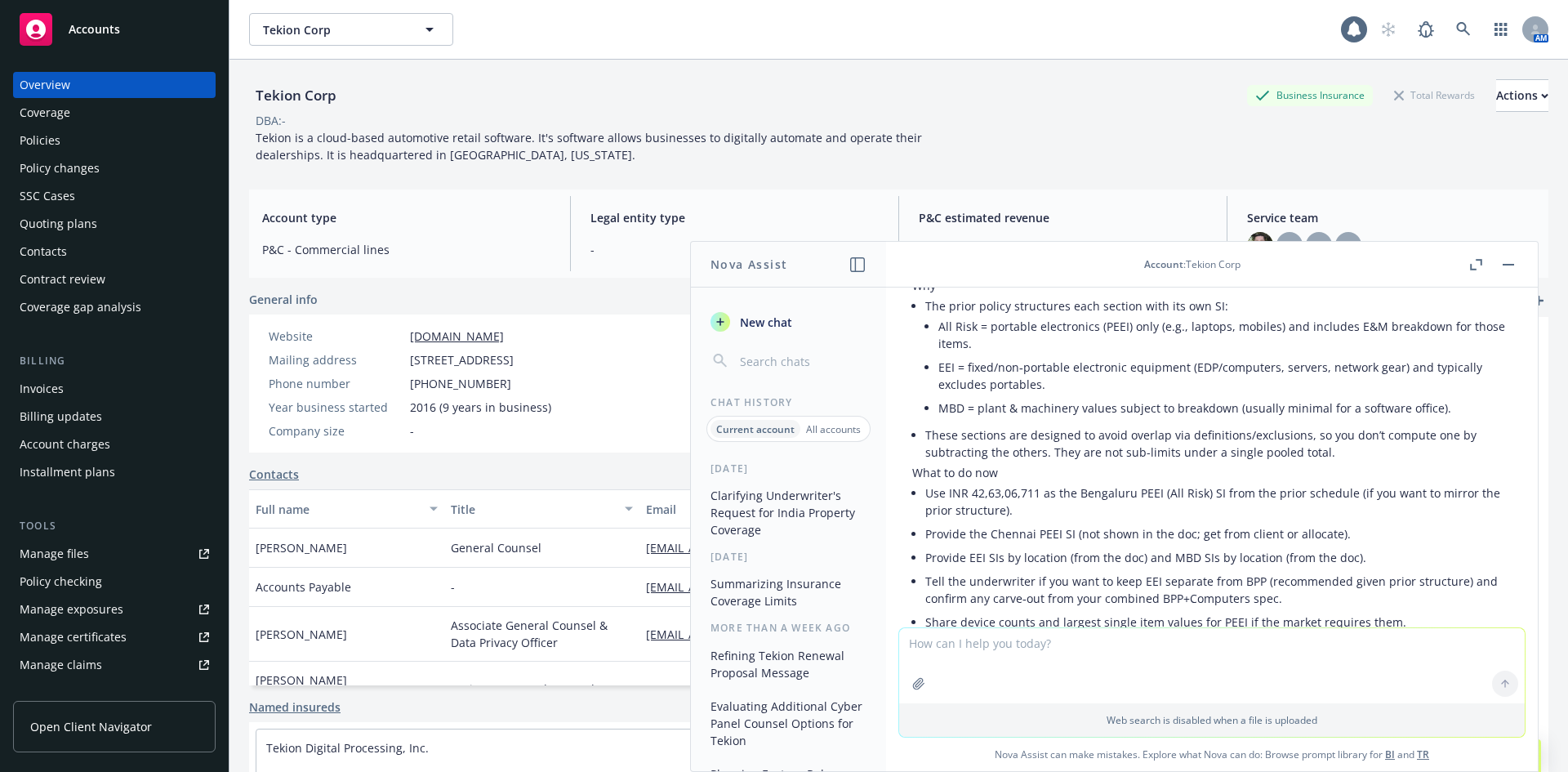
scroll to position [5109, 0]
